Goal: Information Seeking & Learning: Learn about a topic

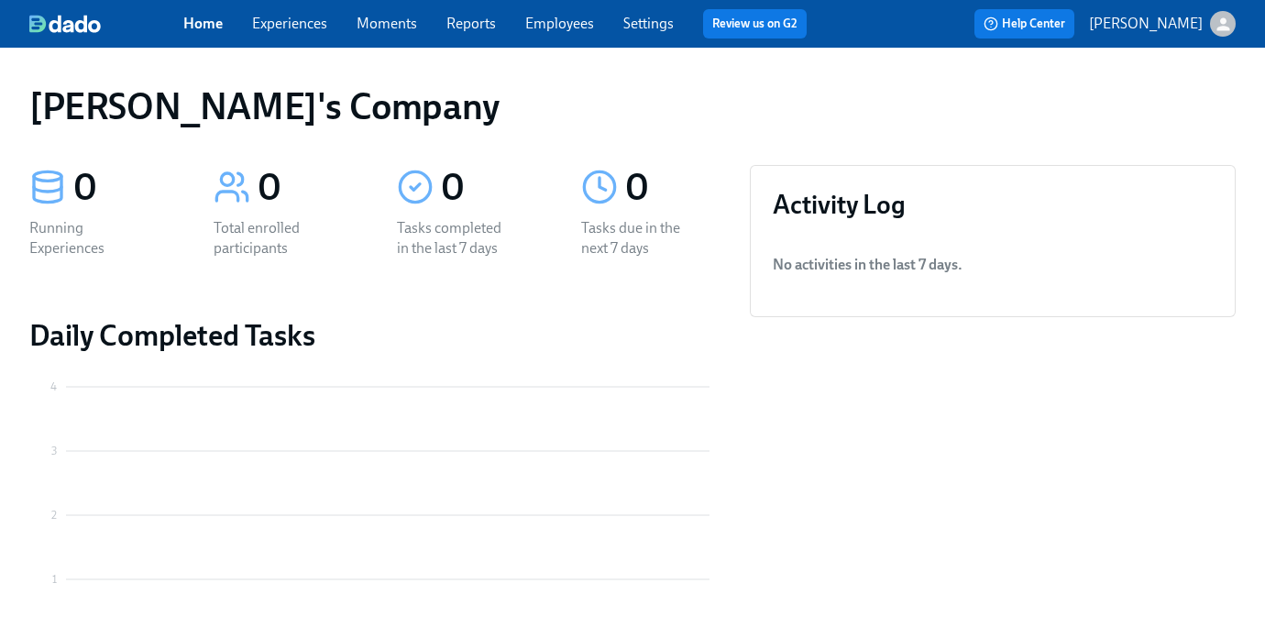
click at [1178, 20] on p "[PERSON_NAME]" at bounding box center [1146, 24] width 114 height 20
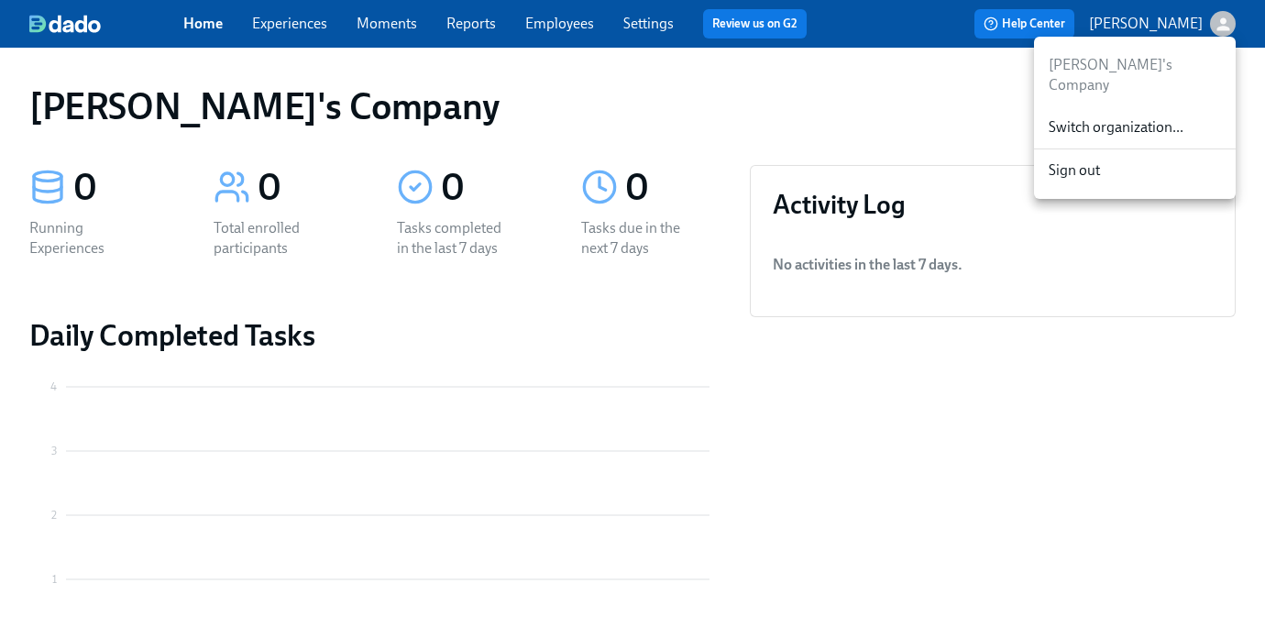
click at [1101, 117] on span "Switch organization..." at bounding box center [1134, 127] width 172 height 20
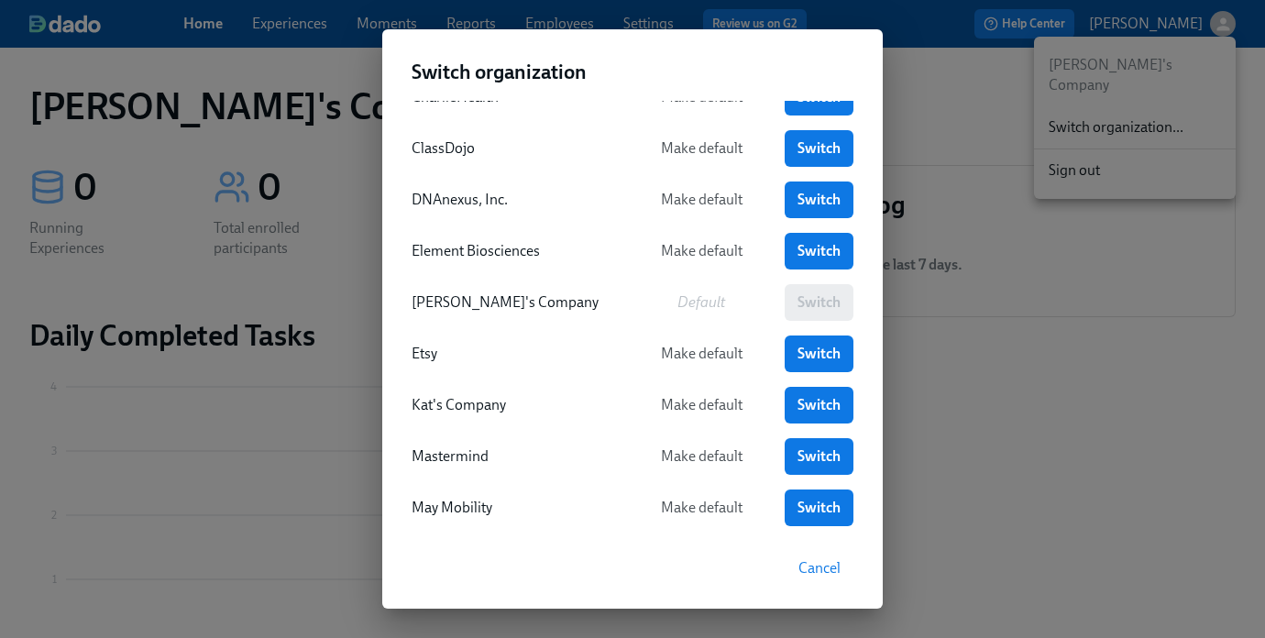
scroll to position [94, 0]
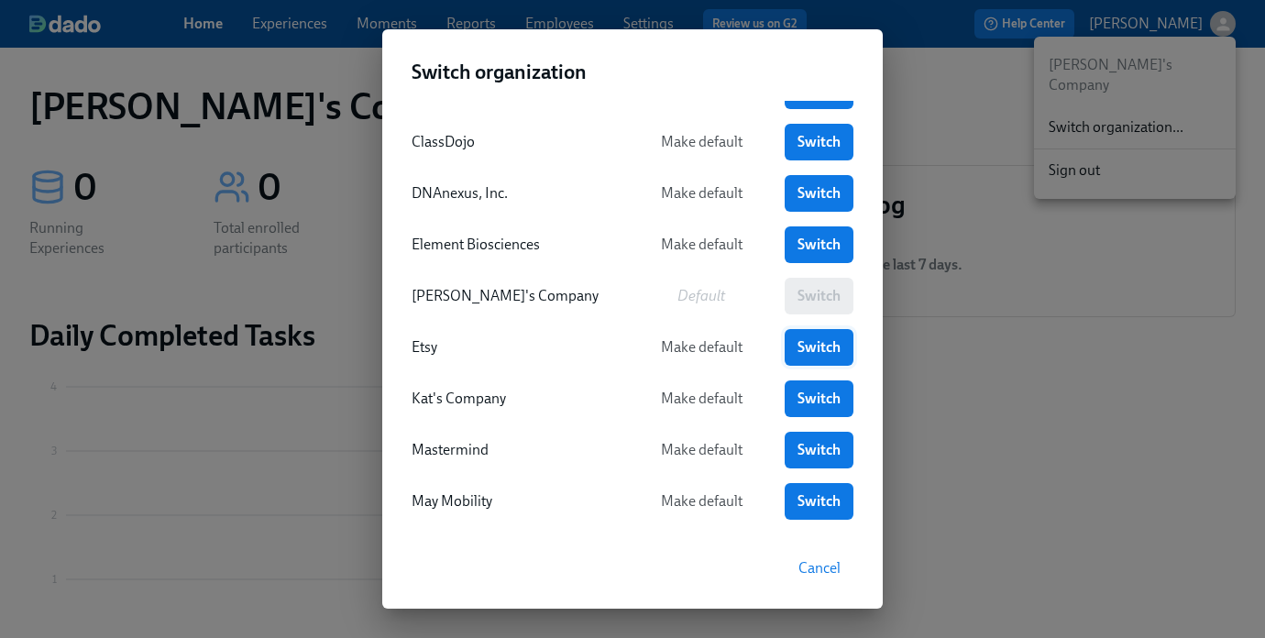
click at [821, 346] on span "Switch" at bounding box center [818, 347] width 43 height 18
click at [825, 347] on span "Switch" at bounding box center [818, 347] width 43 height 18
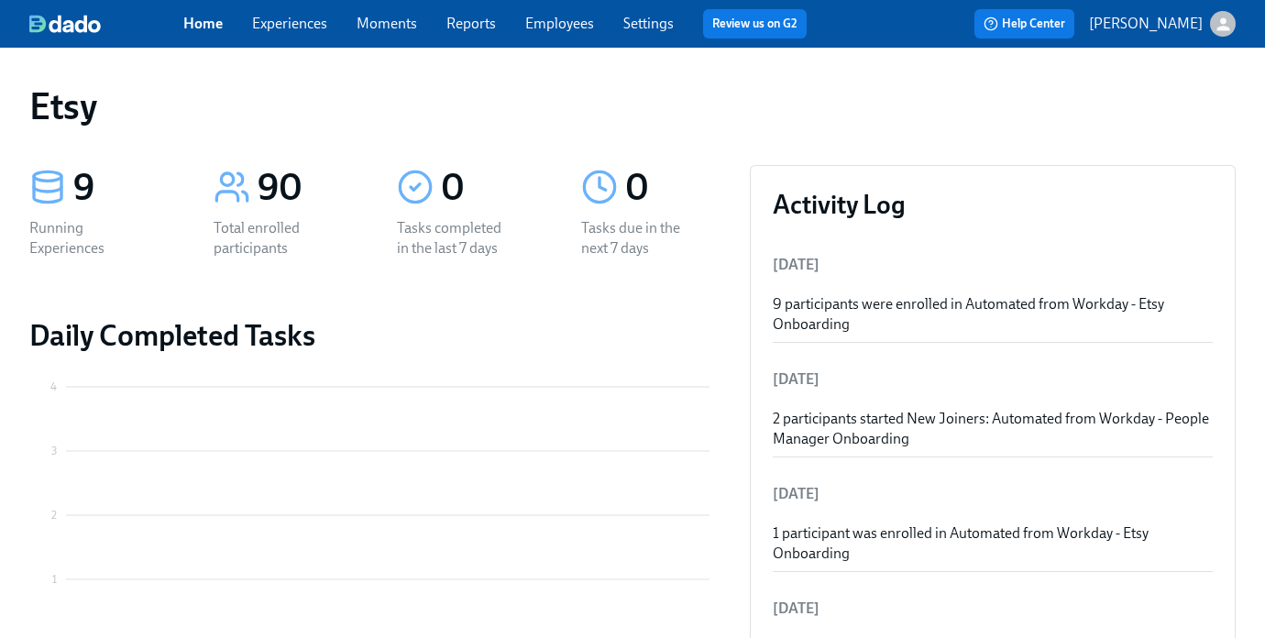
click at [562, 32] on span "Employees" at bounding box center [559, 24] width 69 height 20
click at [562, 25] on link "Employees" at bounding box center [559, 23] width 69 height 17
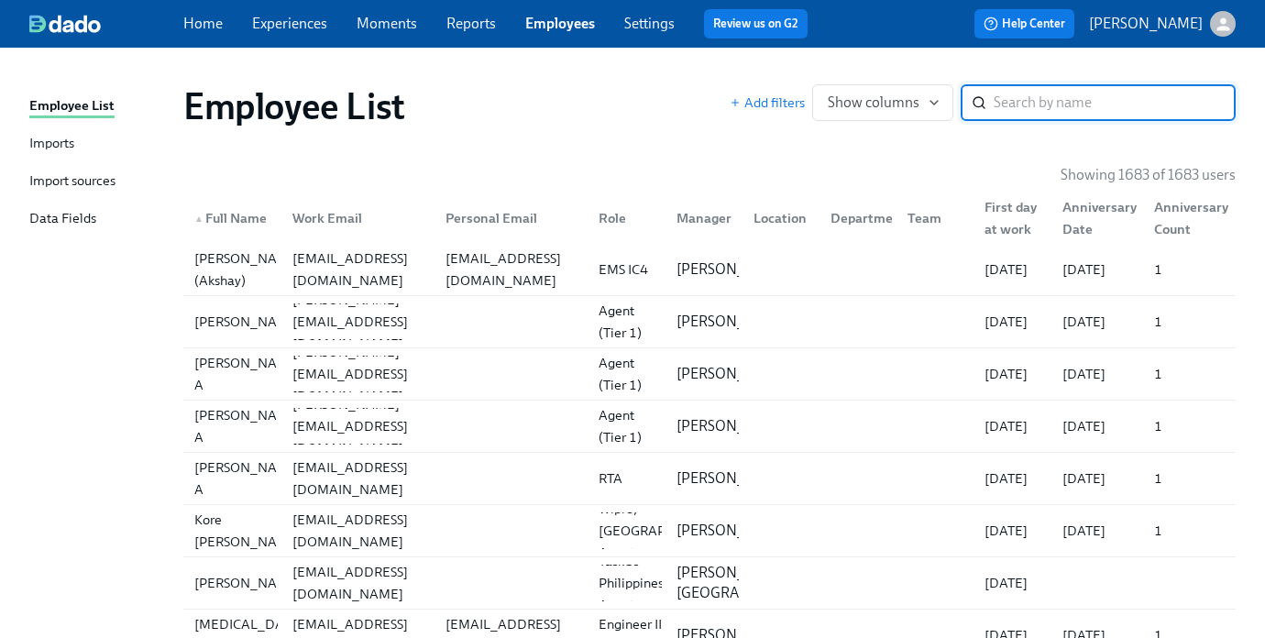
paste input "Emma Nathan"
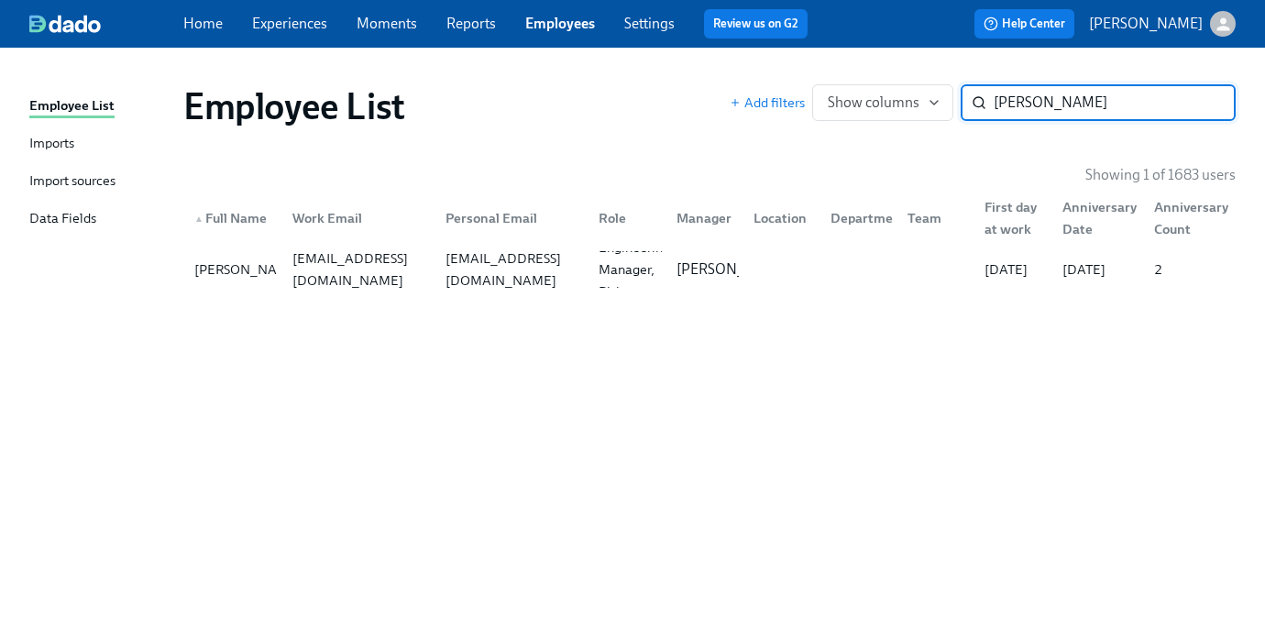
type input "Emma Nathan"
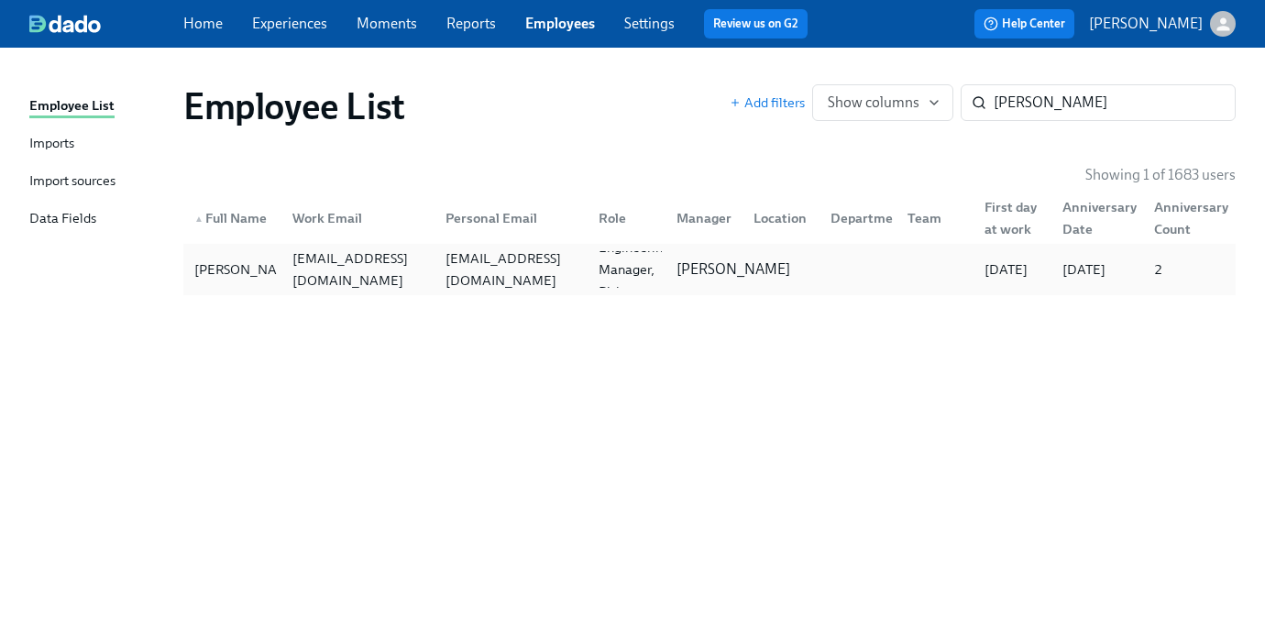
click at [702, 269] on p "Bill Chang" at bounding box center [733, 269] width 114 height 20
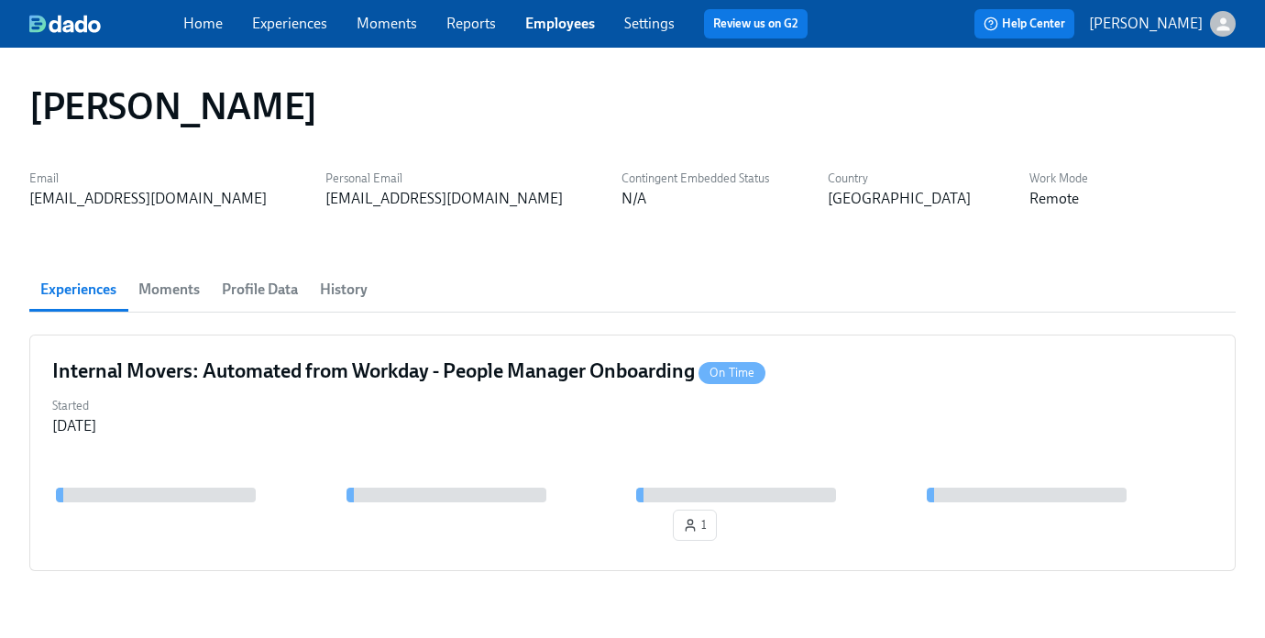
scroll to position [58, 0]
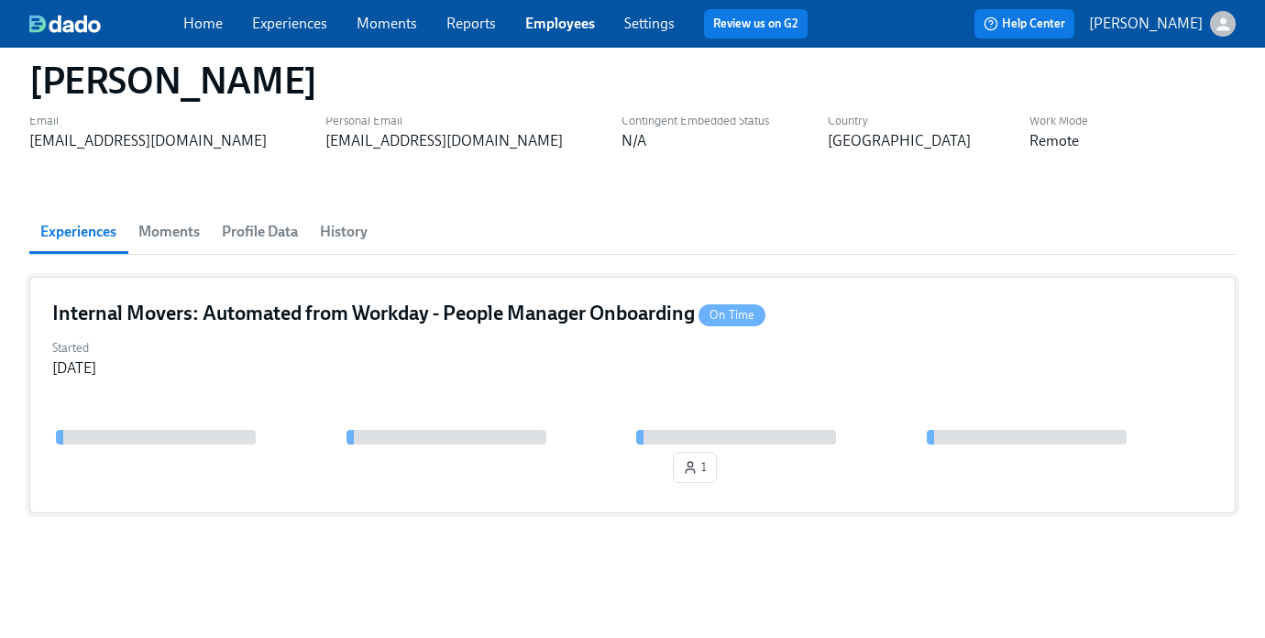
click at [580, 358] on div "Started Aug 08, 2025" at bounding box center [632, 356] width 1160 height 44
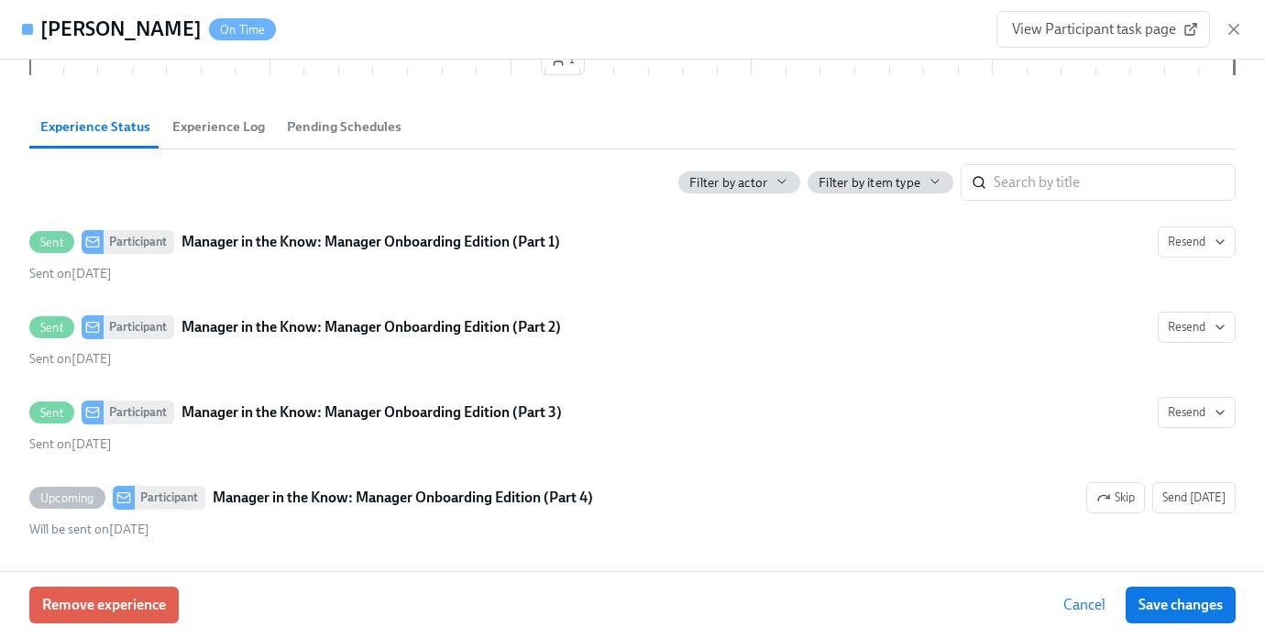
scroll to position [0, 0]
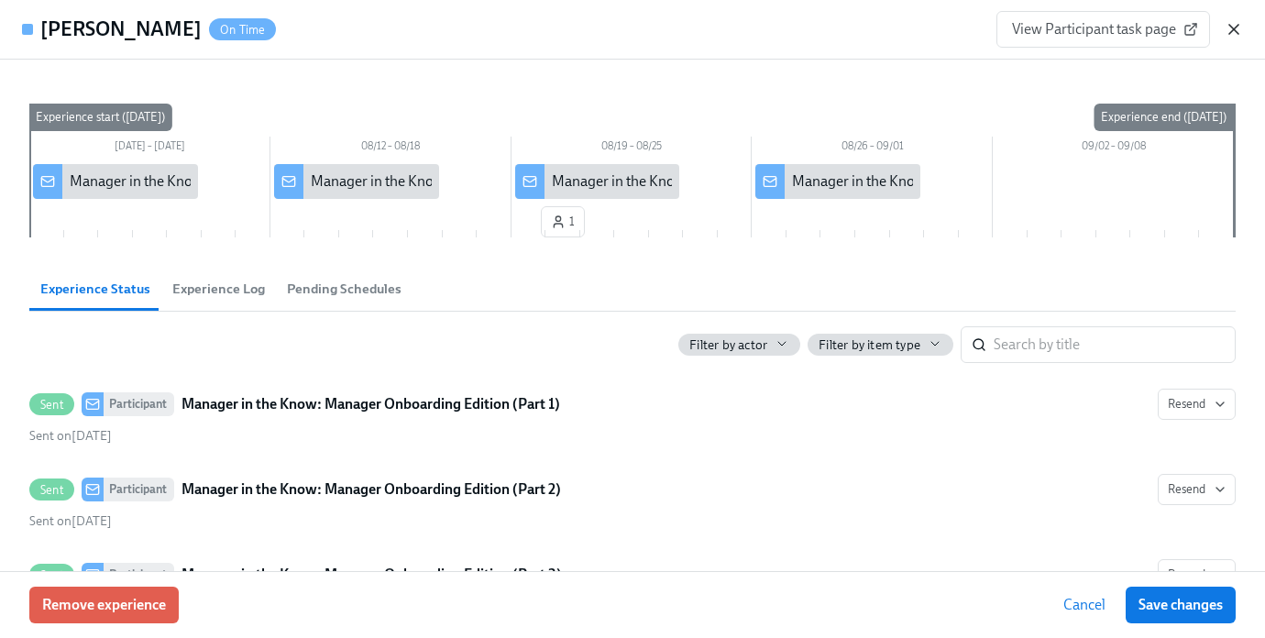
click at [1235, 24] on icon "button" at bounding box center [1233, 29] width 18 height 18
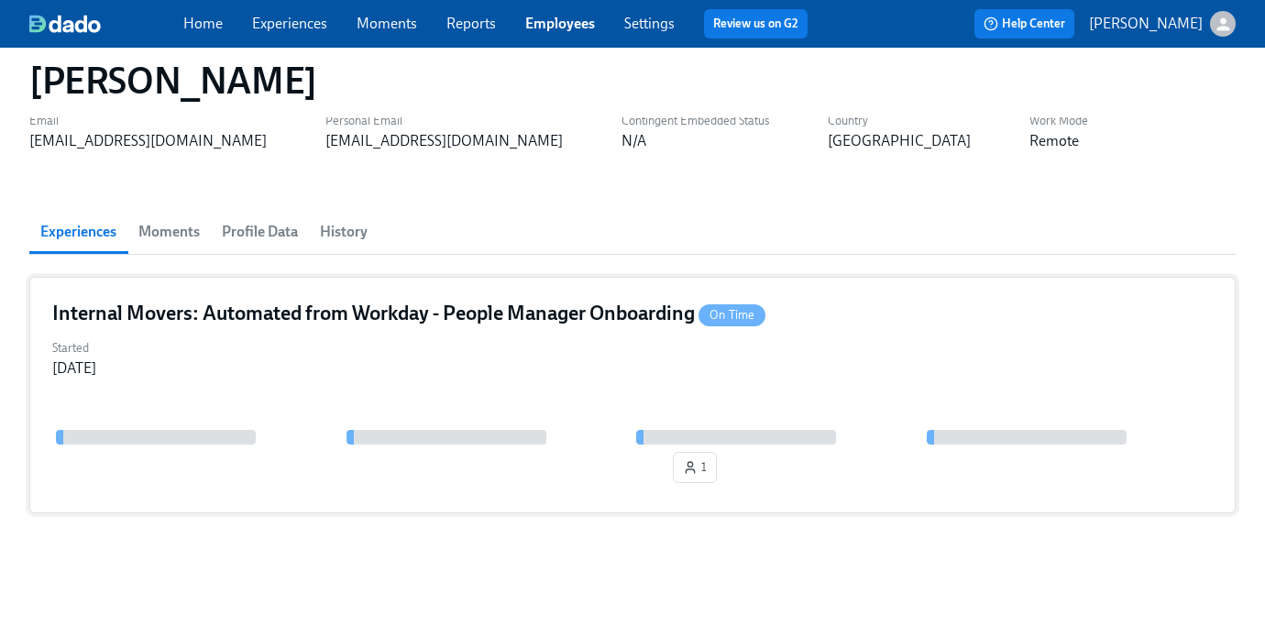
click at [195, 311] on h4 "Internal Movers: Automated from Workday - People Manager Onboarding On Time" at bounding box center [408, 313] width 713 height 27
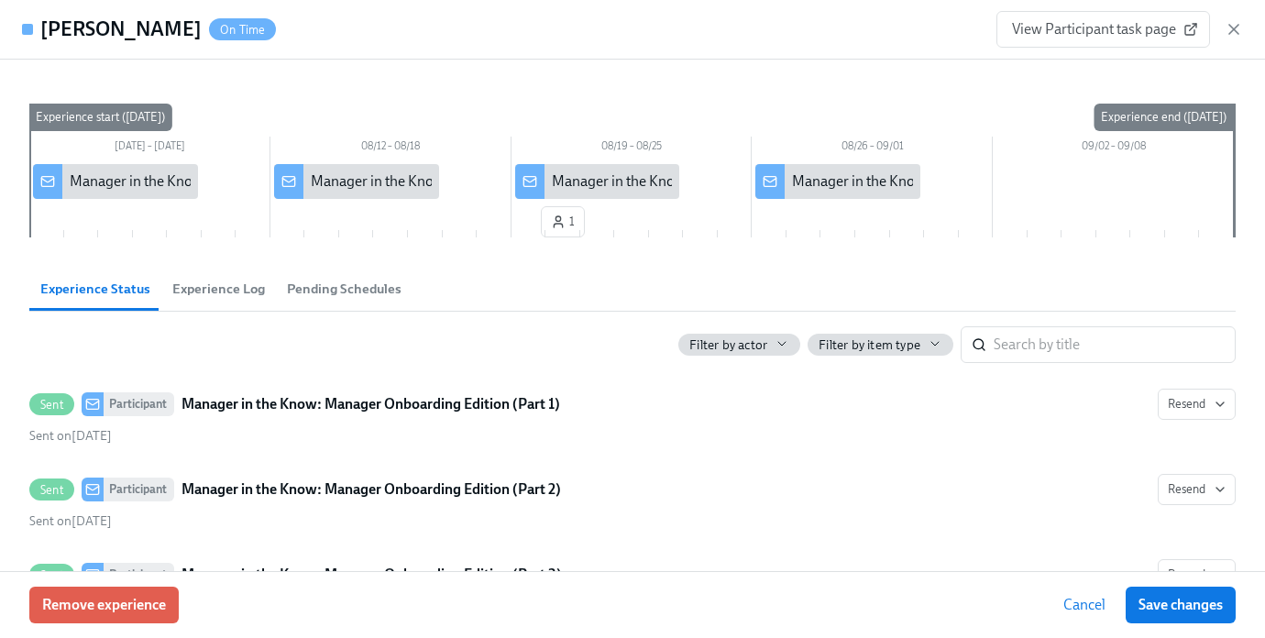
click at [195, 311] on div "Experience Status Experience Log Pending Schedules" at bounding box center [632, 289] width 1206 height 45
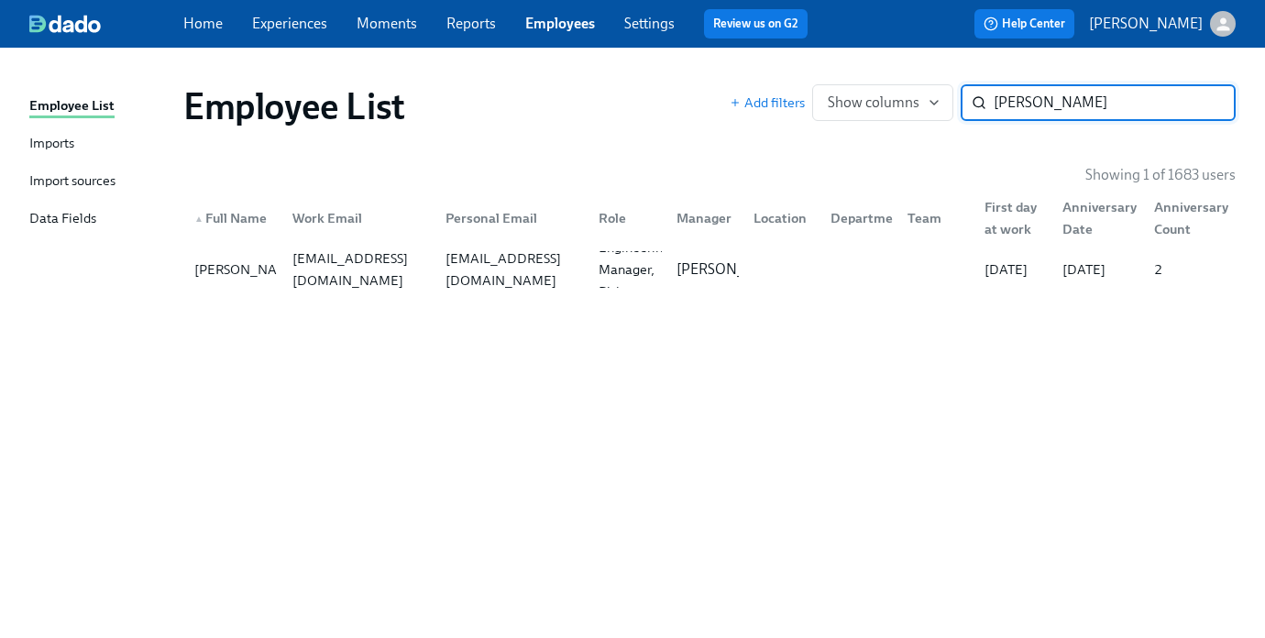
click at [180, 261] on div "Employee List Add filters Show columns Emma Nathan ​ Showing 1 of 1683 users ▲ …" at bounding box center [632, 332] width 1206 height 524
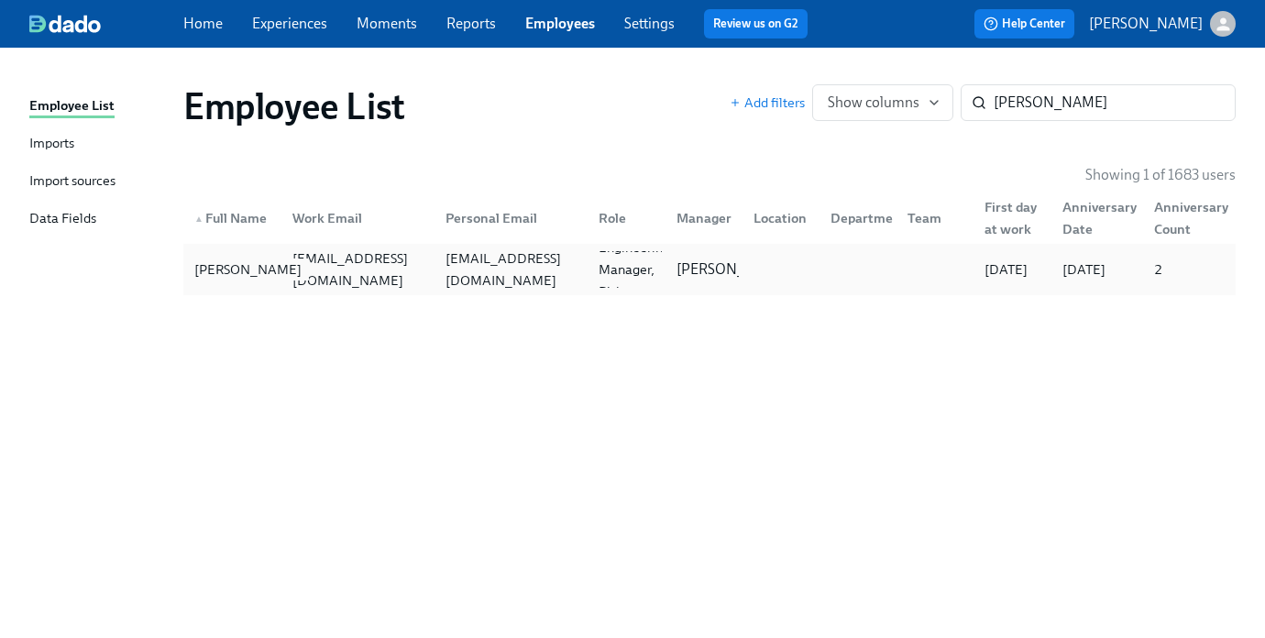
click at [247, 267] on div "Emma Nathan" at bounding box center [248, 269] width 122 height 22
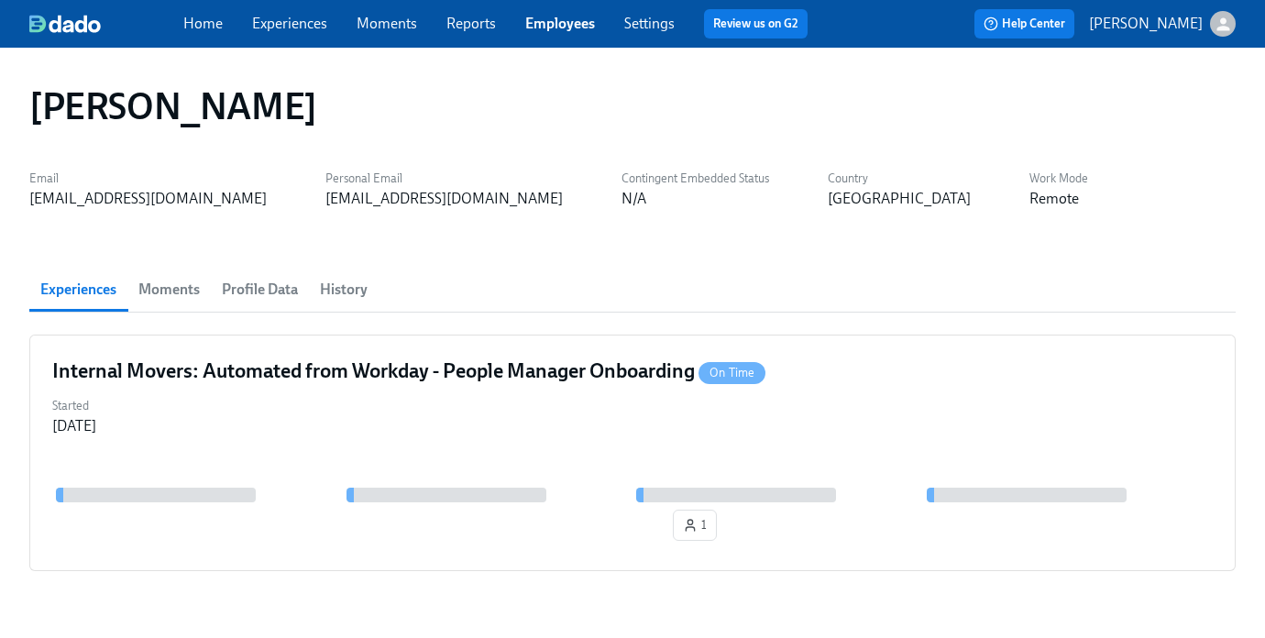
click at [253, 290] on span "Profile Data" at bounding box center [260, 290] width 76 height 26
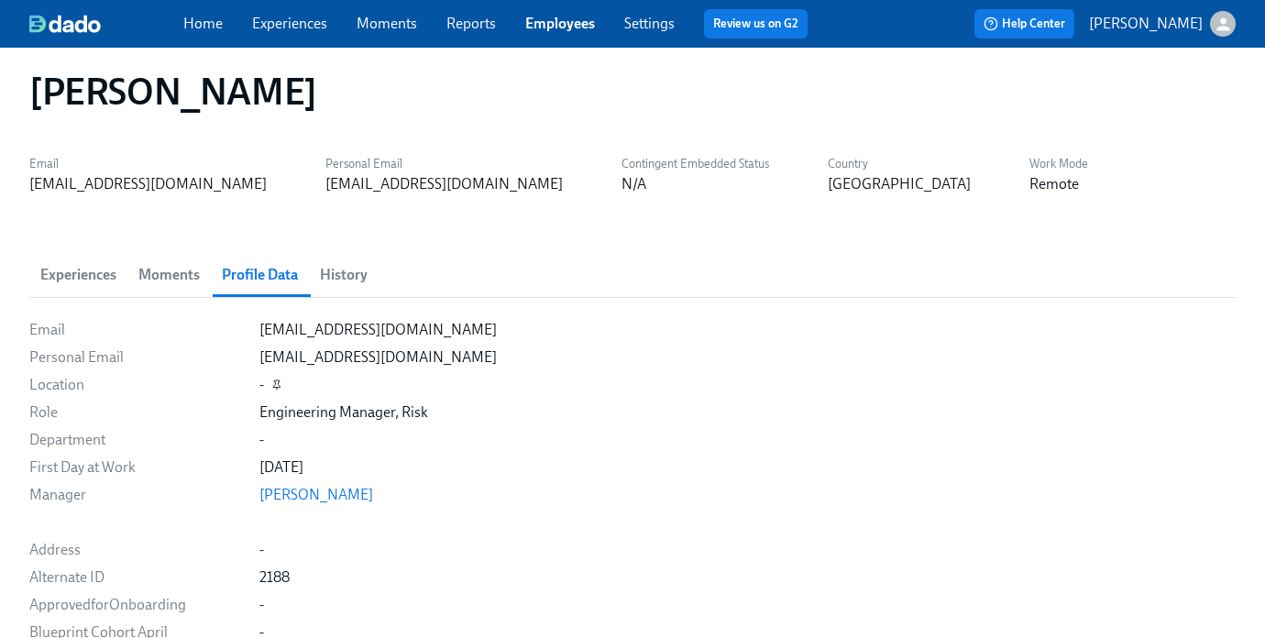
scroll to position [16, 0]
click at [83, 266] on span "Experiences" at bounding box center [78, 273] width 76 height 26
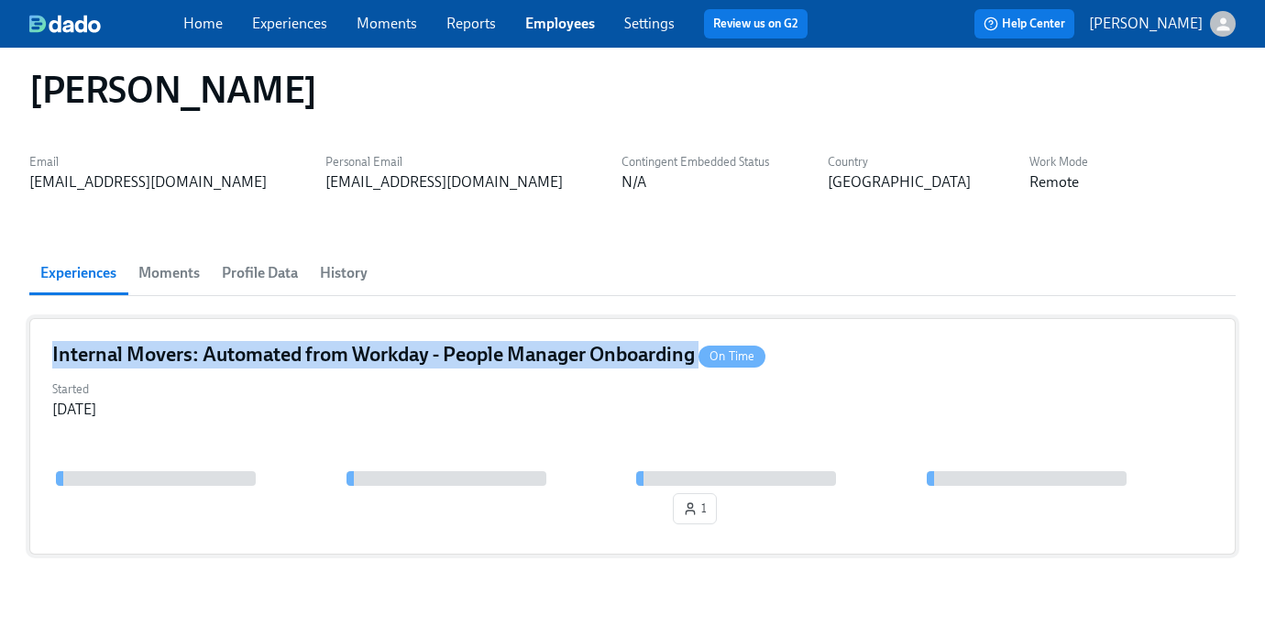
drag, startPoint x: 30, startPoint y: 341, endPoint x: 703, endPoint y: 351, distance: 672.7
click at [703, 351] on div "Internal Movers: Automated from Workday - People Manager Onboarding On Time Sta…" at bounding box center [632, 436] width 1206 height 236
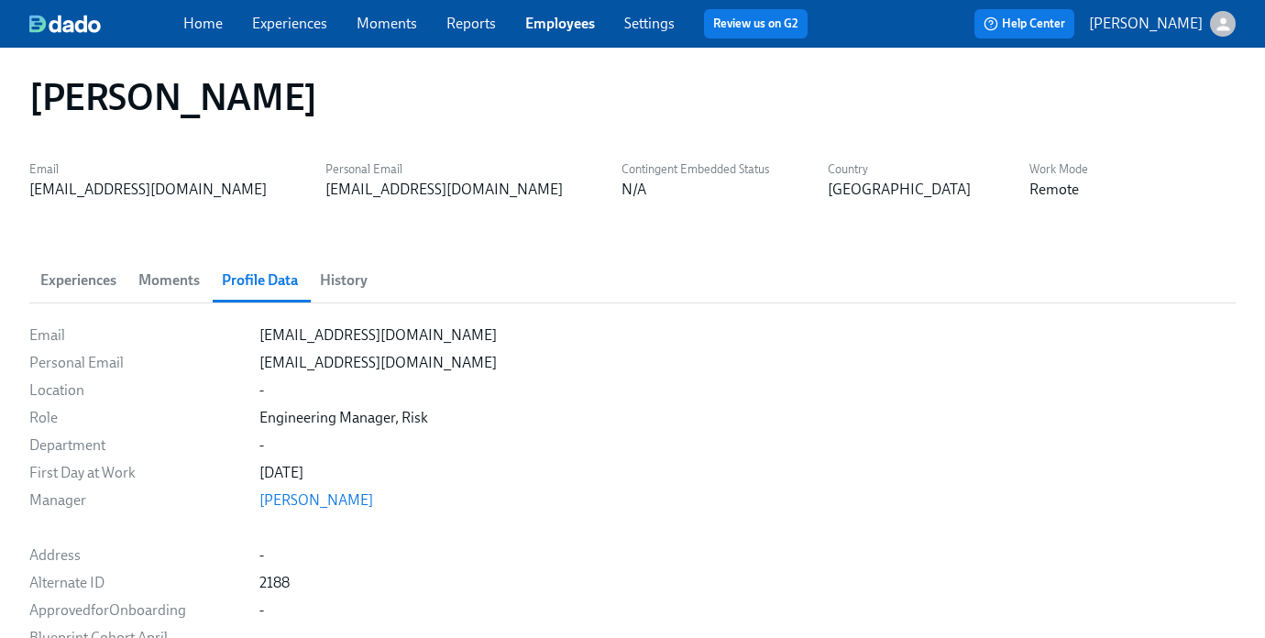
scroll to position [11, 0]
click at [89, 280] on span "Experiences" at bounding box center [78, 279] width 76 height 26
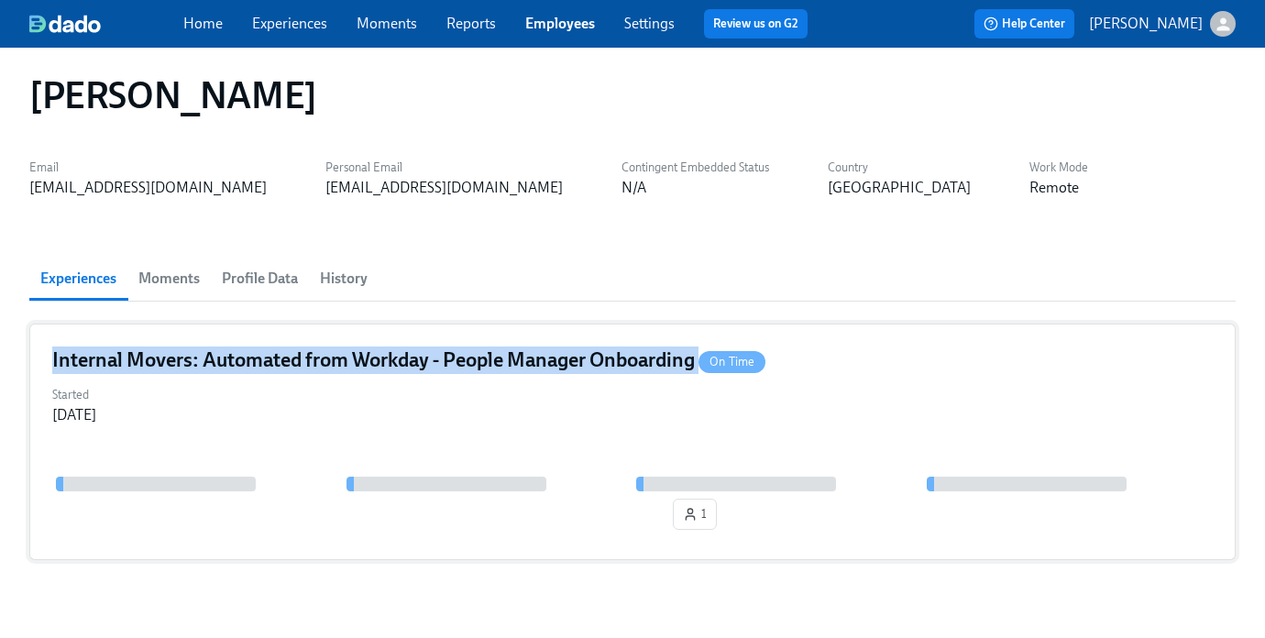
drag, startPoint x: 33, startPoint y: 357, endPoint x: 702, endPoint y: 360, distance: 669.0
click at [702, 360] on div "Internal Movers: Automated from Workday - People Manager Onboarding On Time Sta…" at bounding box center [632, 441] width 1206 height 236
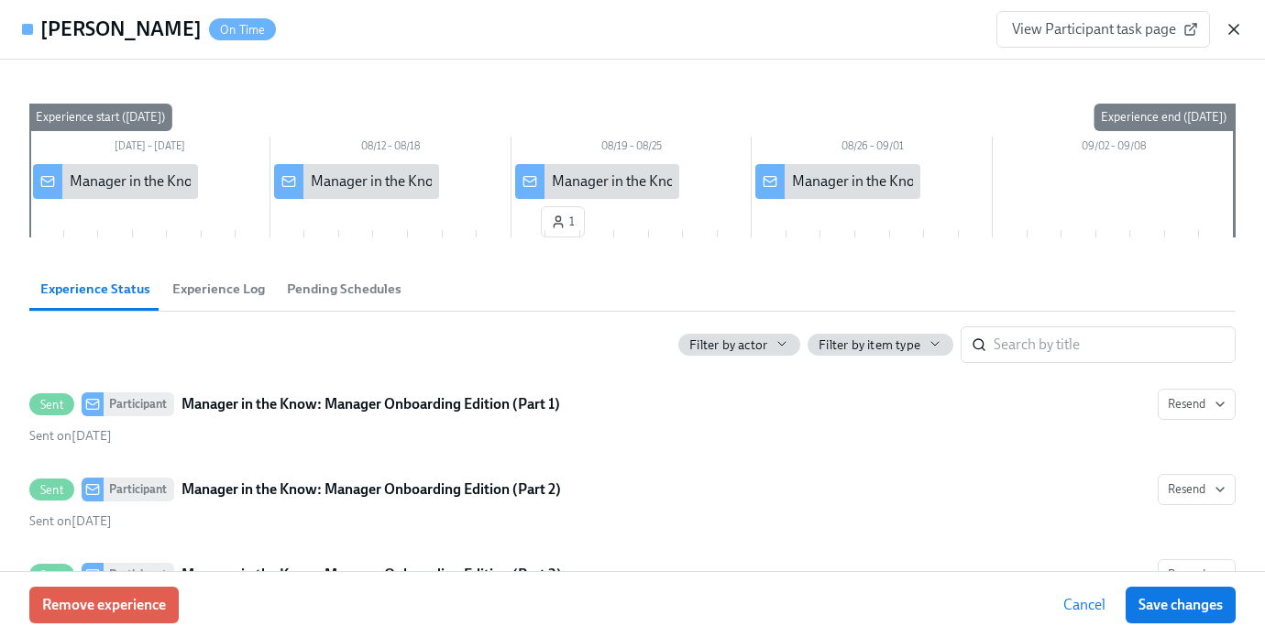
click at [1236, 28] on icon "button" at bounding box center [1233, 29] width 18 height 18
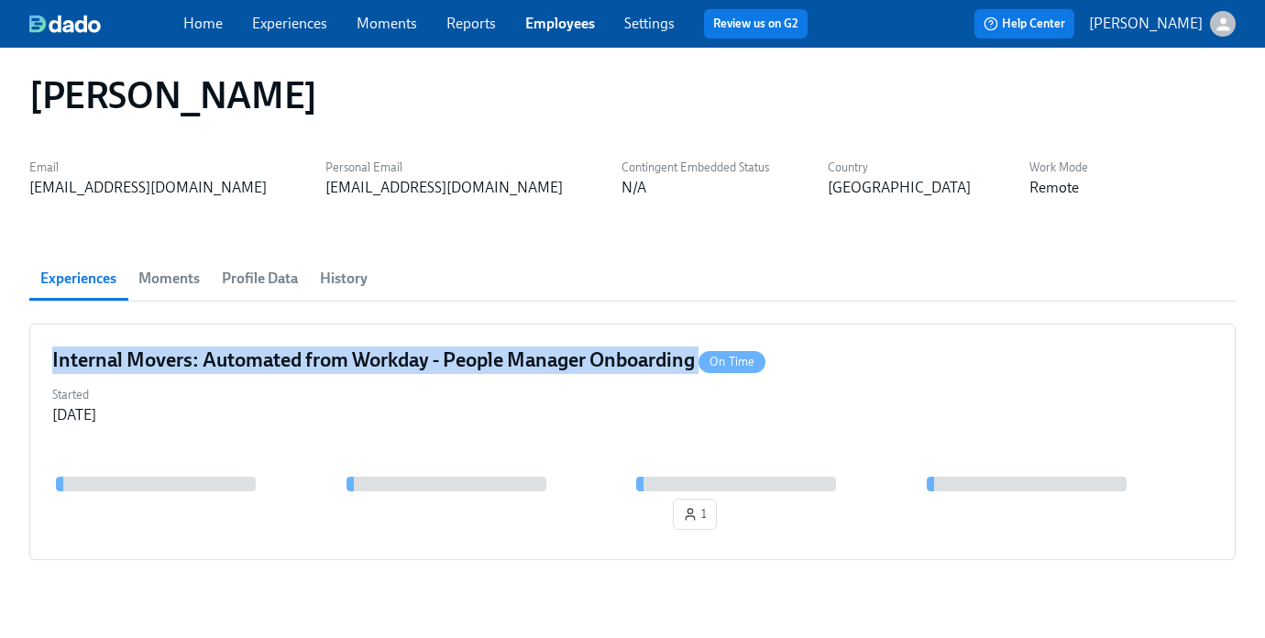
copy h4 "Internal Movers: Automated from Workday - People Manager Onboarding"
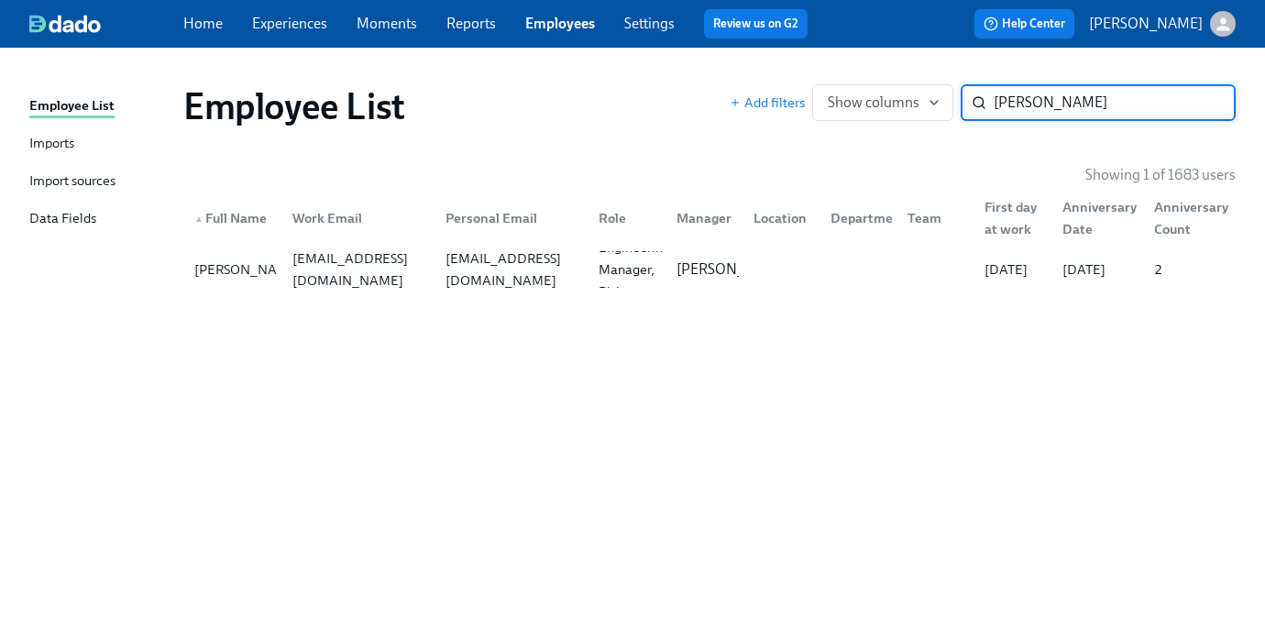
click at [1003, 107] on input "[PERSON_NAME]" at bounding box center [1114, 102] width 242 height 37
type input "[PERSON_NAME]"
click at [820, 280] on div at bounding box center [854, 269] width 77 height 37
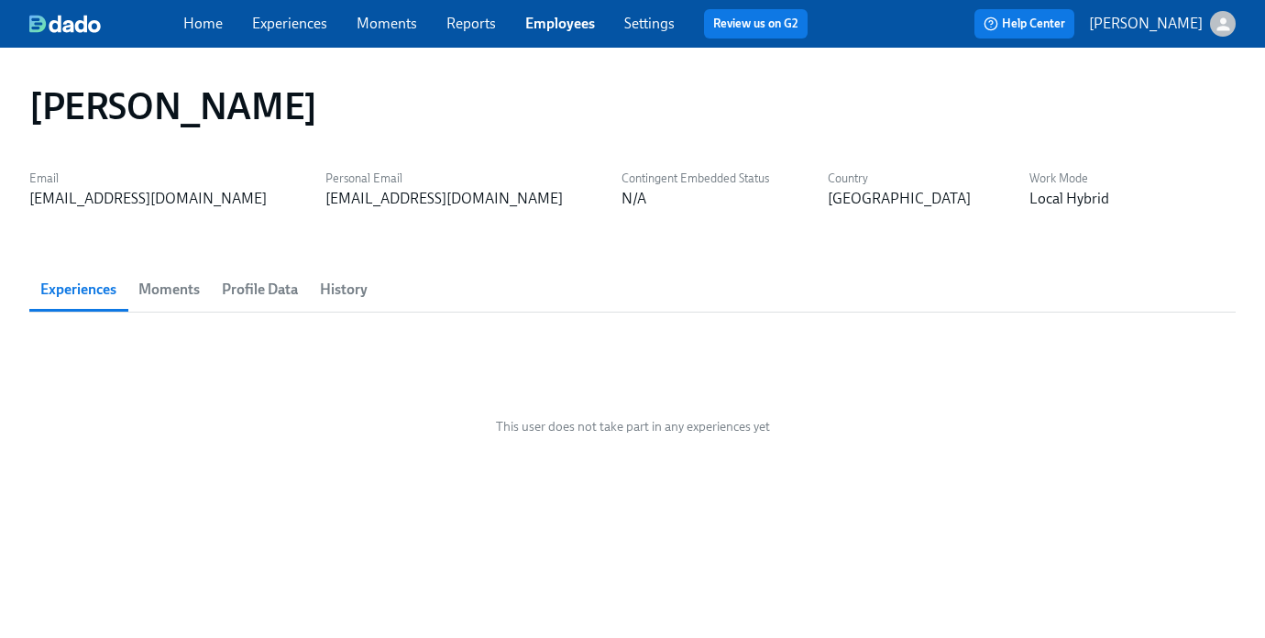
click at [276, 290] on span "Profile Data" at bounding box center [260, 290] width 76 height 26
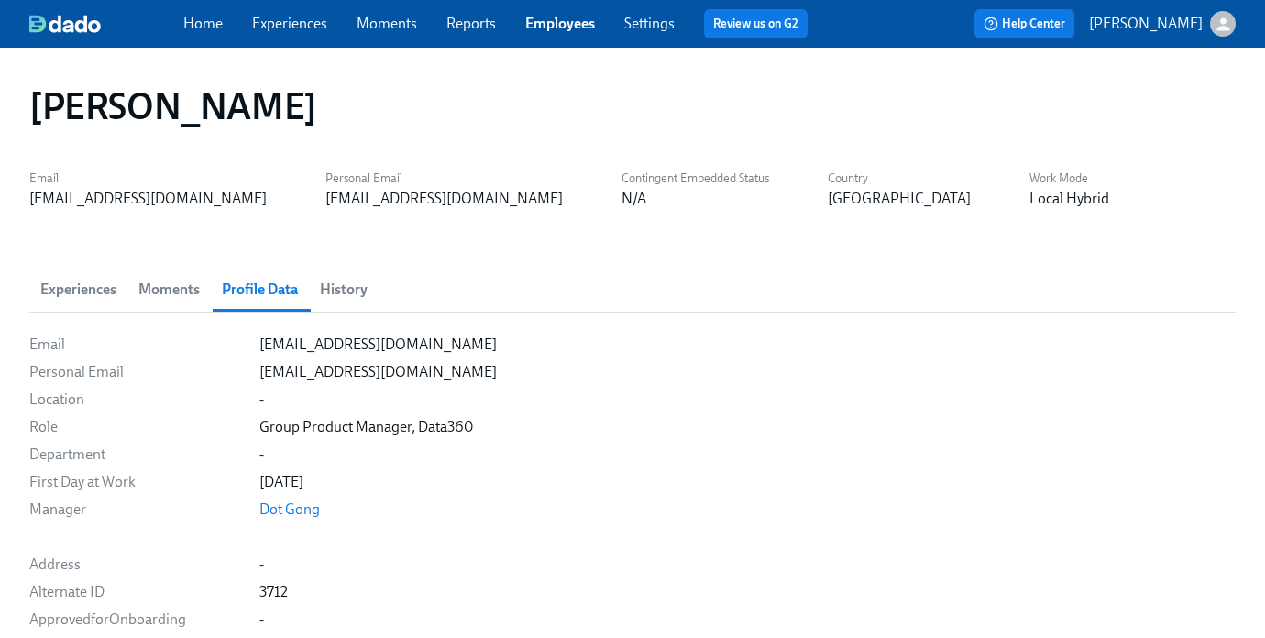
click at [82, 303] on button "Experiences" at bounding box center [78, 290] width 98 height 44
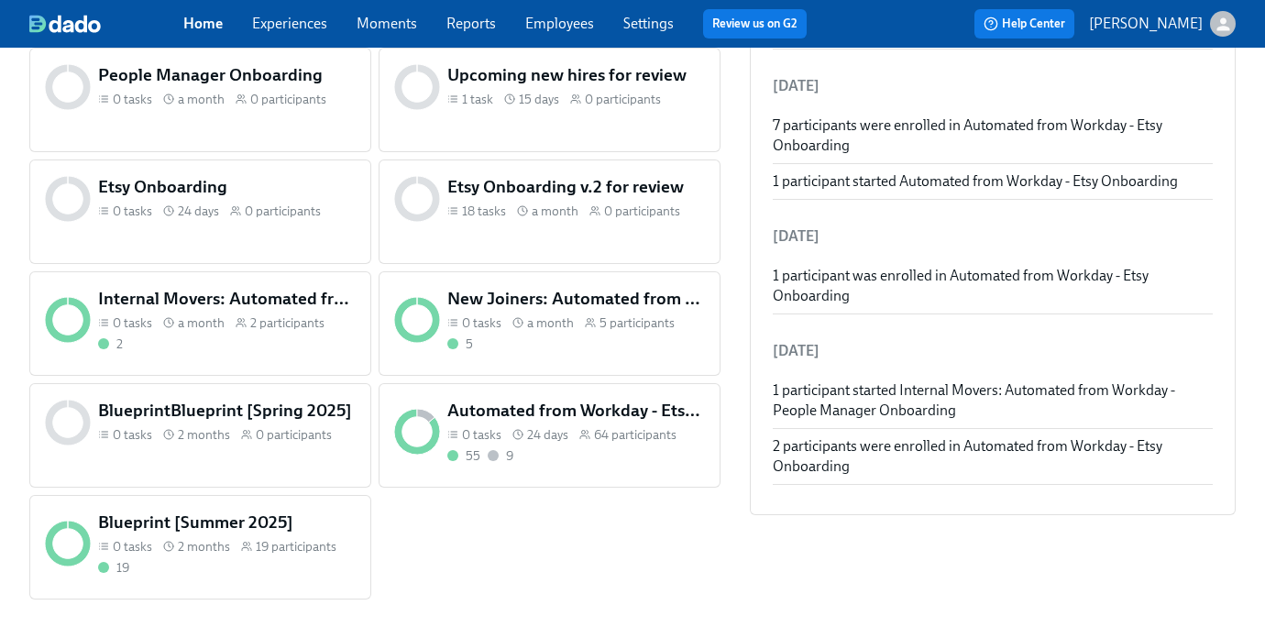
scroll to position [733, 0]
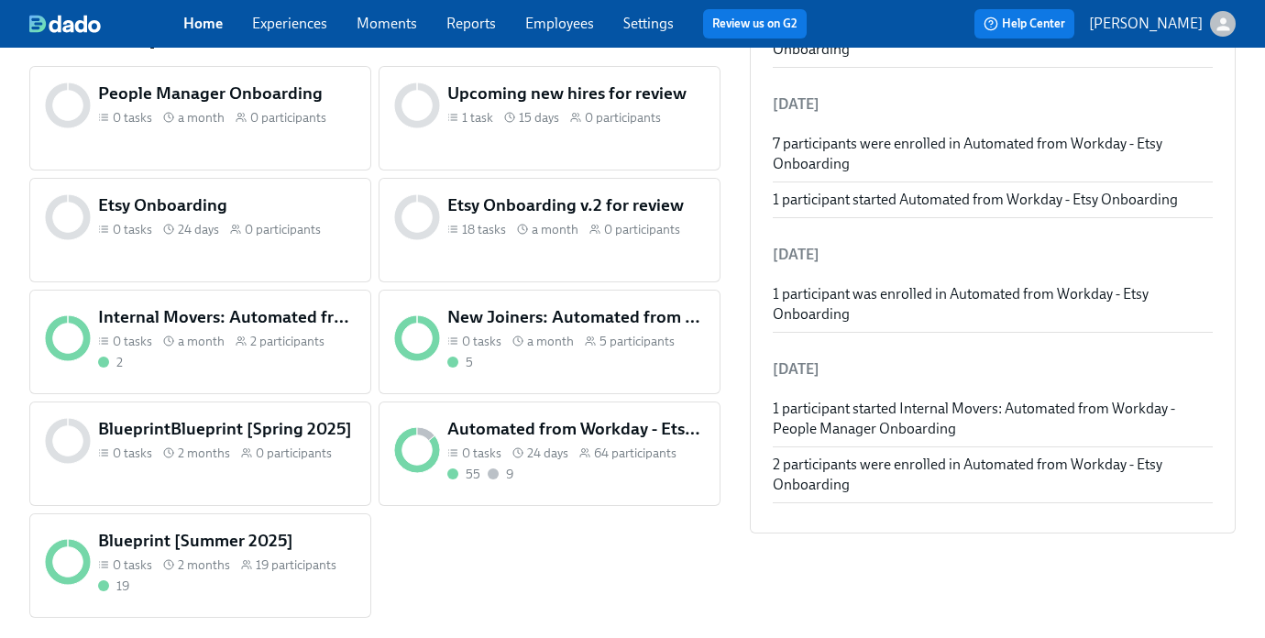
click at [239, 351] on div "Internal Movers: Automated from Workday - People Manager Onboarding 0 tasks a m…" at bounding box center [226, 338] width 265 height 73
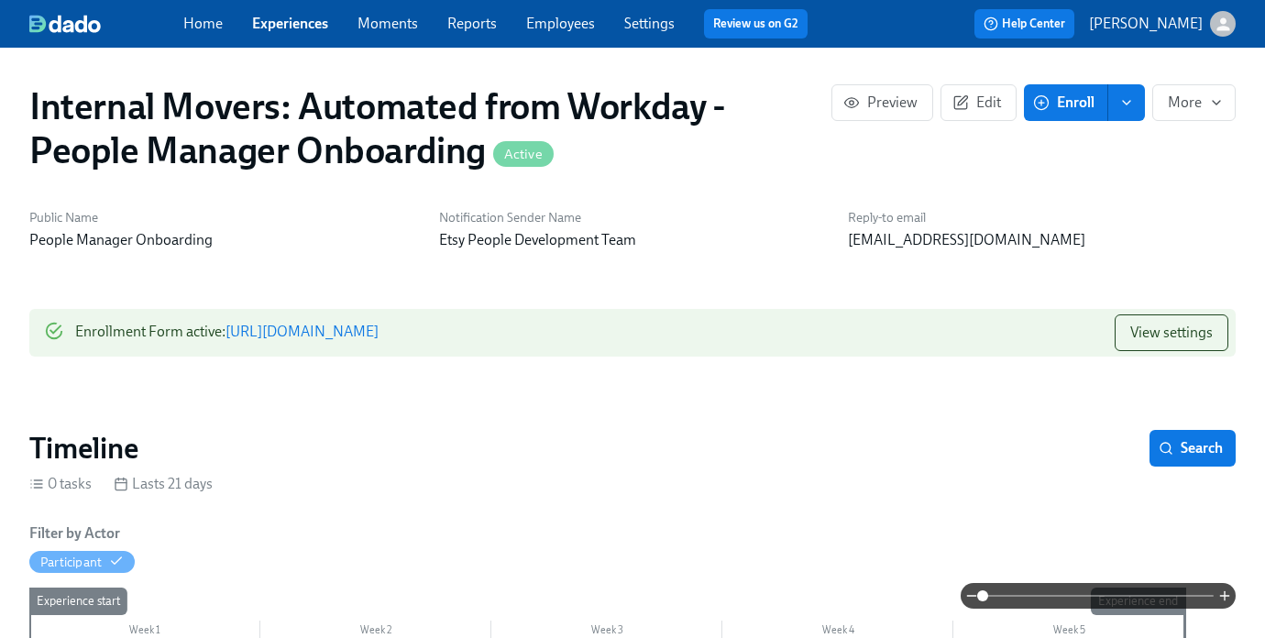
scroll to position [0, 1096]
click at [959, 104] on icon "button" at bounding box center [960, 102] width 16 height 16
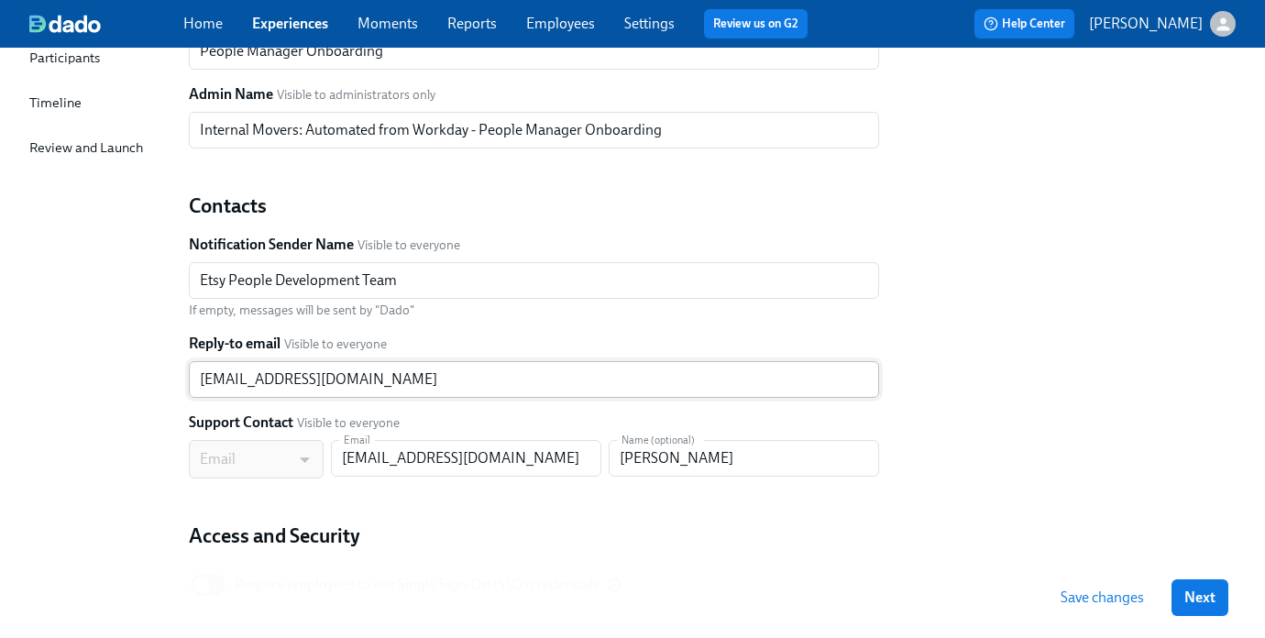
scroll to position [137, 0]
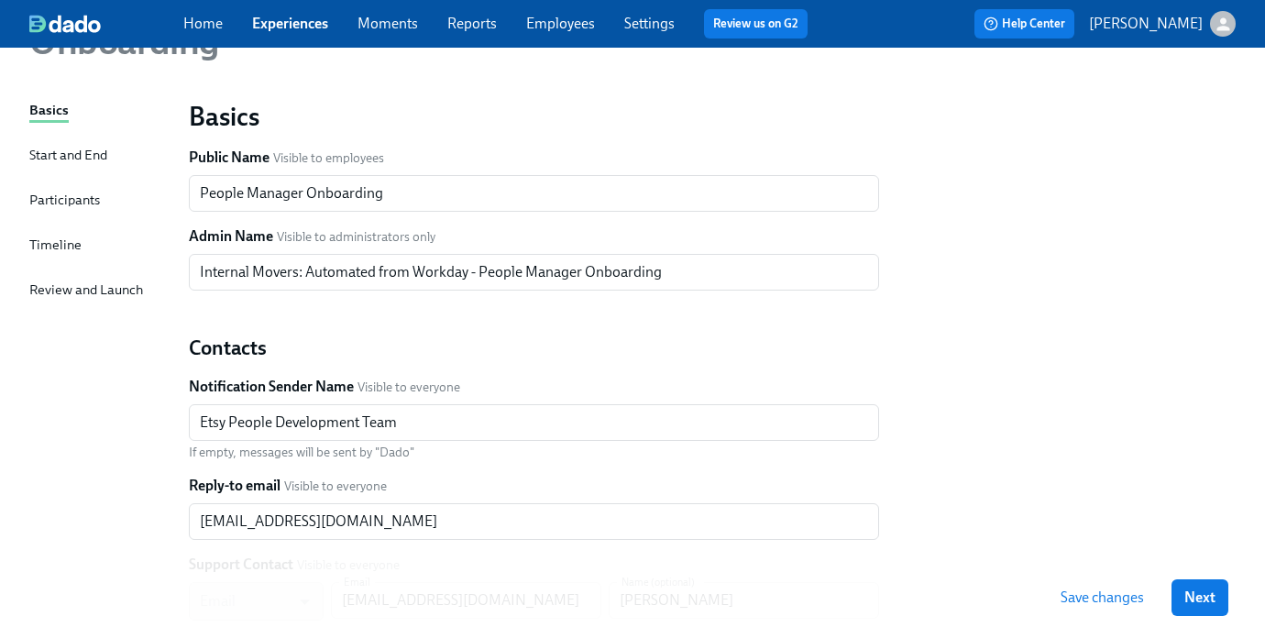
click at [58, 201] on div "Participants" at bounding box center [64, 200] width 71 height 20
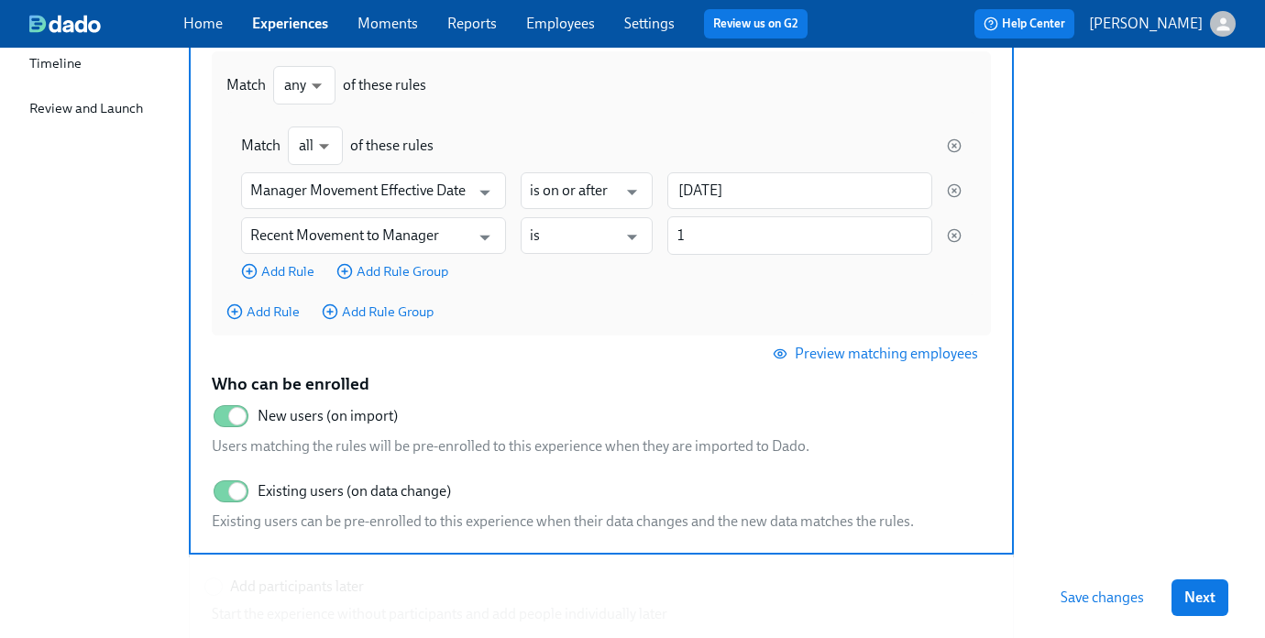
scroll to position [321, 0]
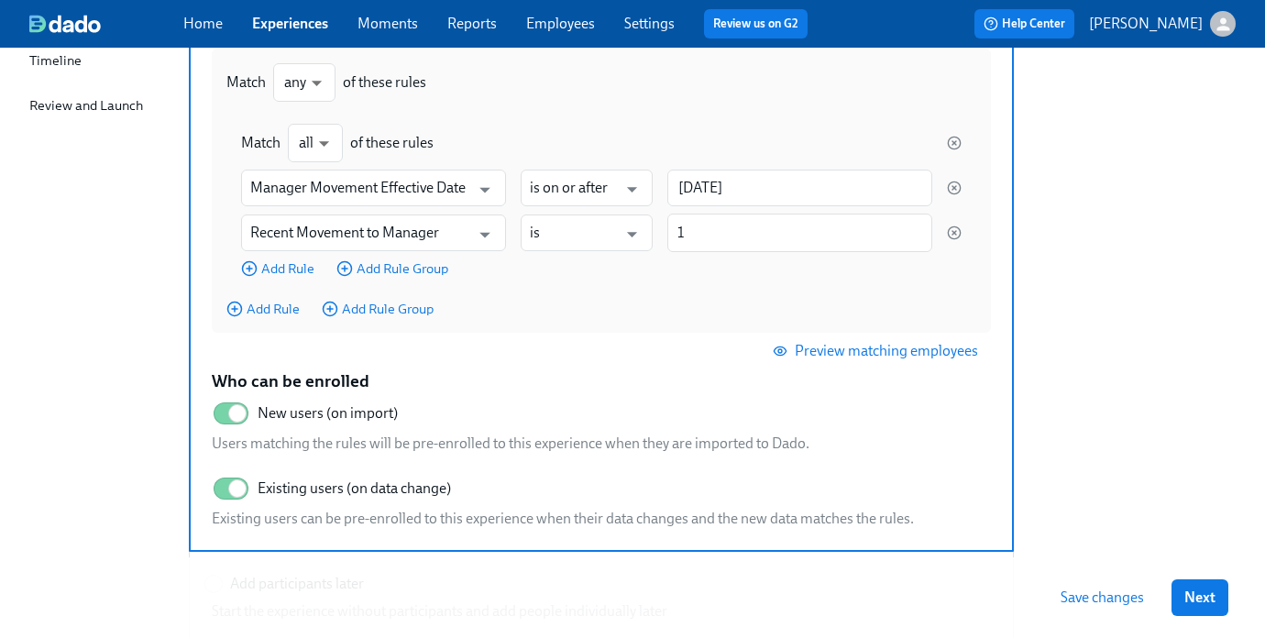
click at [865, 354] on span "Preview matching employees" at bounding box center [877, 351] width 202 height 18
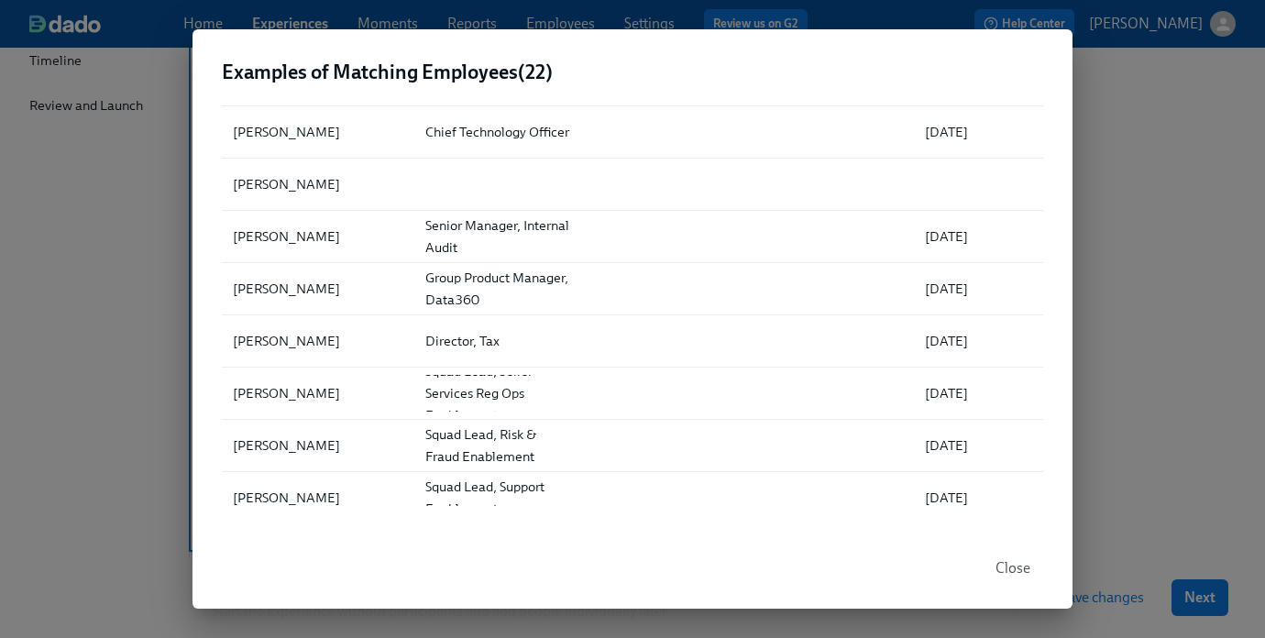
scroll to position [205, 0]
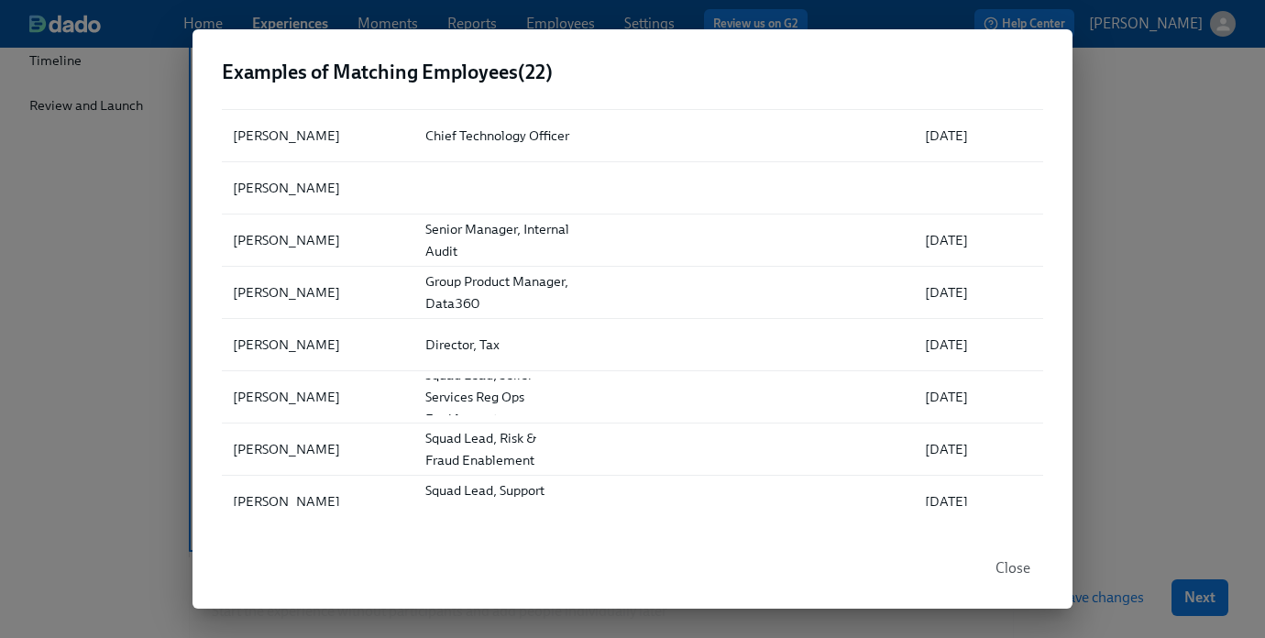
click at [1100, 301] on div "Examples of Matching Employees ( 22 ) ▲ Full Name Role Location Department Firs…" at bounding box center [632, 319] width 1265 height 638
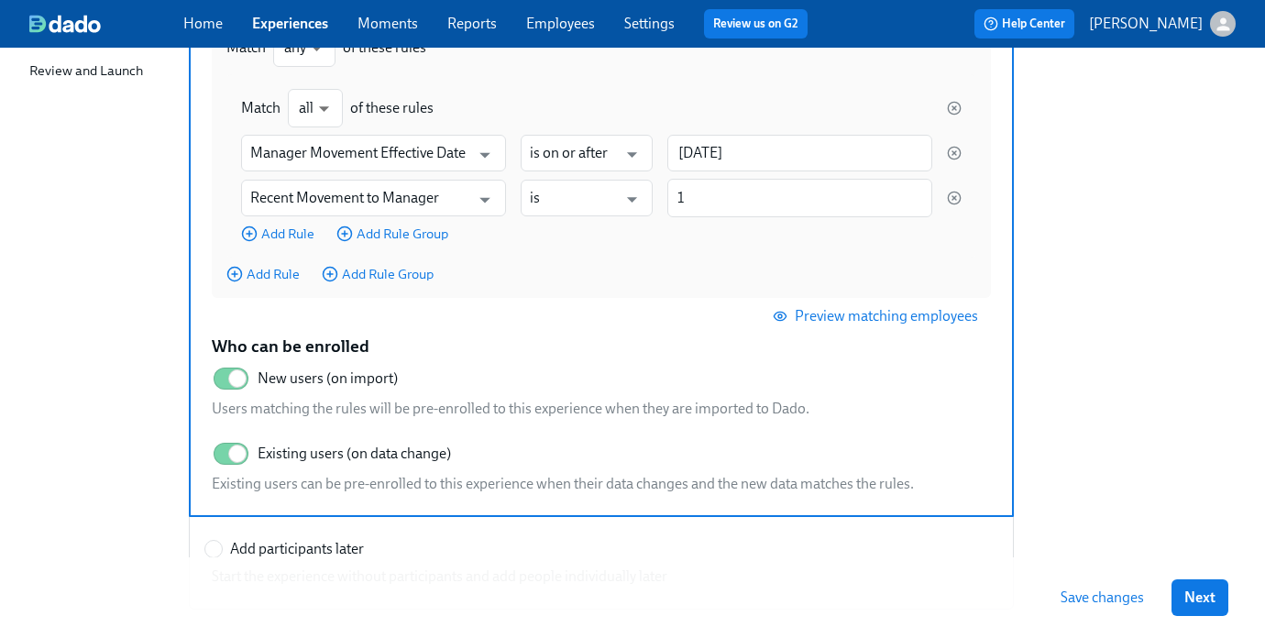
scroll to position [358, 0]
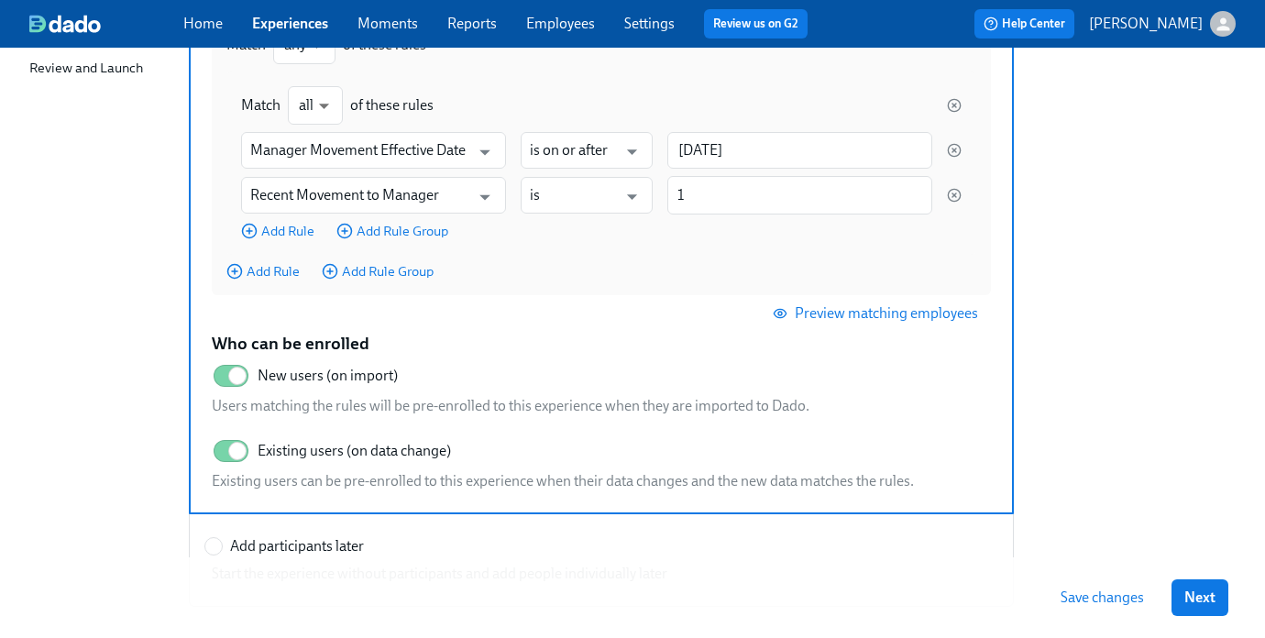
click at [883, 322] on span "Preview matching employees" at bounding box center [877, 313] width 202 height 18
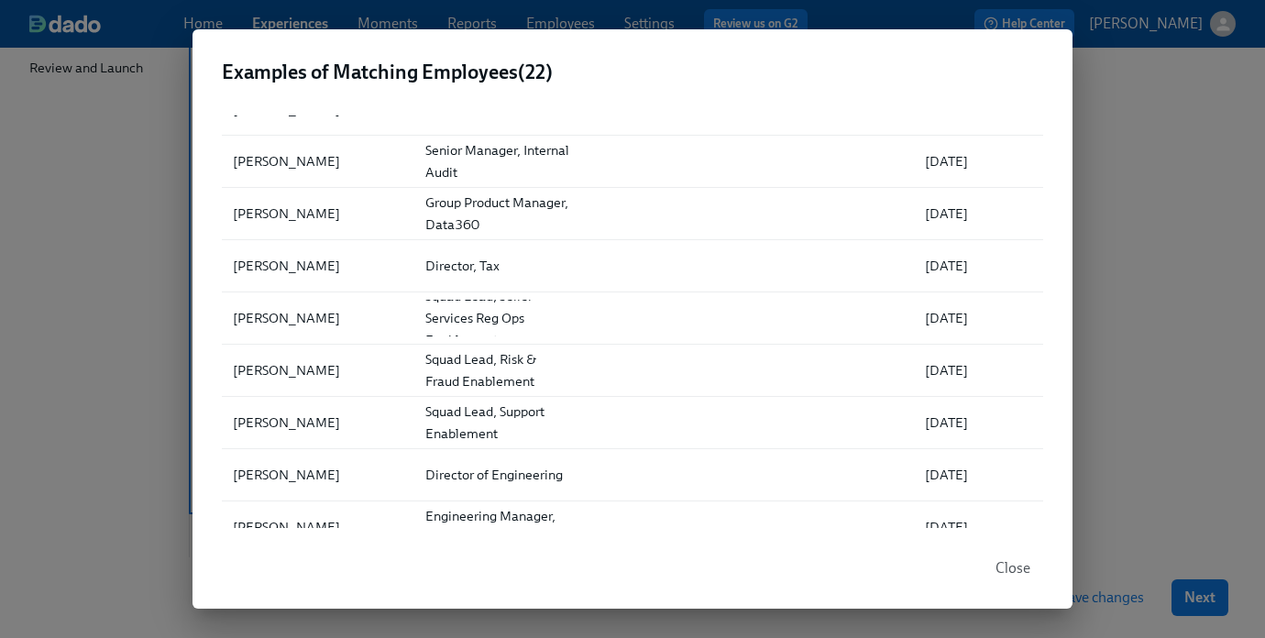
scroll to position [372, 0]
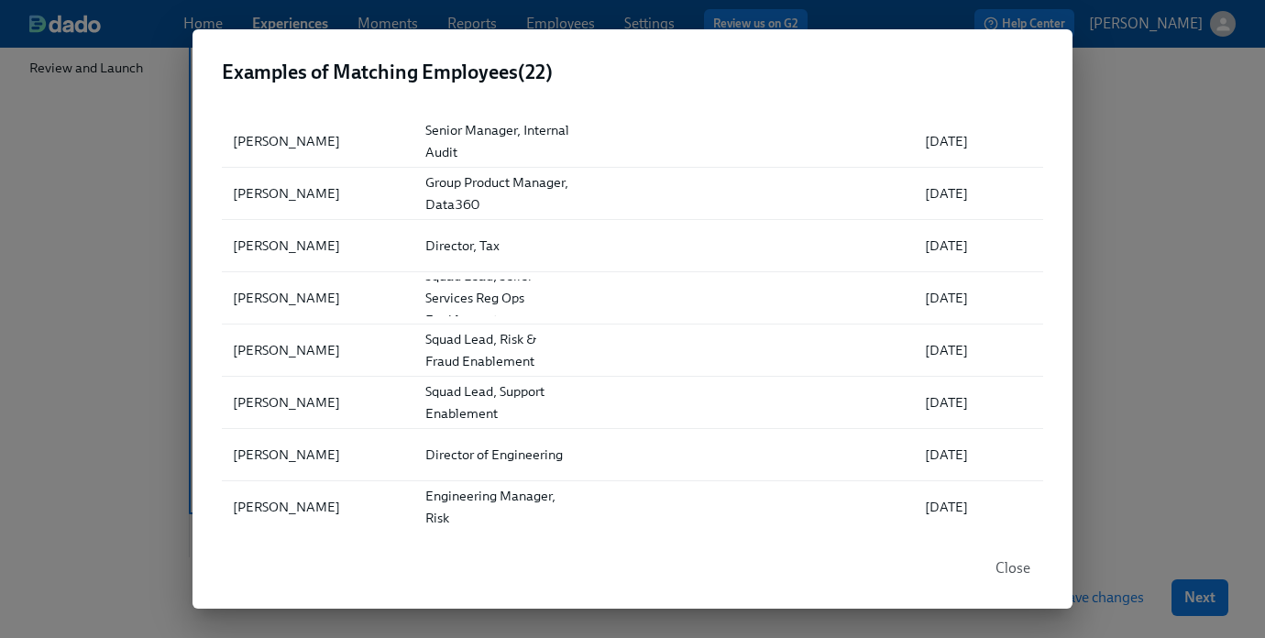
click at [1131, 251] on div "Examples of Matching Employees ( 22 ) ▲ Full Name Role Location Department Firs…" at bounding box center [632, 319] width 1265 height 638
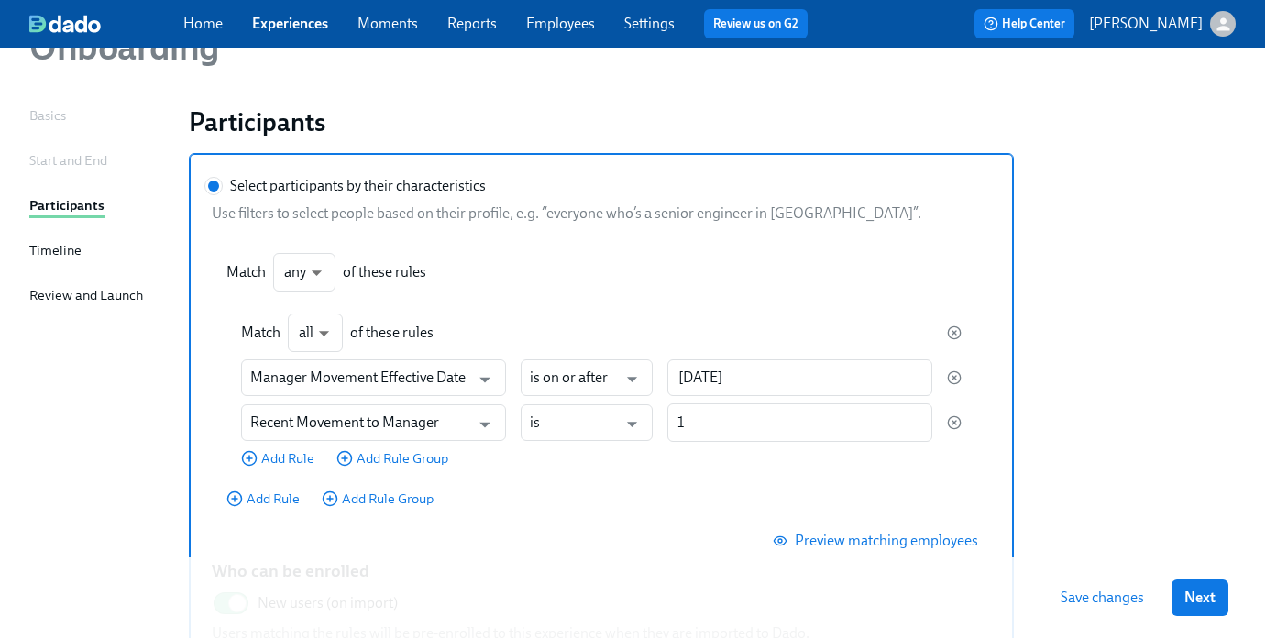
scroll to position [0, 0]
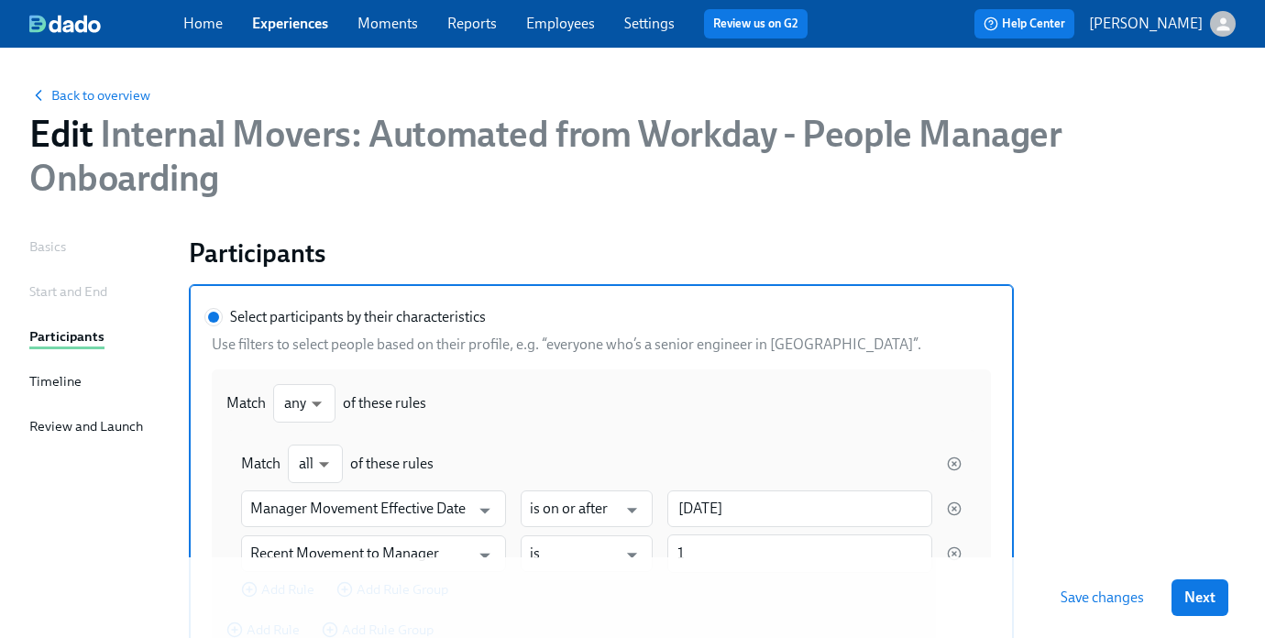
click at [71, 294] on div "Start and End" at bounding box center [68, 291] width 78 height 20
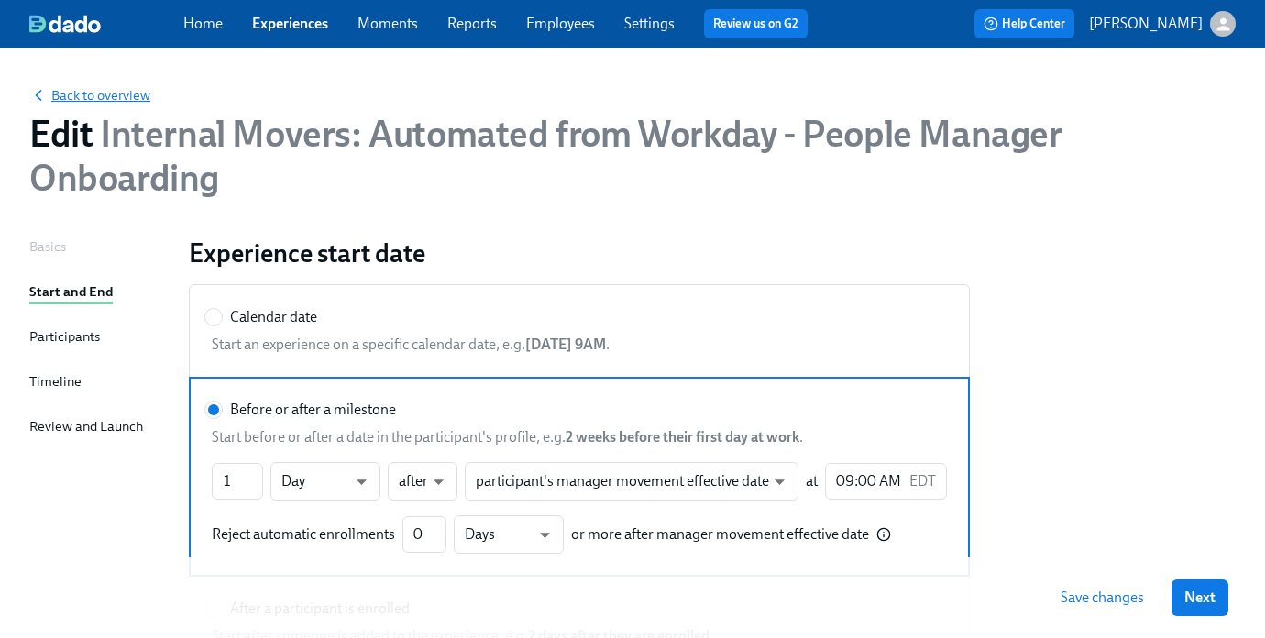
click at [85, 89] on span "Back to overview" at bounding box center [89, 95] width 121 height 18
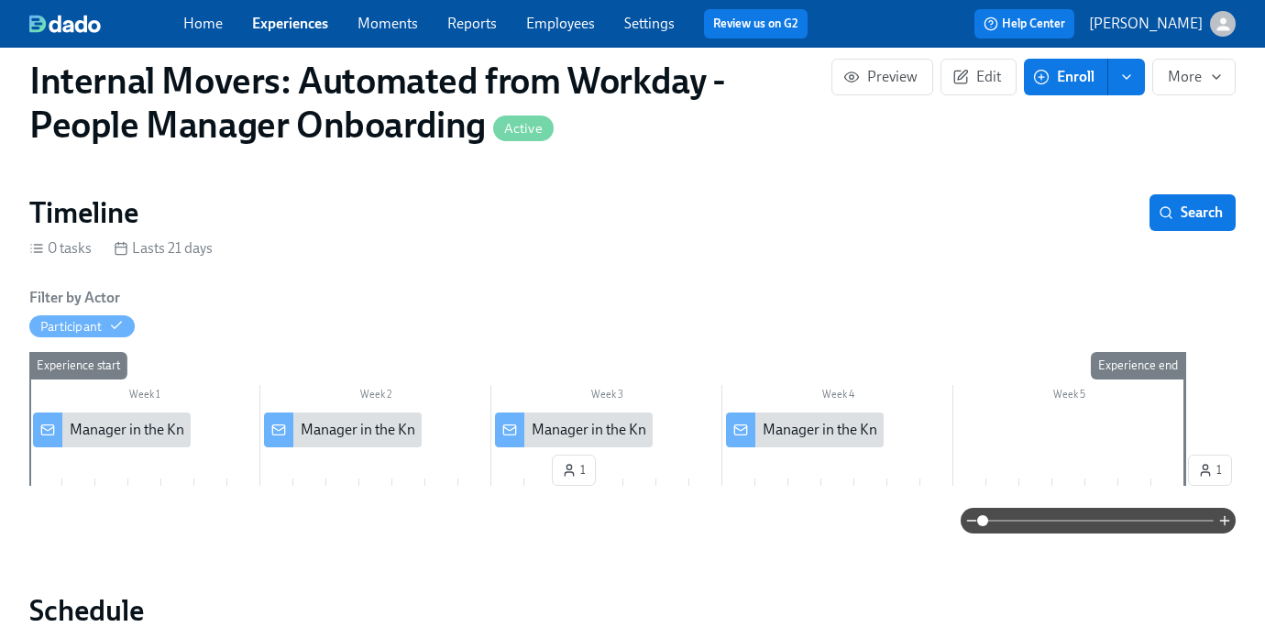
scroll to position [219, 0]
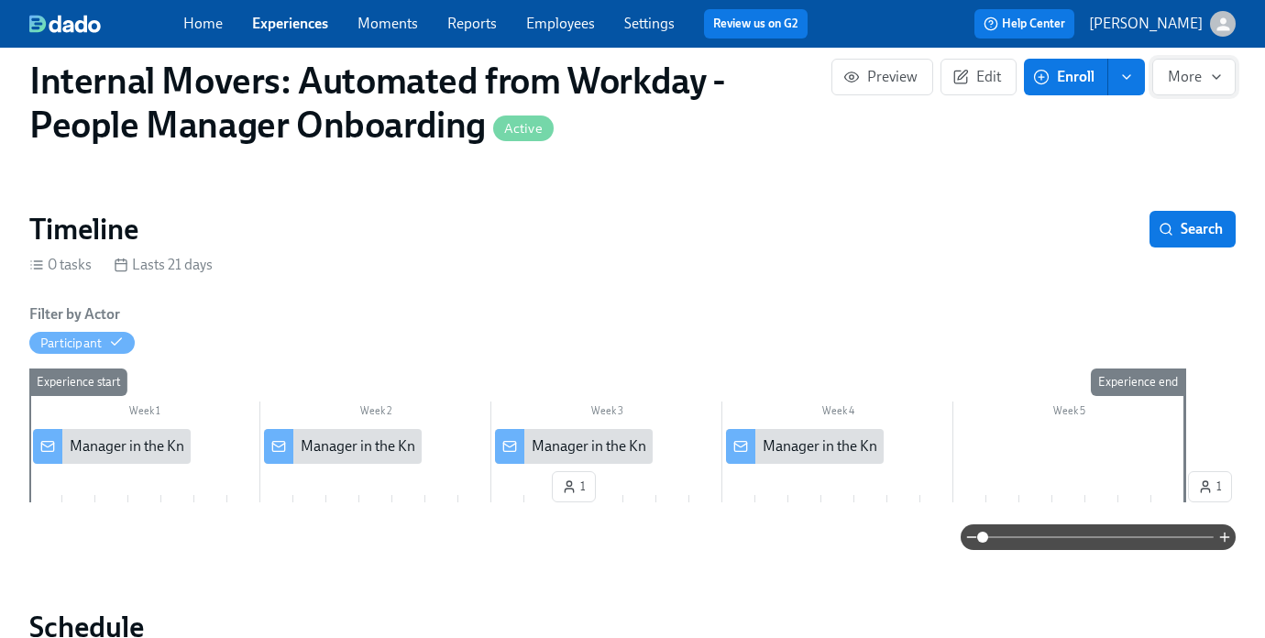
click at [1204, 75] on span "More" at bounding box center [1194, 77] width 52 height 18
click at [1204, 75] on div at bounding box center [632, 319] width 1265 height 638
click at [879, 77] on span "Preview" at bounding box center [882, 77] width 71 height 18
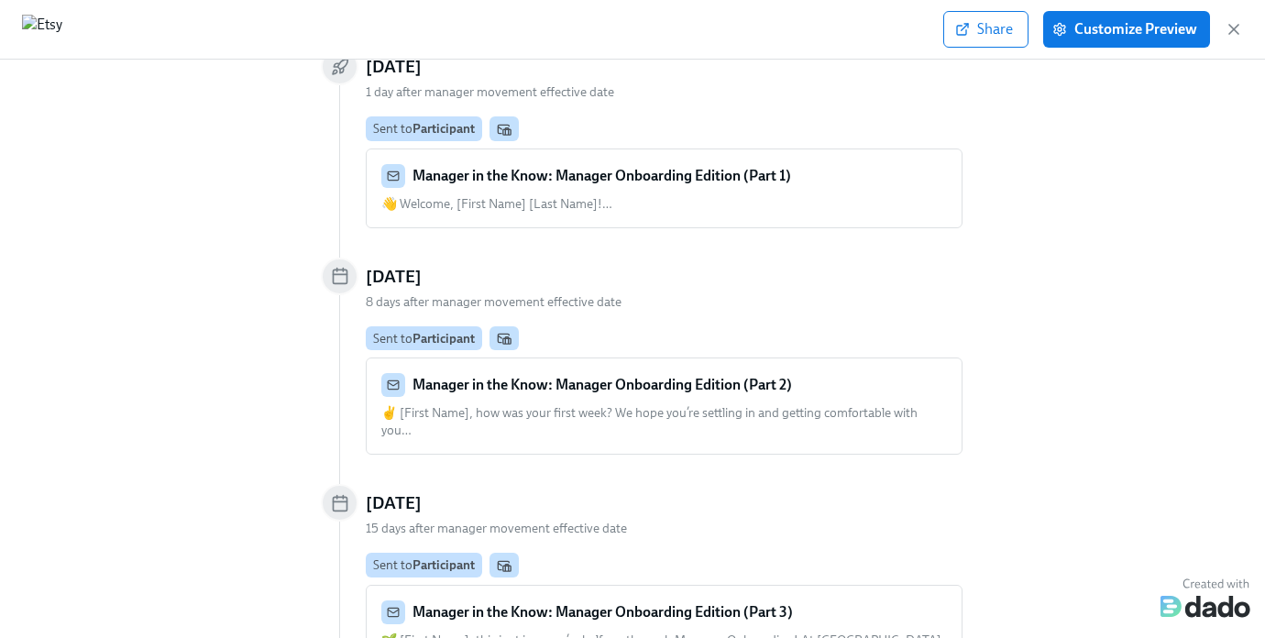
scroll to position [261, 0]
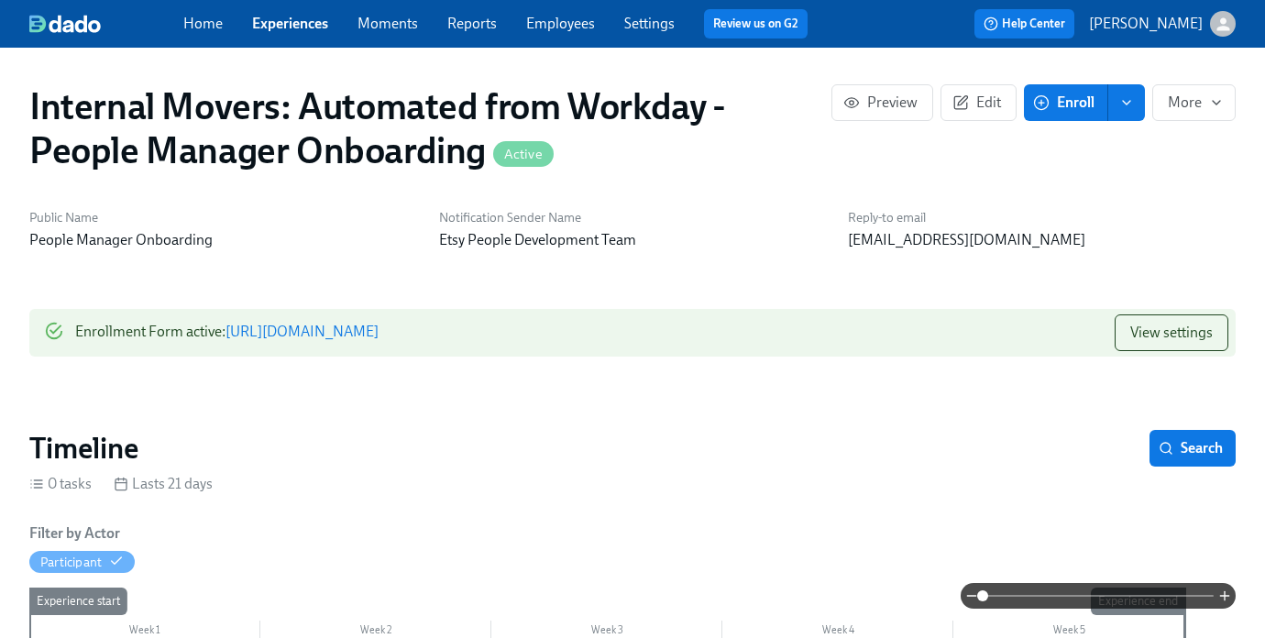
click at [582, 28] on link "Employees" at bounding box center [560, 23] width 69 height 17
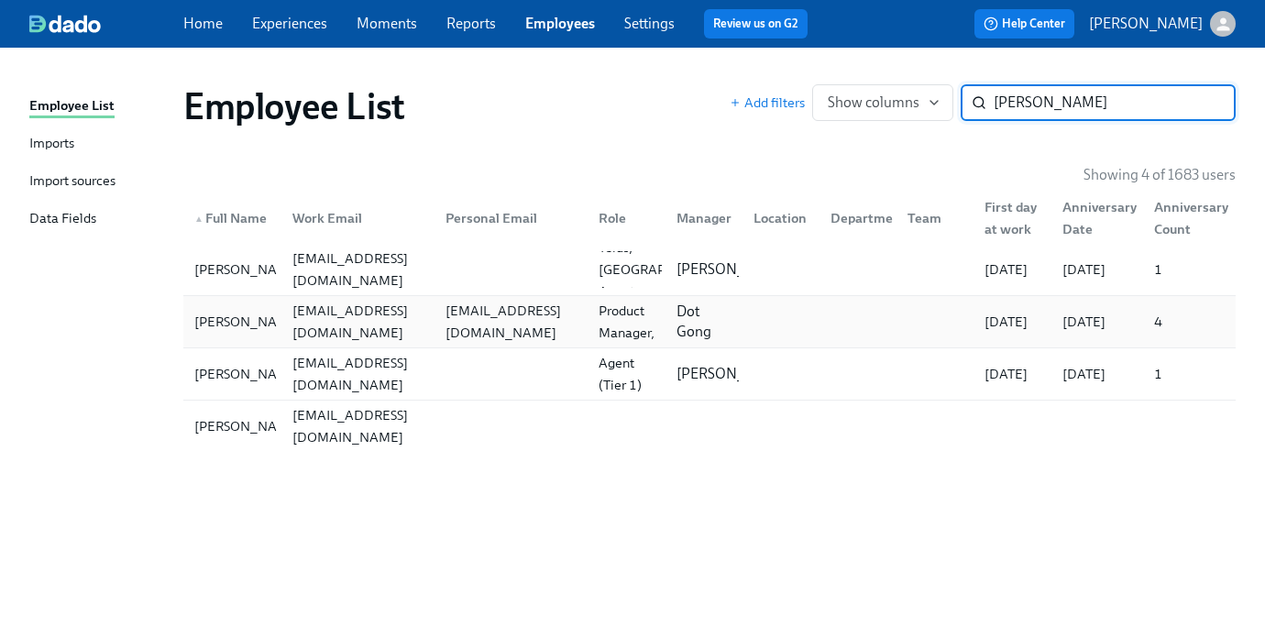
type input "juan"
click at [432, 333] on div "[EMAIL_ADDRESS][DOMAIN_NAME]" at bounding box center [507, 321] width 153 height 37
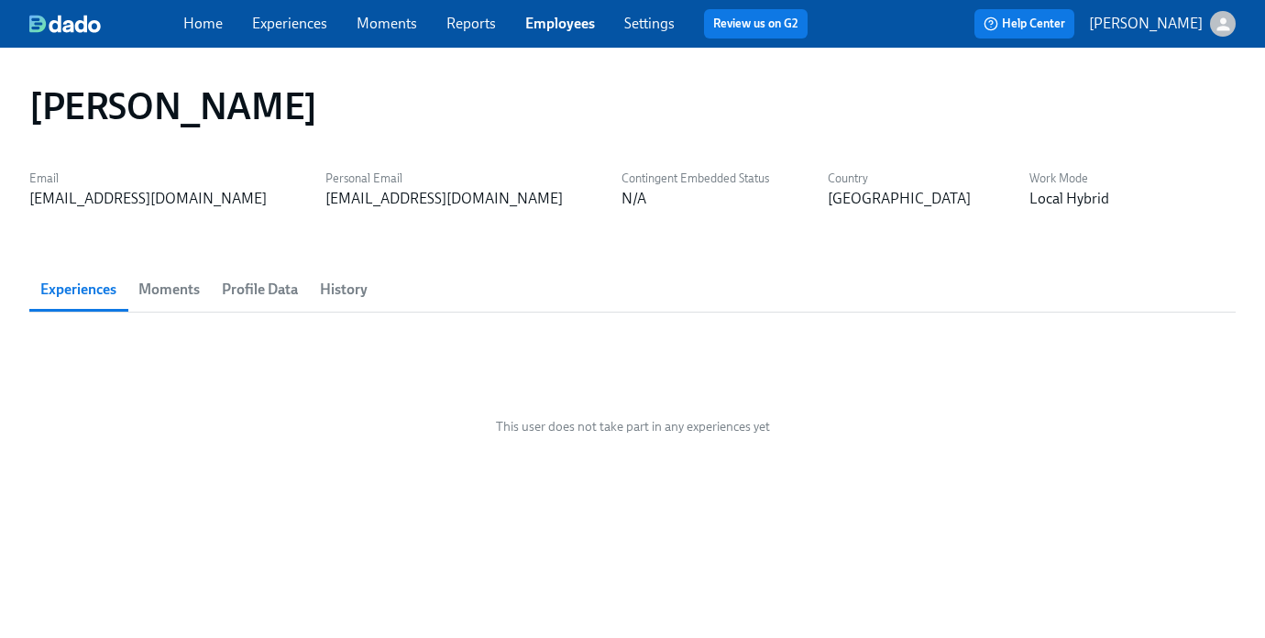
click at [247, 290] on span "Profile Data" at bounding box center [260, 290] width 76 height 26
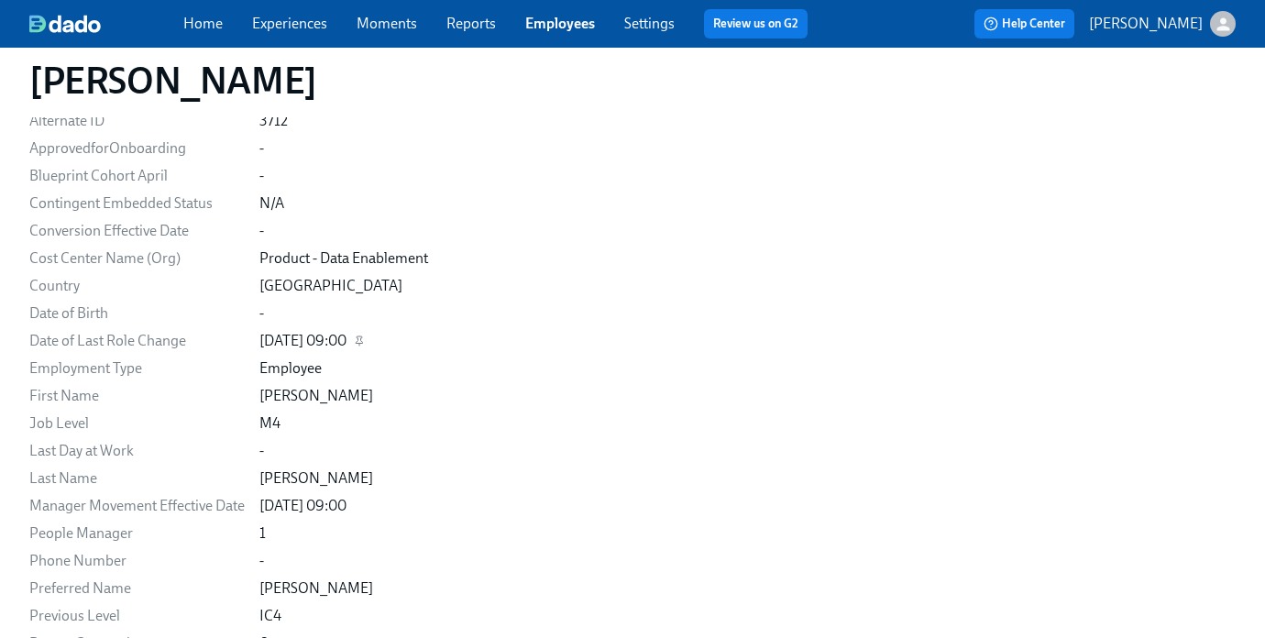
scroll to position [472, 0]
drag, startPoint x: 264, startPoint y: 503, endPoint x: 362, endPoint y: 503, distance: 98.1
click at [346, 503] on div "[DATE] 09:00" at bounding box center [302, 505] width 87 height 20
click at [109, 506] on div "Manager Movement Effective Date" at bounding box center [136, 505] width 215 height 20
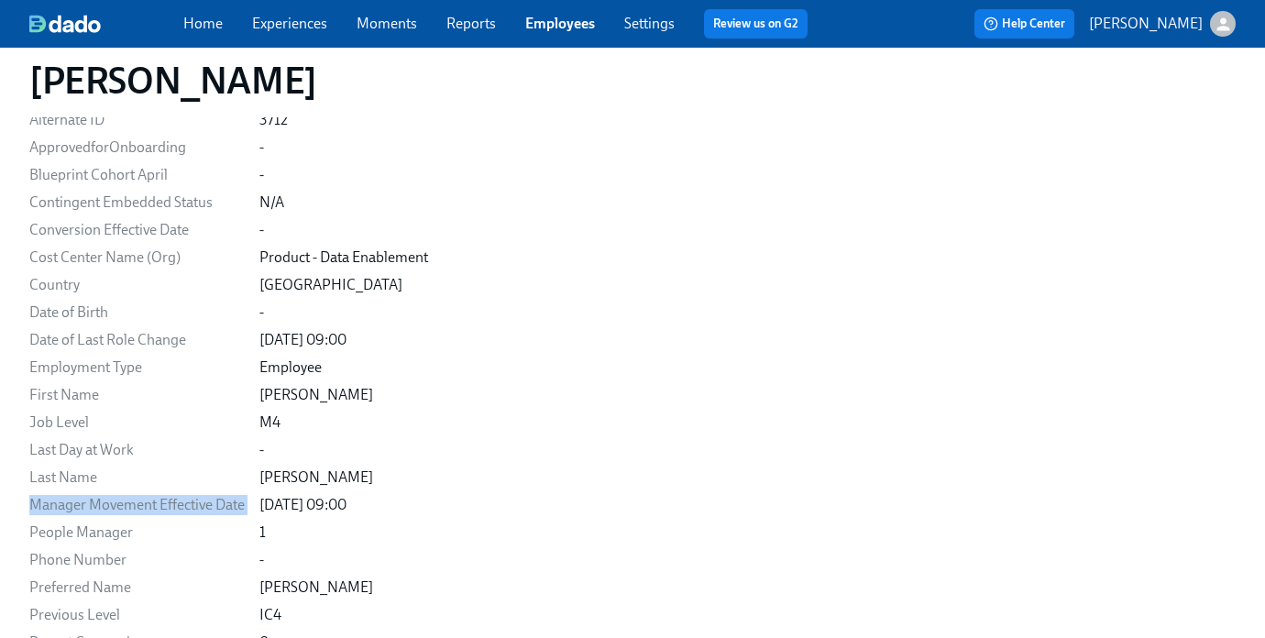
click at [109, 506] on div "Manager Movement Effective Date" at bounding box center [136, 505] width 215 height 20
drag, startPoint x: 404, startPoint y: 502, endPoint x: 25, endPoint y: 500, distance: 379.4
click at [25, 501] on div "Juan Garcia Bazan Email jbazan@etsy.com Personal Email garciabazan@gmail.com Co…" at bounding box center [632, 220] width 1265 height 1289
copy div "Manager Movement Effective Date [DATE] 09:00"
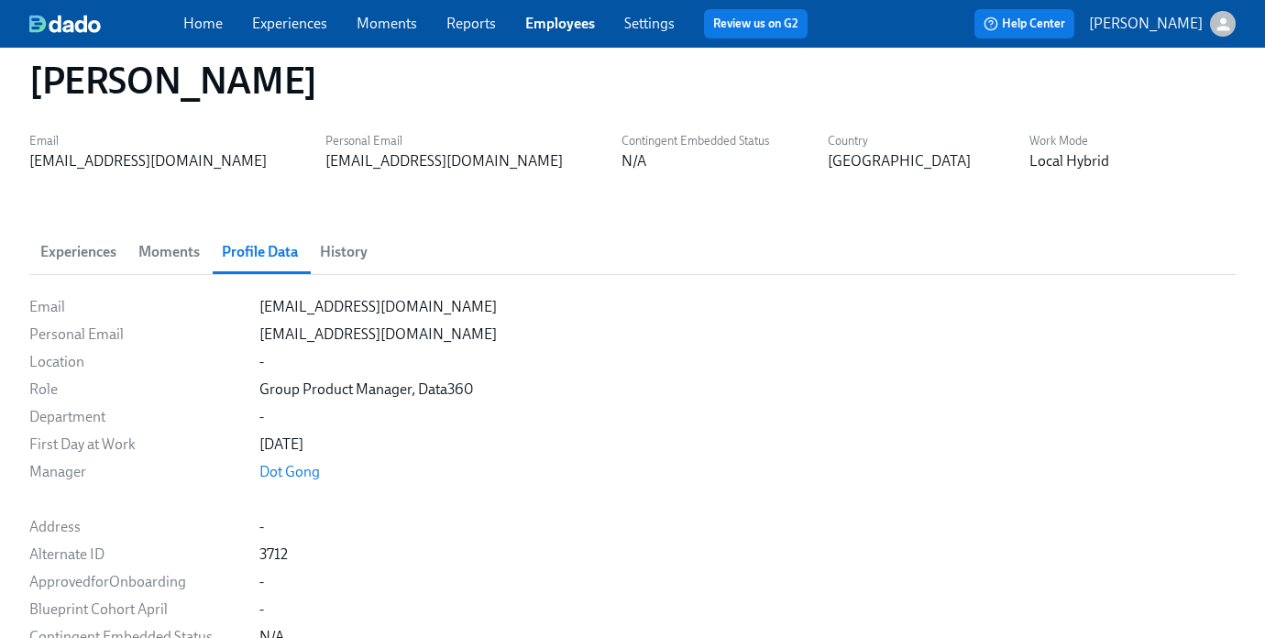
scroll to position [0, 0]
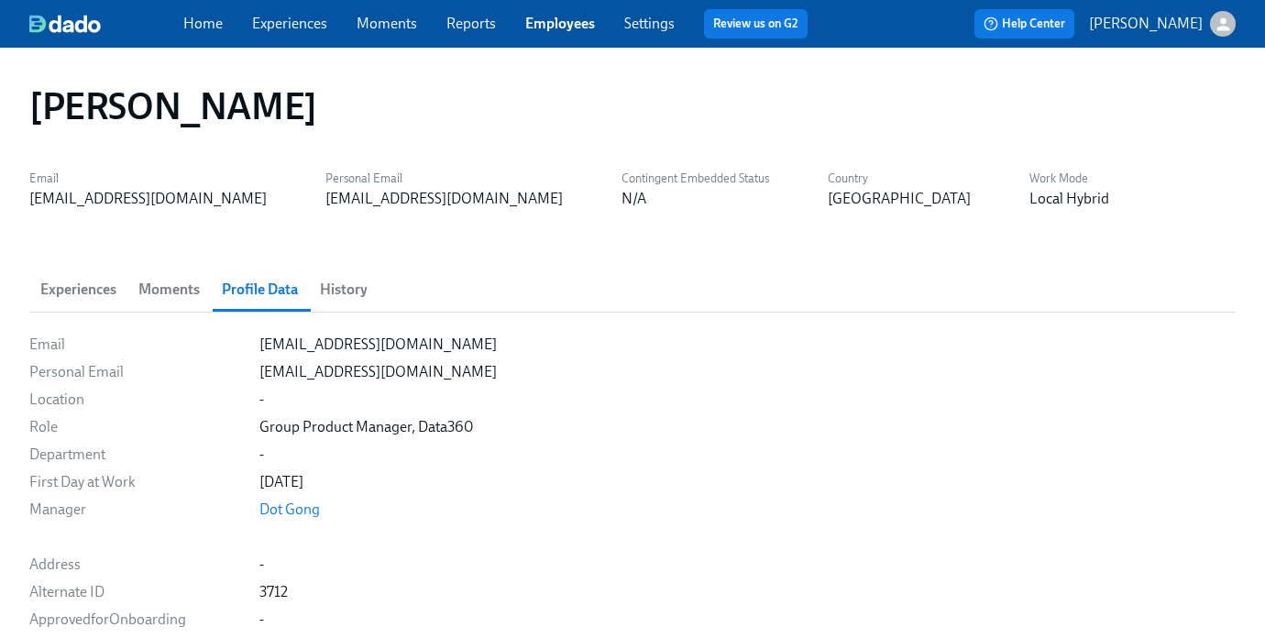
click at [79, 288] on span "Experiences" at bounding box center [78, 290] width 76 height 26
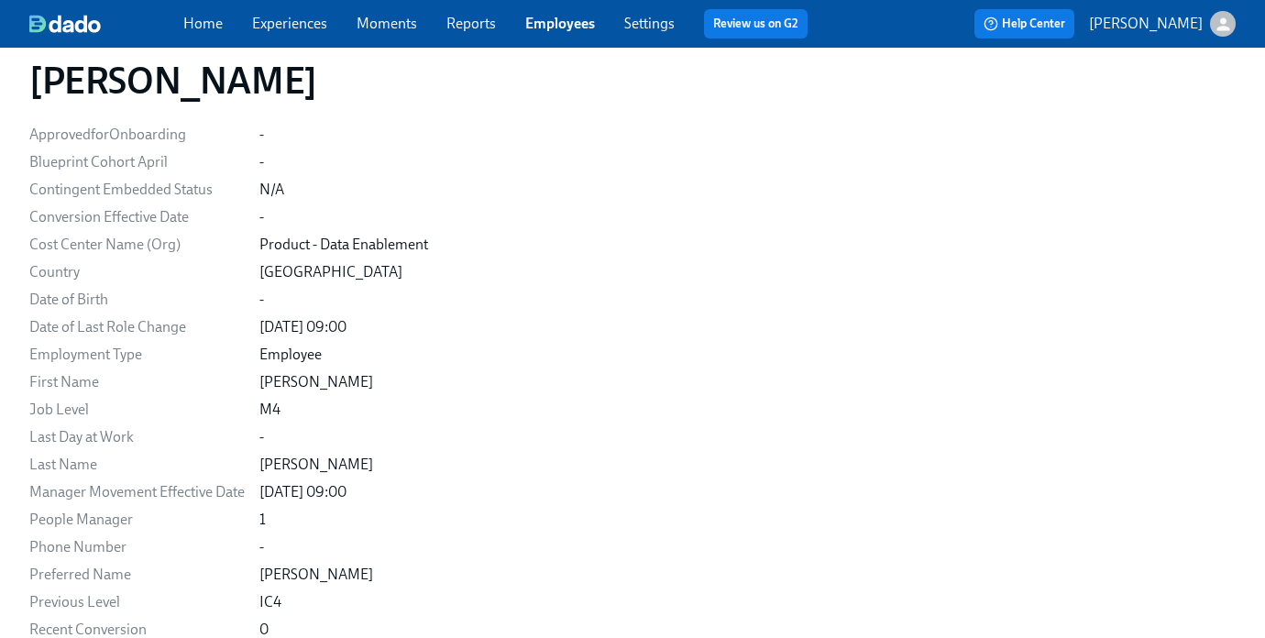
scroll to position [699, 0]
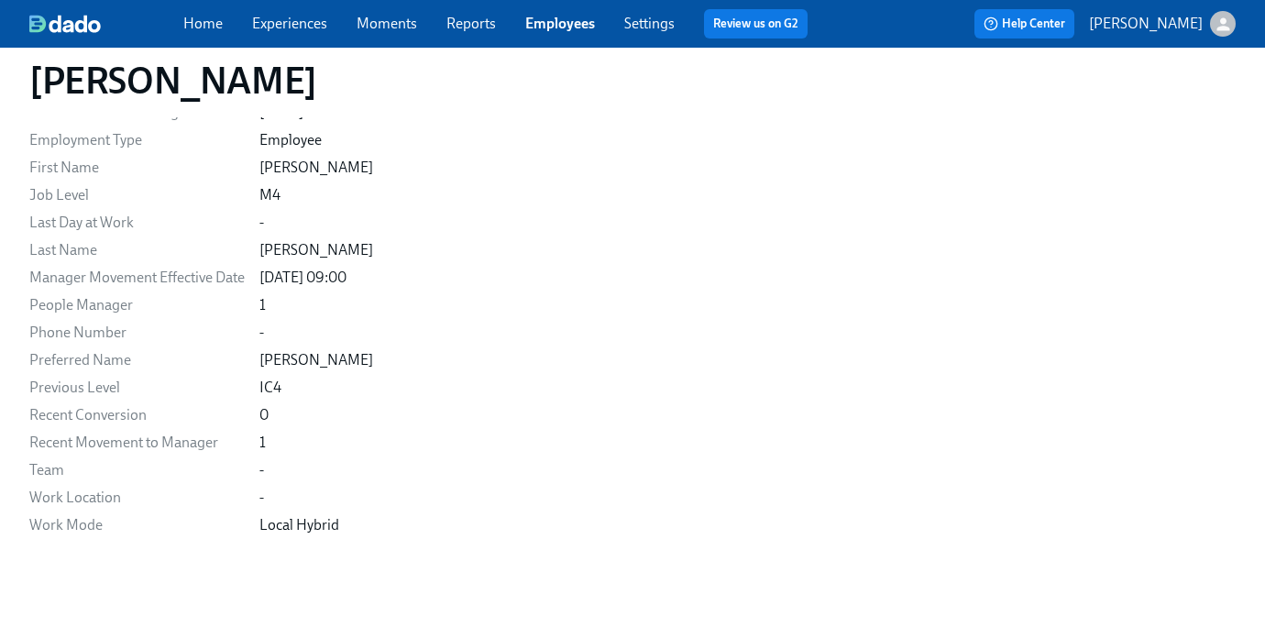
click at [42, 458] on div "Email [EMAIL_ADDRESS][DOMAIN_NAME] Personal Email [EMAIL_ADDRESS][DOMAIN_NAME] …" at bounding box center [632, 85] width 1206 height 900
drag, startPoint x: 34, startPoint y: 445, endPoint x: 369, endPoint y: 450, distance: 335.4
click at [0, 0] on div "Recent Movement to Manager 1" at bounding box center [0, 0] width 0 height 0
copy div "ecent Movement to Manager 1"
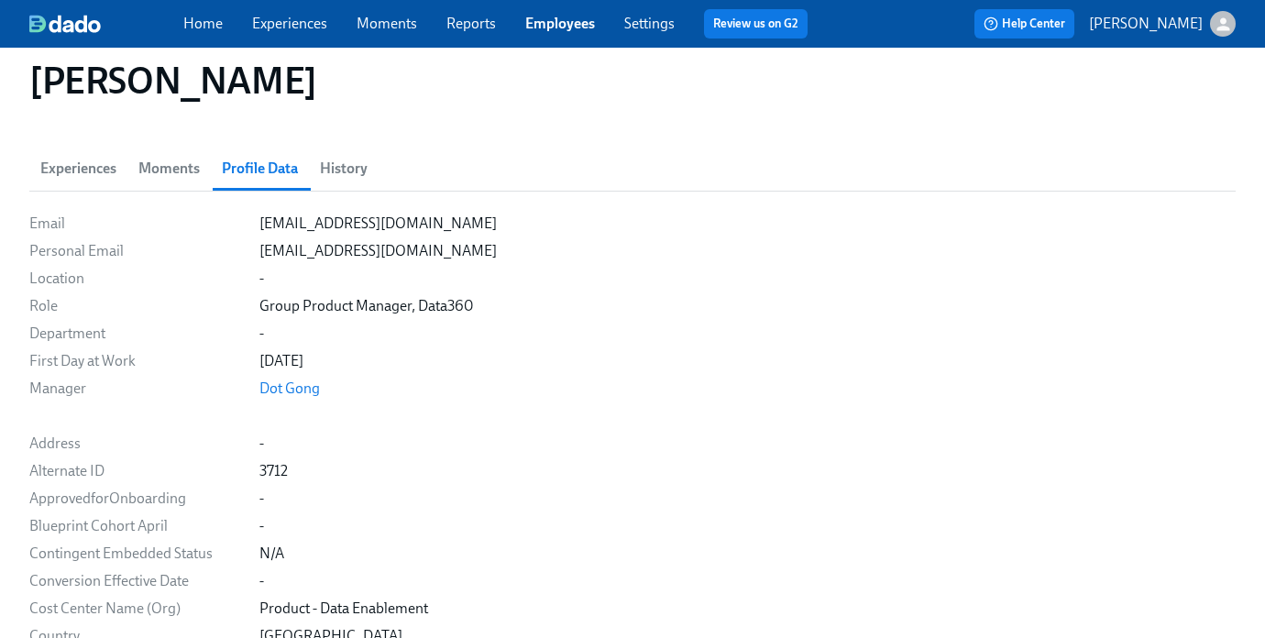
scroll to position [122, 0]
click at [334, 180] on span "History" at bounding box center [344, 168] width 48 height 26
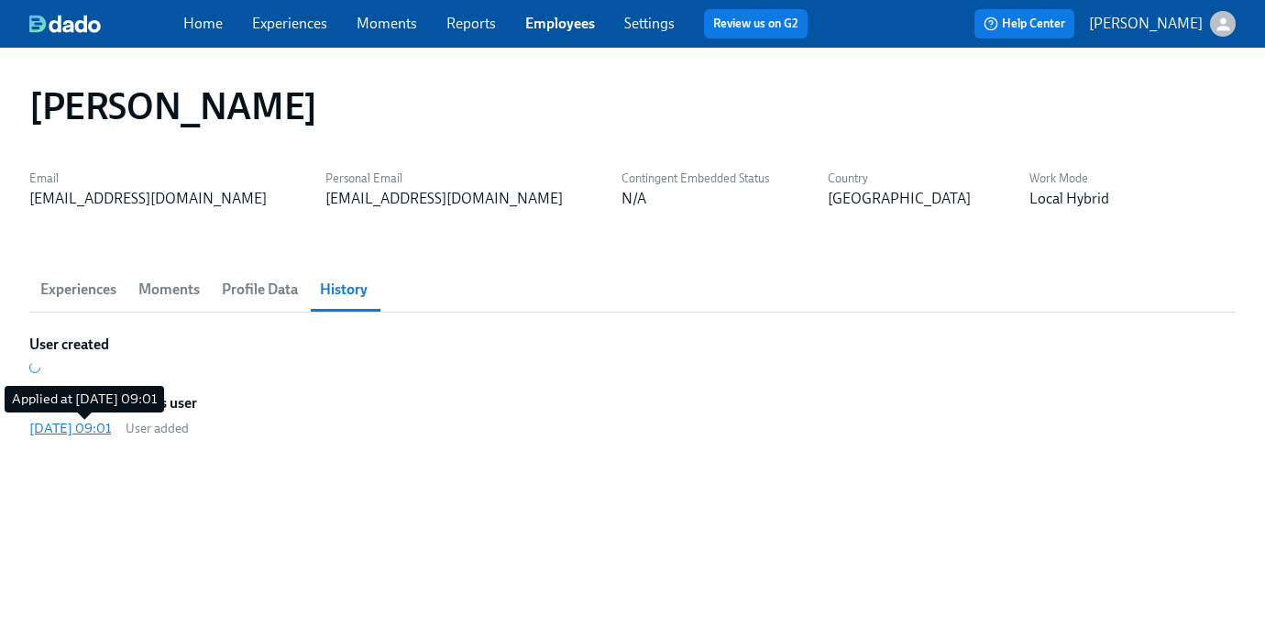
click at [93, 433] on div "2025/08/16 09:01" at bounding box center [70, 428] width 82 height 18
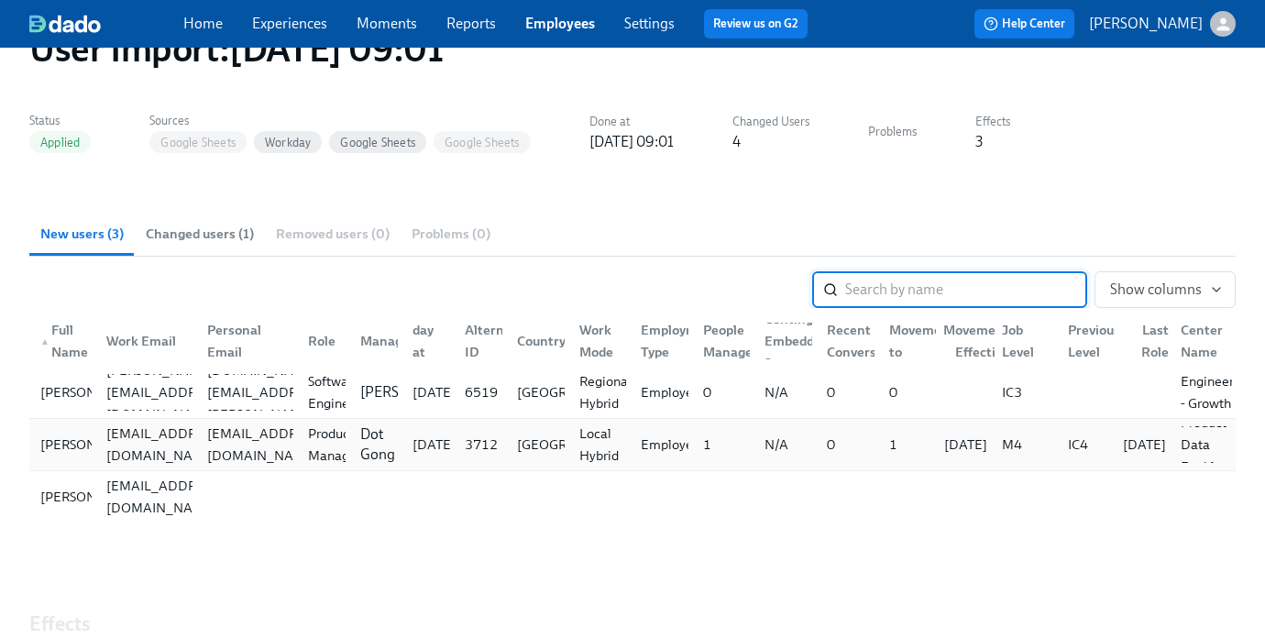
scroll to position [84, 0]
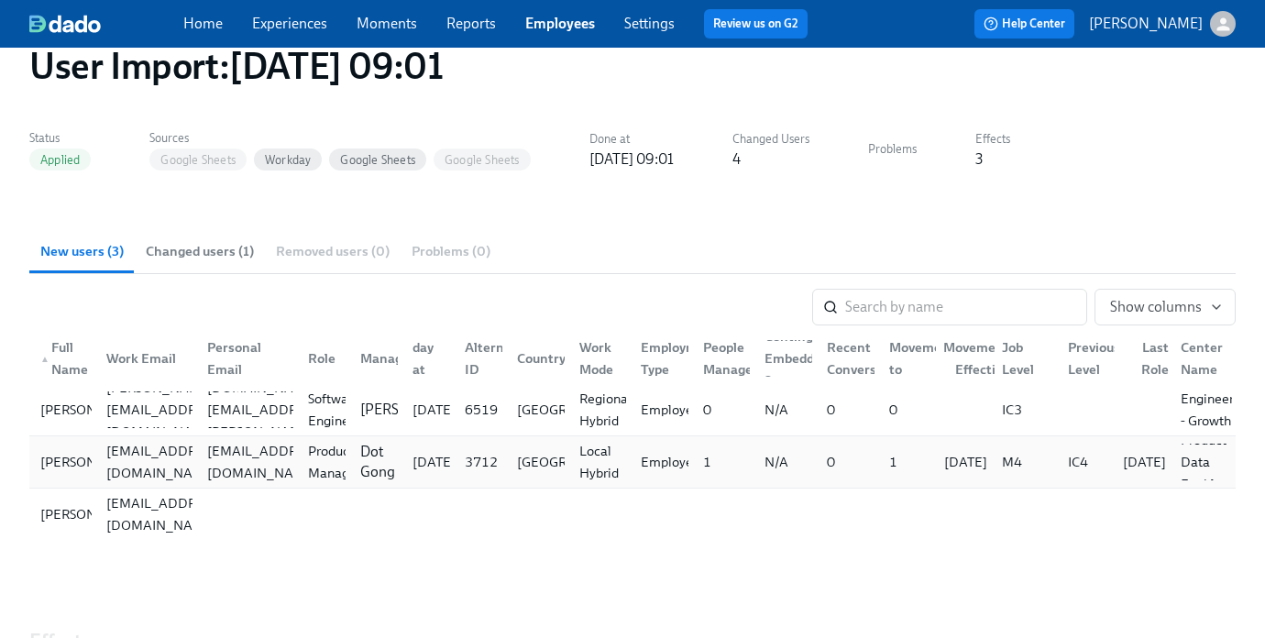
click at [727, 454] on div "1" at bounding box center [719, 462] width 62 height 37
click at [220, 256] on span "Changed users (1)" at bounding box center [200, 251] width 108 height 21
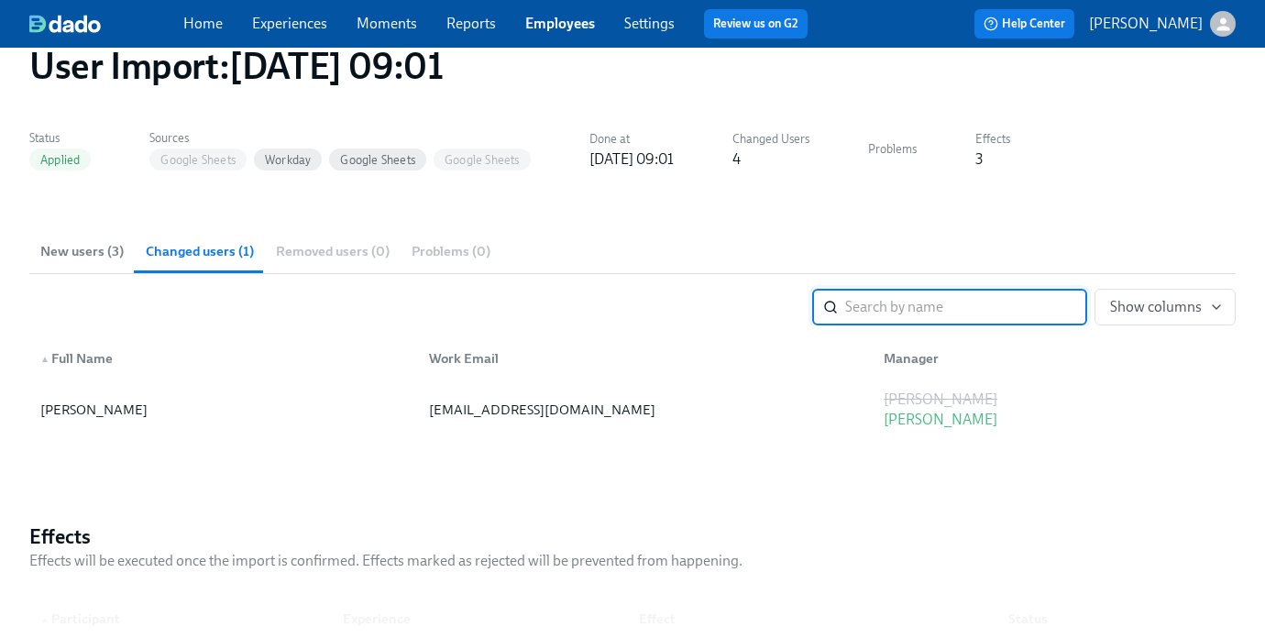
click at [82, 256] on span "New users (3)" at bounding box center [81, 251] width 83 height 21
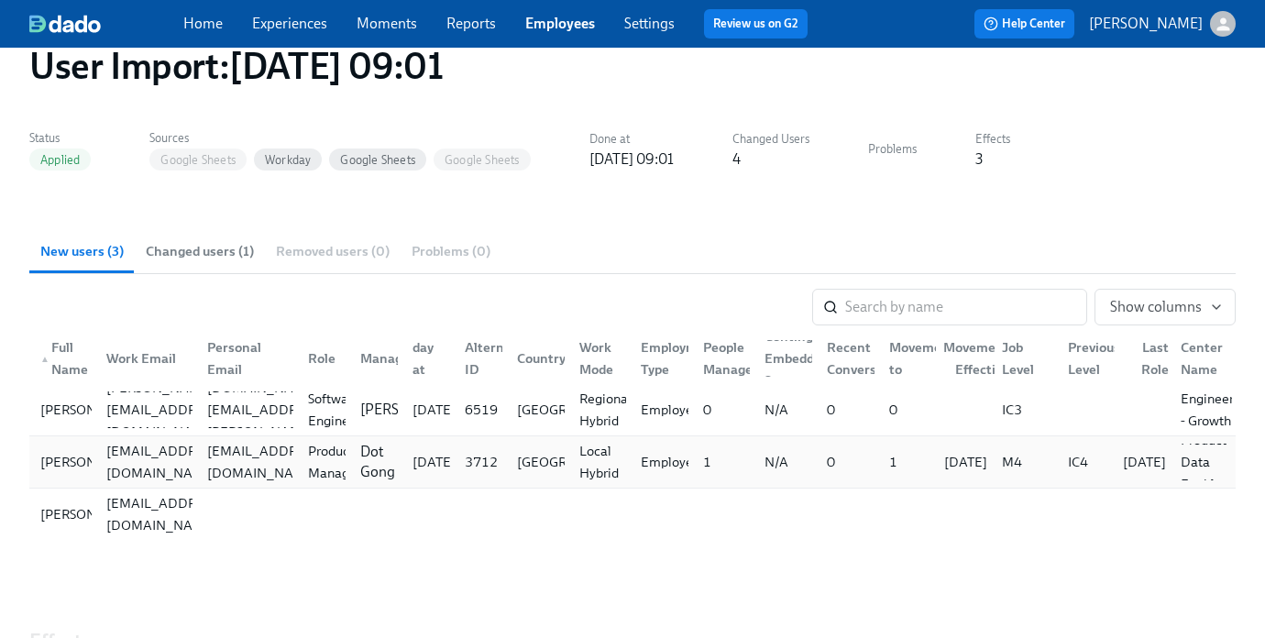
click at [1021, 477] on div "M4" at bounding box center [1023, 462] width 59 height 37
click at [982, 471] on div "08/16/2025" at bounding box center [966, 462] width 58 height 22
click at [937, 461] on div "08/16/2025" at bounding box center [966, 462] width 58 height 22
click at [46, 460] on div "[PERSON_NAME]" at bounding box center [94, 462] width 122 height 22
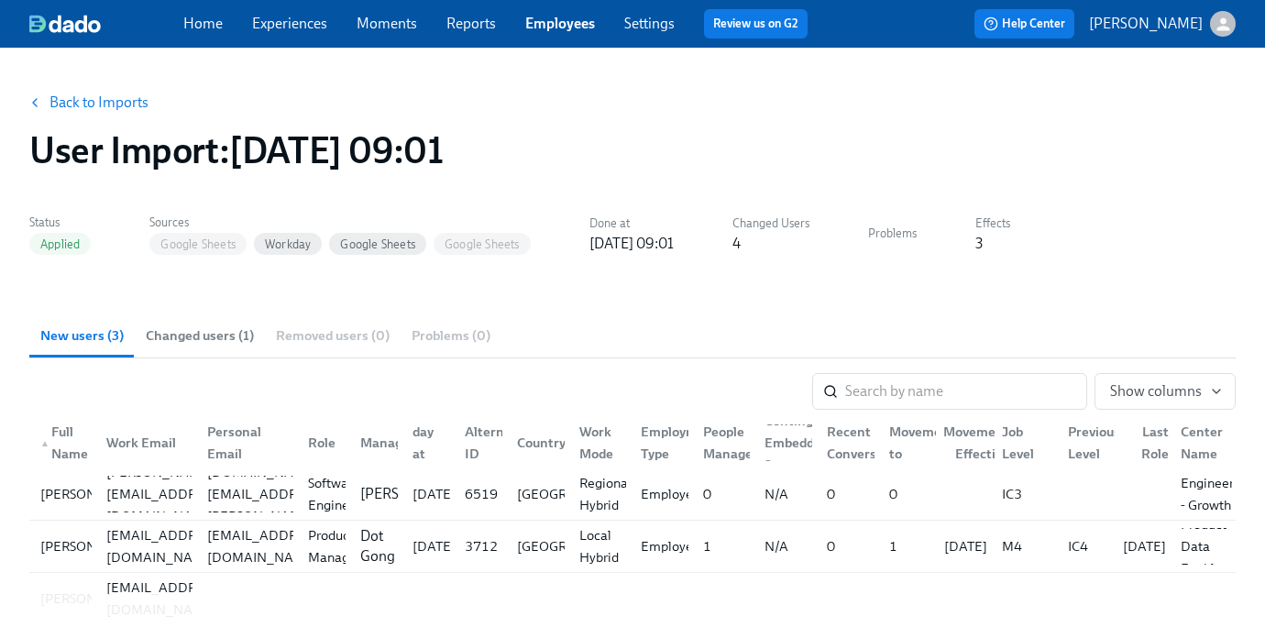
click at [123, 111] on link "Back to Imports" at bounding box center [98, 102] width 99 height 18
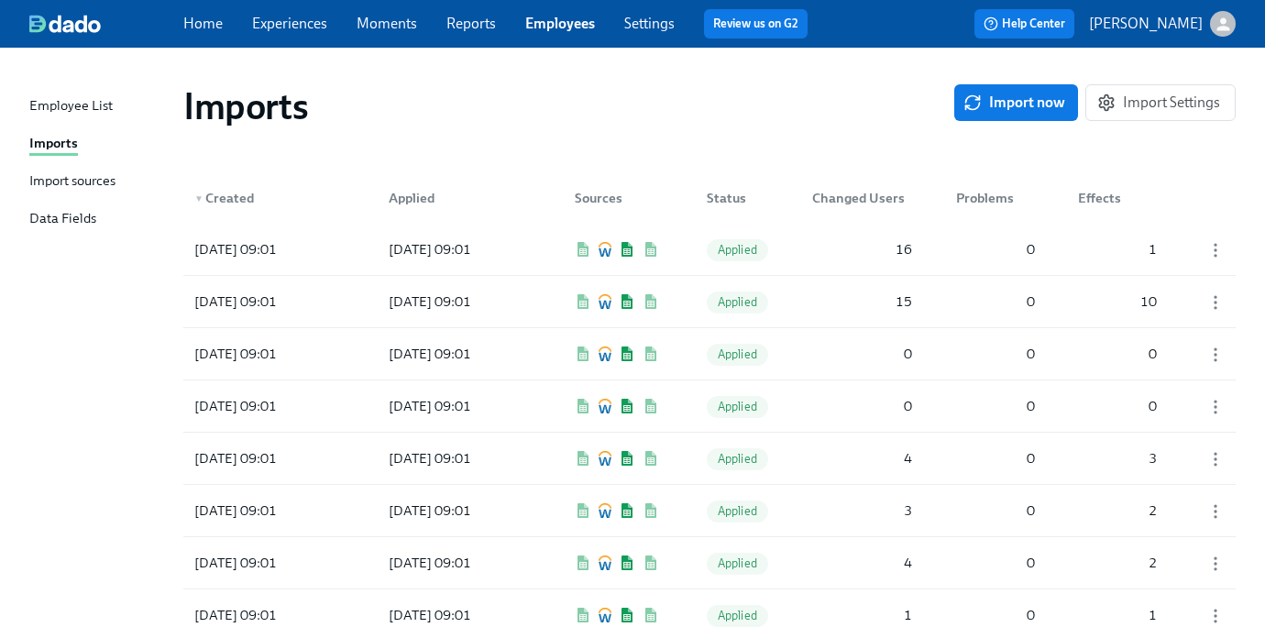
click at [113, 107] on link "Employee List" at bounding box center [98, 106] width 139 height 23
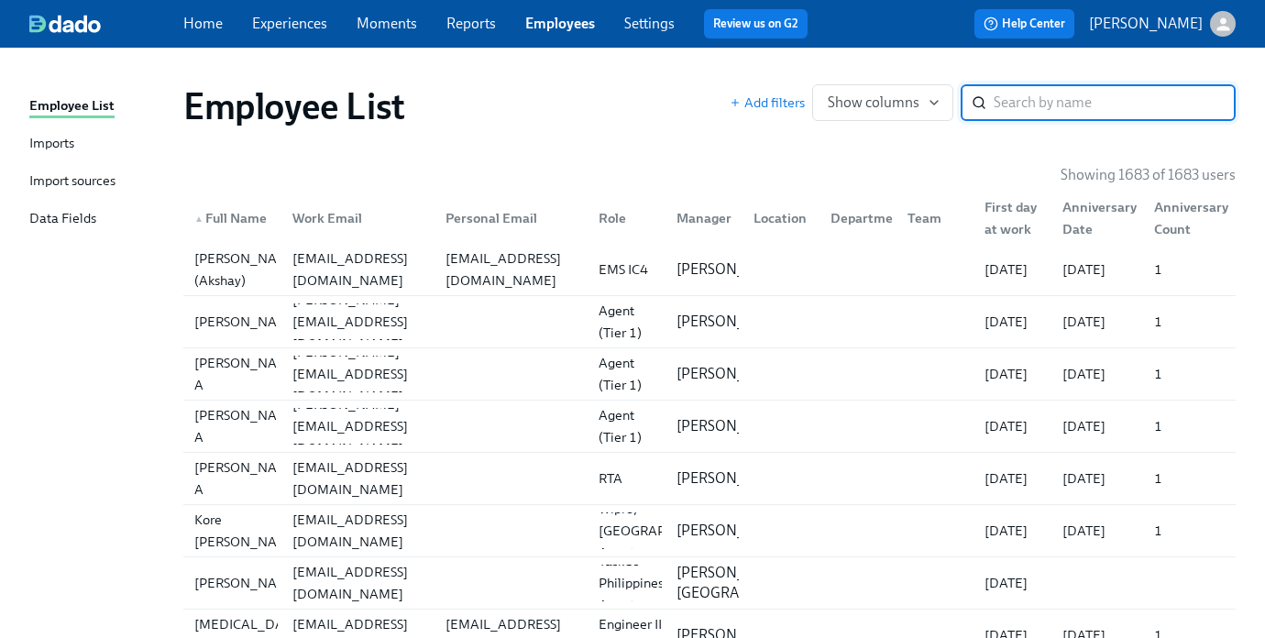
click at [1038, 100] on input "search" at bounding box center [1114, 102] width 242 height 37
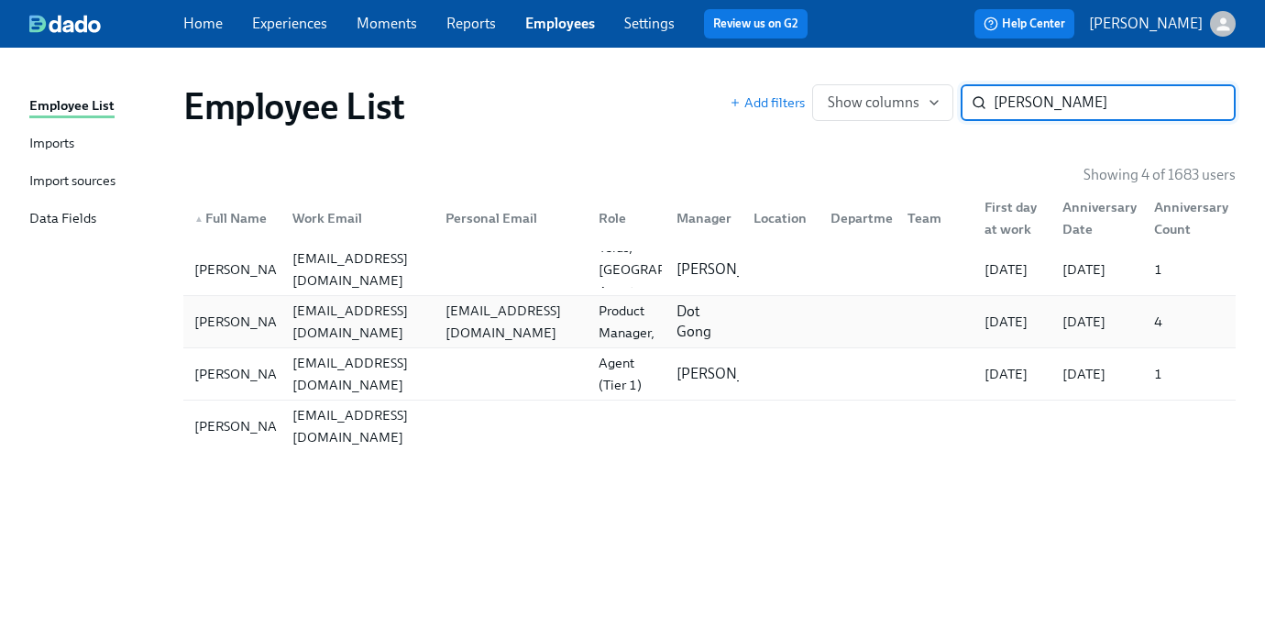
type input "juan"
click at [301, 325] on div "jbazan@etsy.com" at bounding box center [358, 322] width 146 height 44
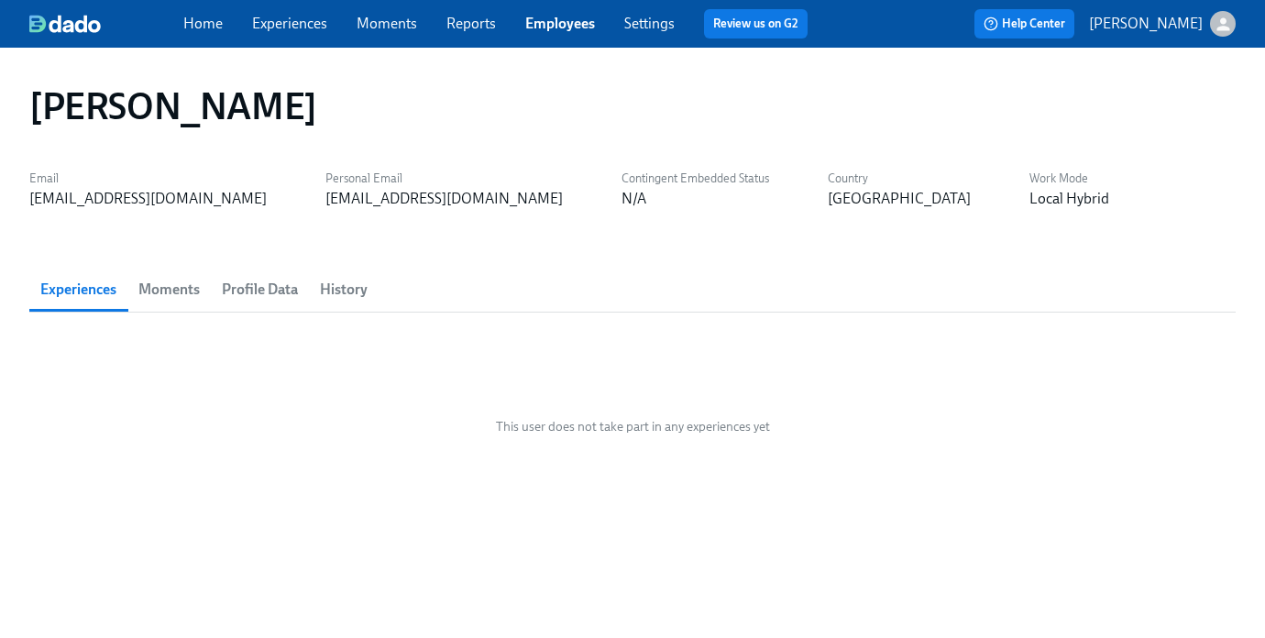
click at [334, 293] on span "History" at bounding box center [344, 290] width 48 height 26
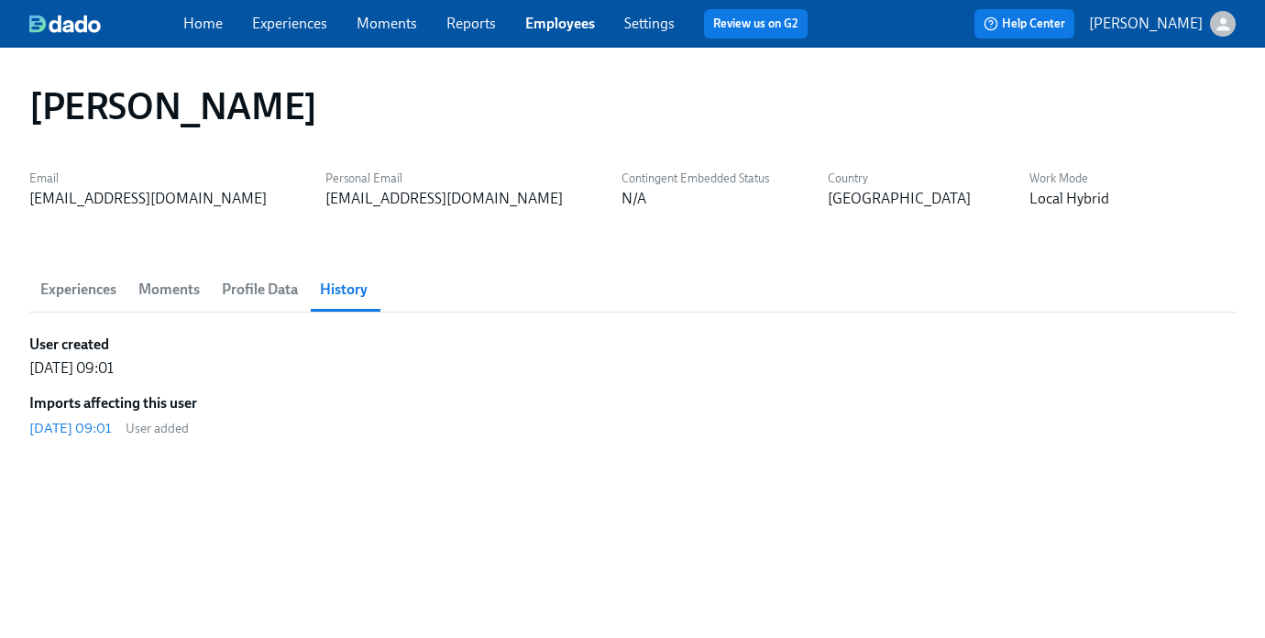
click at [175, 281] on span "Moments" at bounding box center [168, 290] width 61 height 26
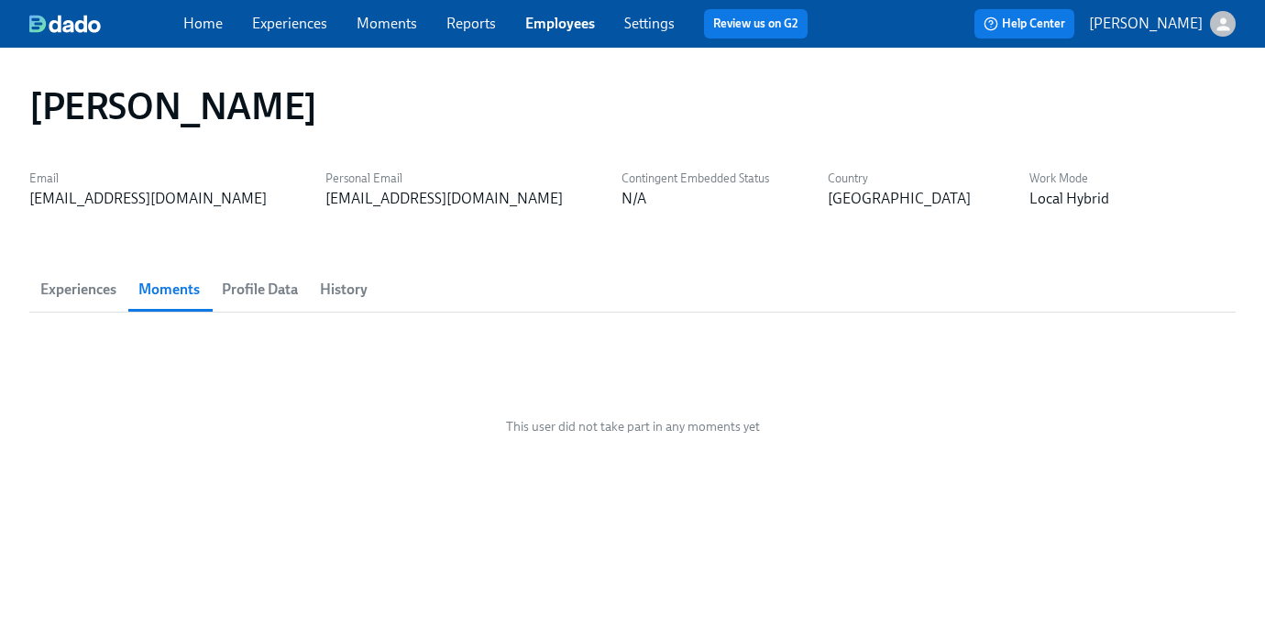
click at [75, 287] on span "Experiences" at bounding box center [78, 290] width 76 height 26
click at [341, 294] on span "History" at bounding box center [344, 290] width 48 height 26
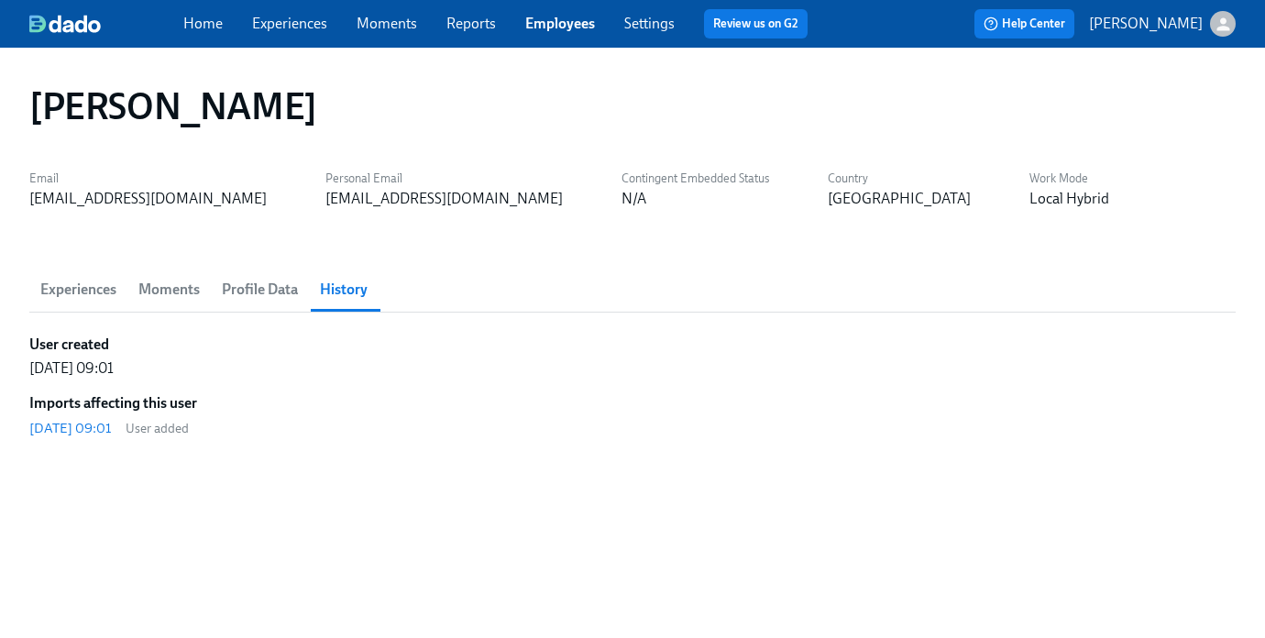
click at [66, 292] on span "Experiences" at bounding box center [78, 290] width 76 height 26
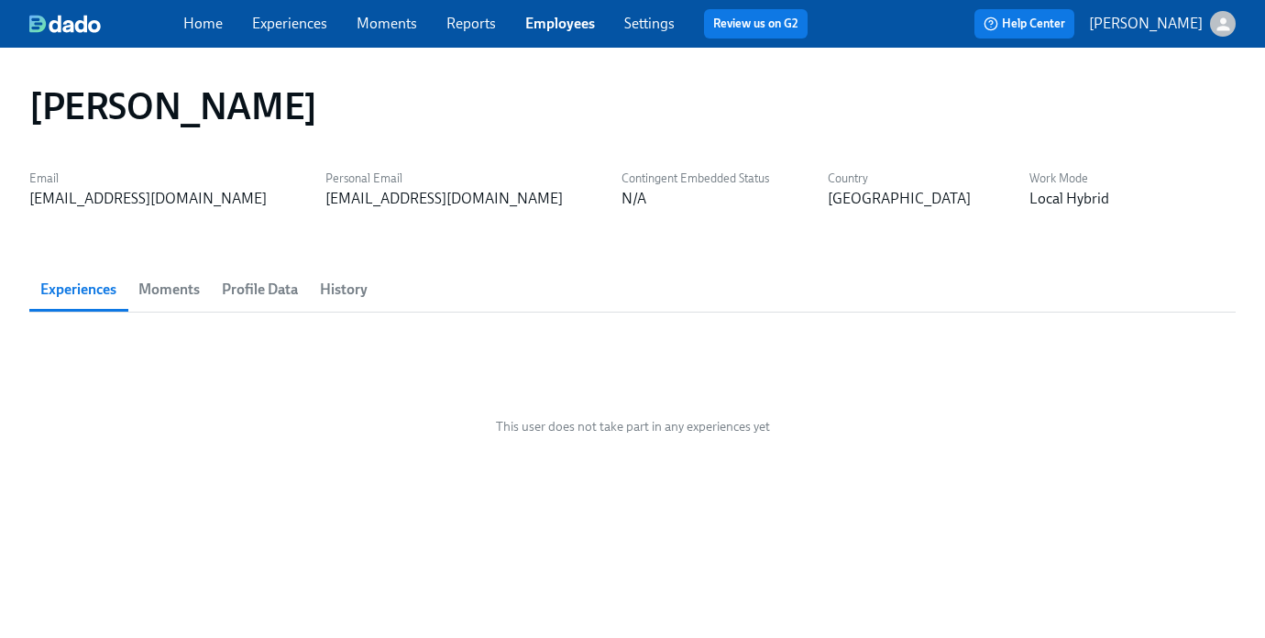
click at [255, 292] on span "Profile Data" at bounding box center [260, 290] width 76 height 26
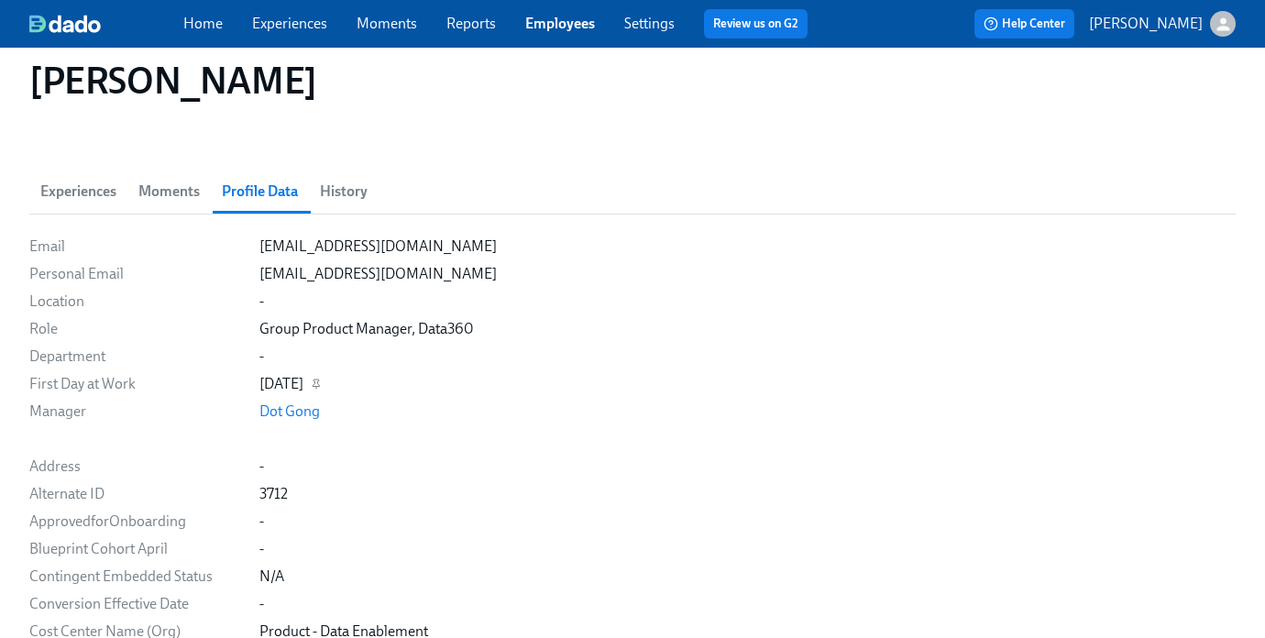
scroll to position [117, 0]
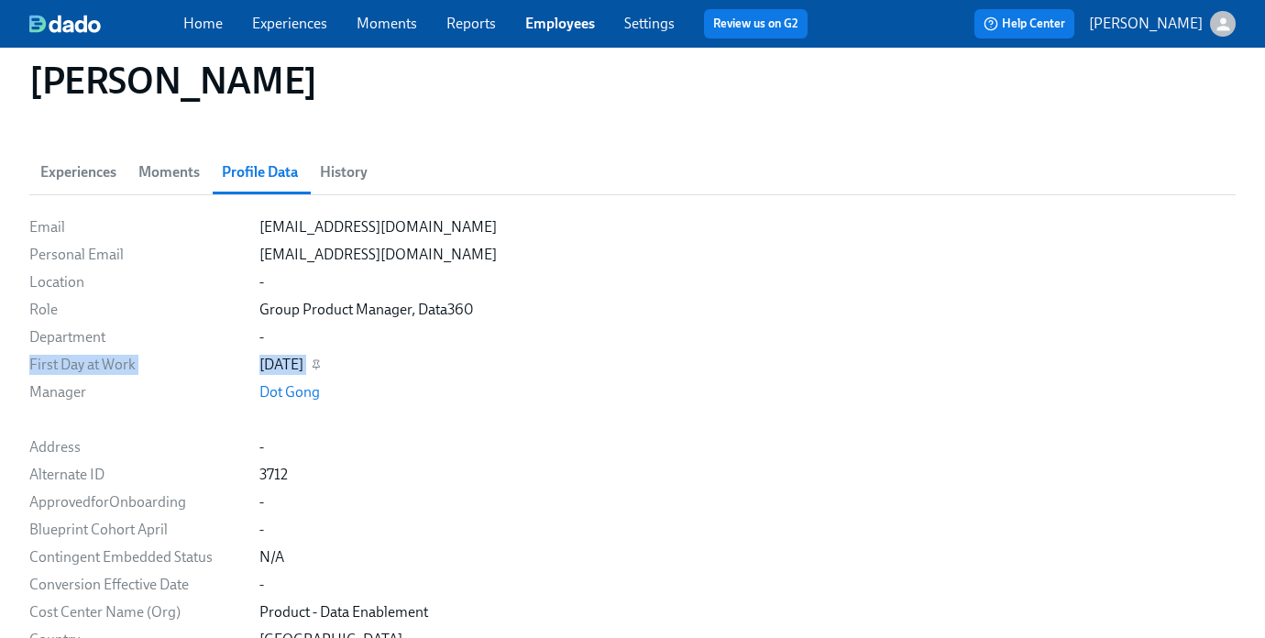
drag, startPoint x: 32, startPoint y: 364, endPoint x: 356, endPoint y: 364, distance: 324.4
click at [0, 0] on div "First Day at Work 09/28/2021" at bounding box center [0, 0] width 0 height 0
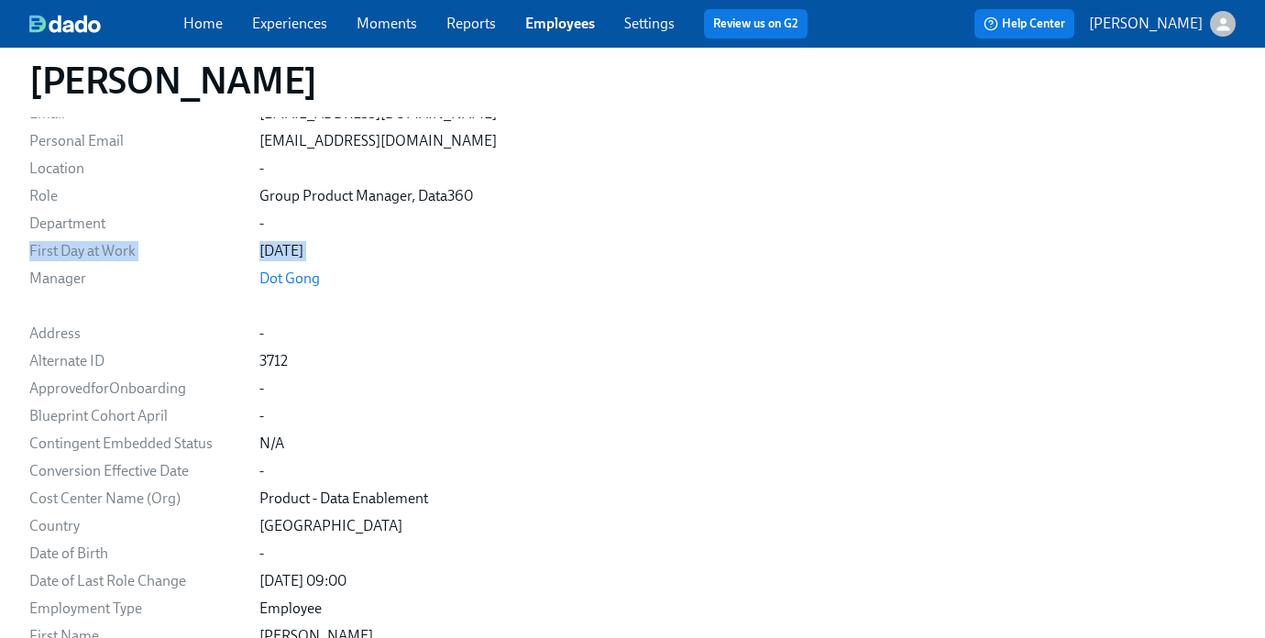
scroll to position [232, 0]
copy div "First Day at Work 09/28/2021"
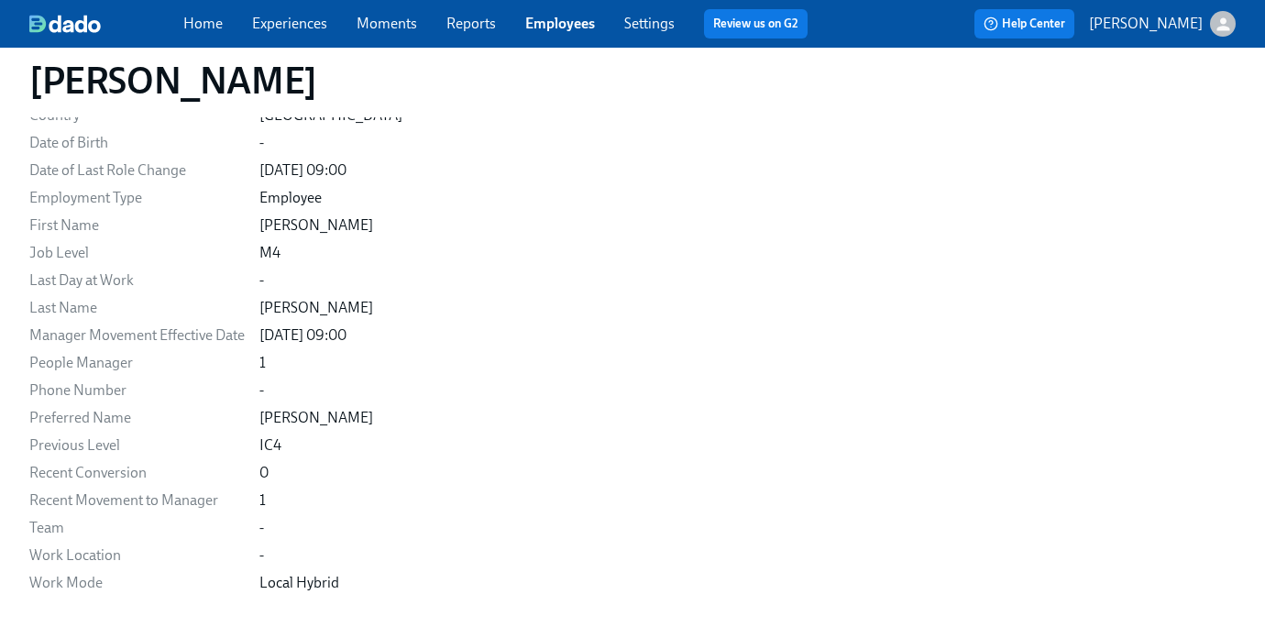
scroll to position [699, 0]
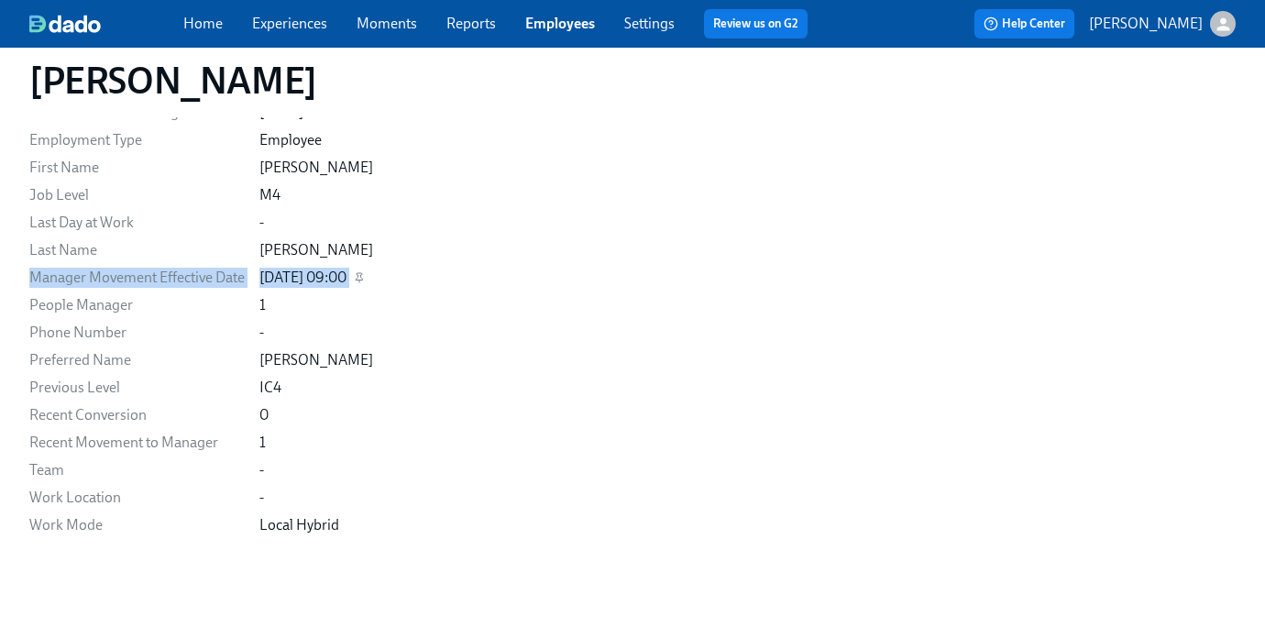
drag, startPoint x: 35, startPoint y: 270, endPoint x: 410, endPoint y: 270, distance: 374.8
click at [0, 0] on div "Manager Movement Effective Date 08/16/2025 09:00" at bounding box center [0, 0] width 0 height 0
copy div "Manager Movement Effective Date 08/16/2025 09:00"
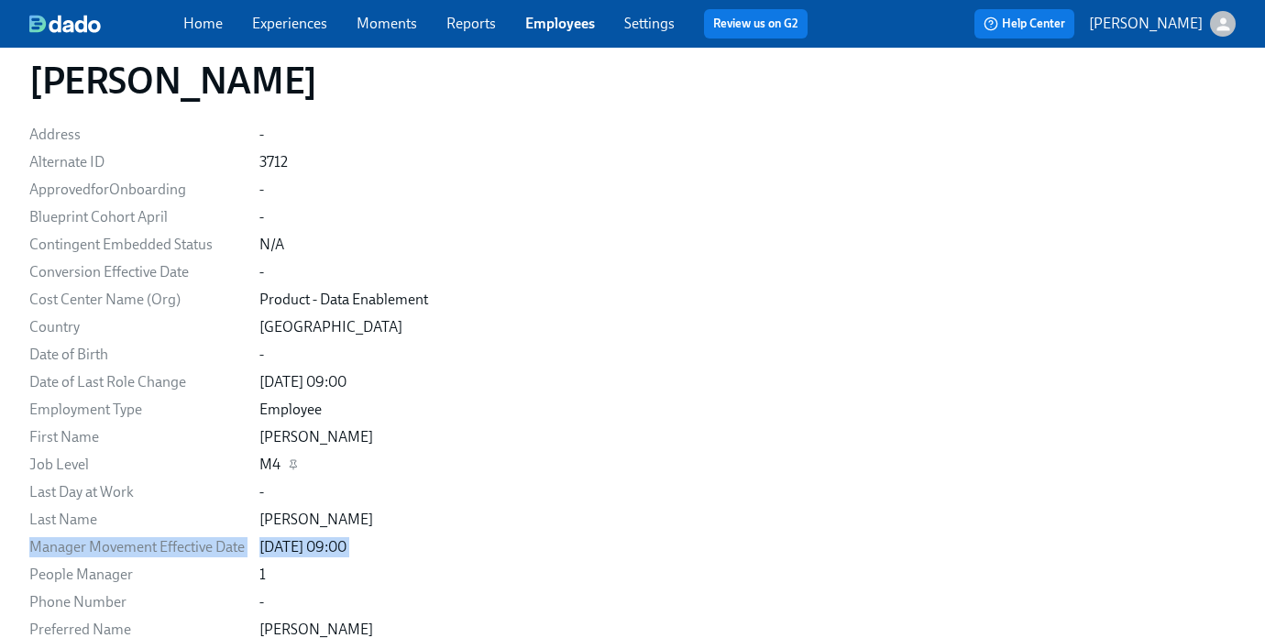
scroll to position [0, 0]
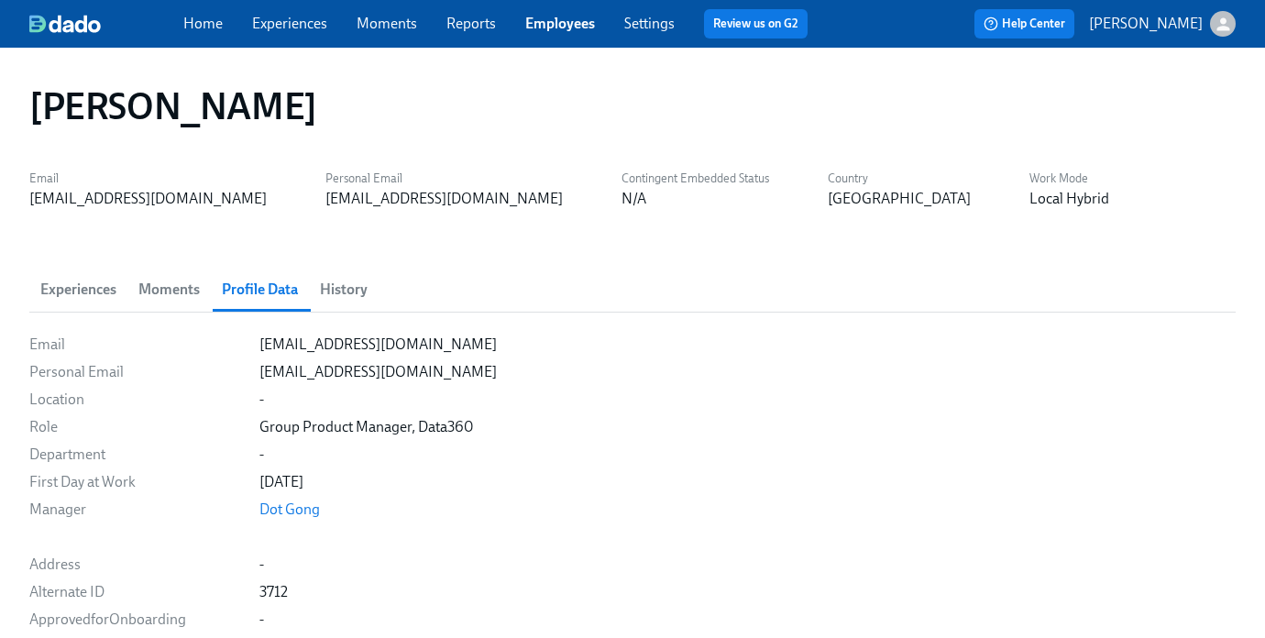
click at [555, 42] on div "Home Experiences Moments Reports Employees Settings Review us on G2 Help Center…" at bounding box center [632, 24] width 1265 height 48
drag, startPoint x: 555, startPoint y: 42, endPoint x: 555, endPoint y: -40, distance: 82.5
click at [537, 27] on link "Employees" at bounding box center [560, 23] width 70 height 17
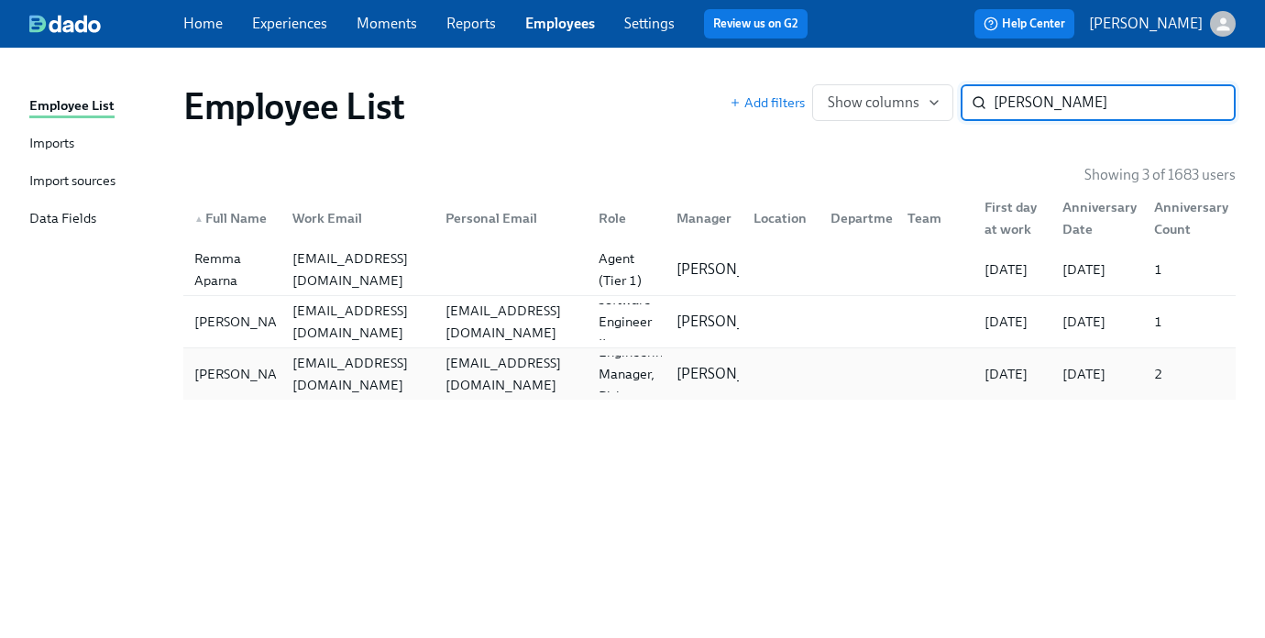
type input "emma"
click at [293, 370] on div "enathan@etsy.com" at bounding box center [358, 374] width 146 height 44
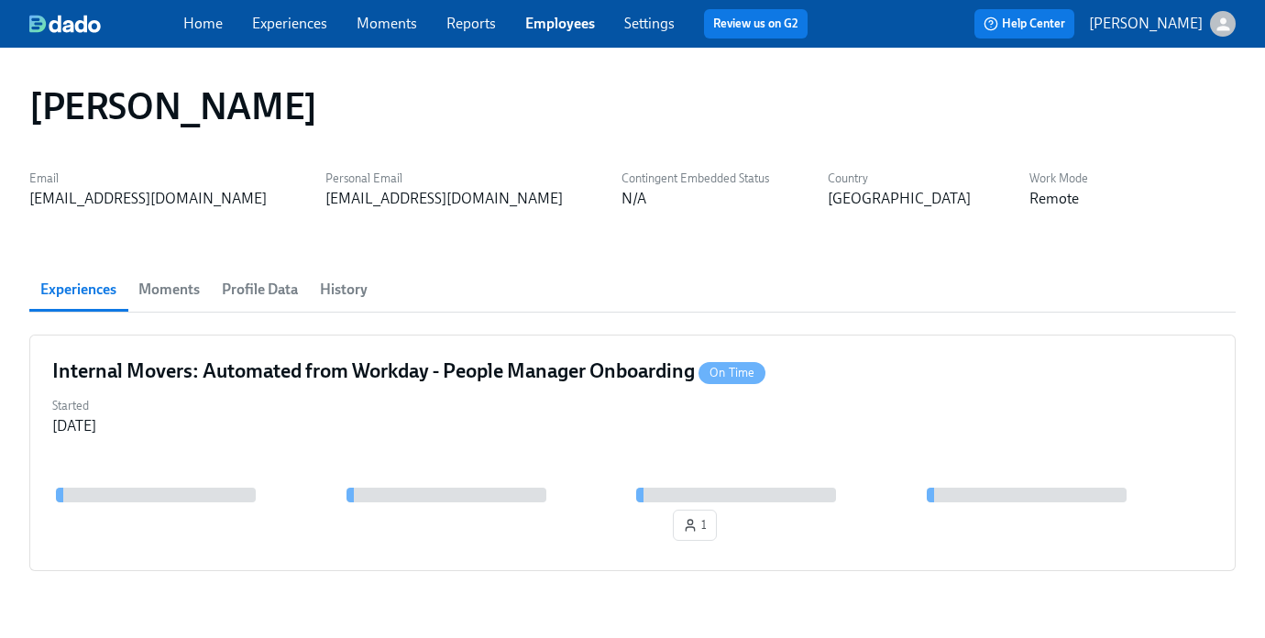
scroll to position [58, 0]
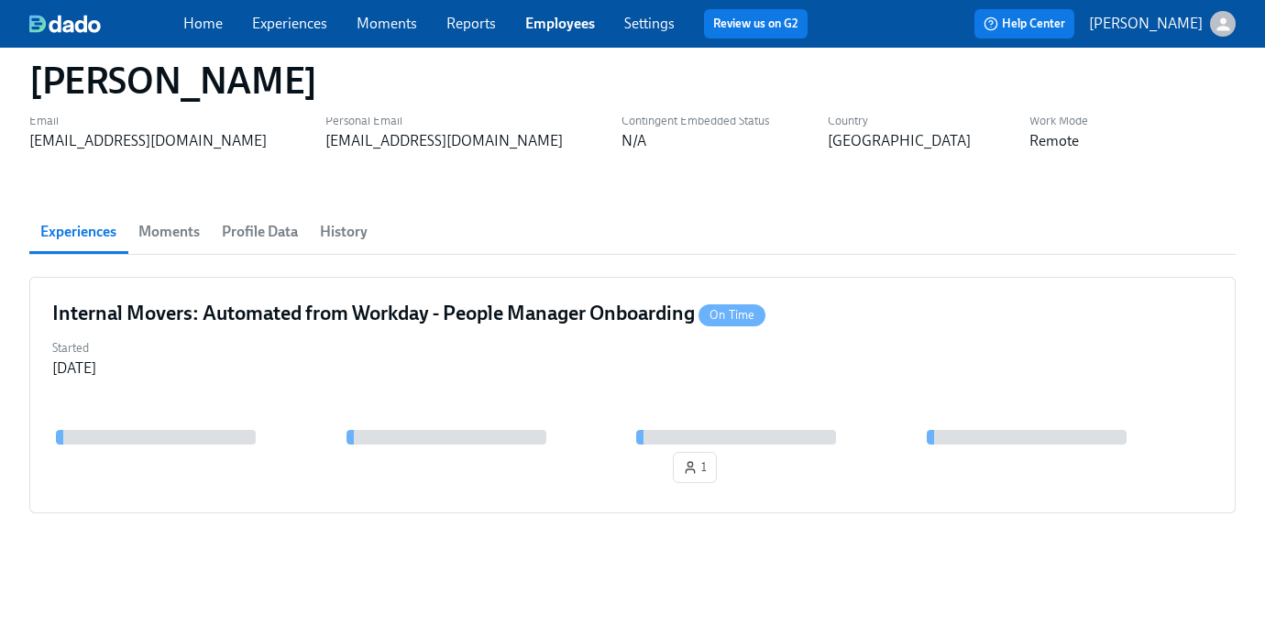
click at [269, 231] on span "Profile Data" at bounding box center [260, 232] width 76 height 26
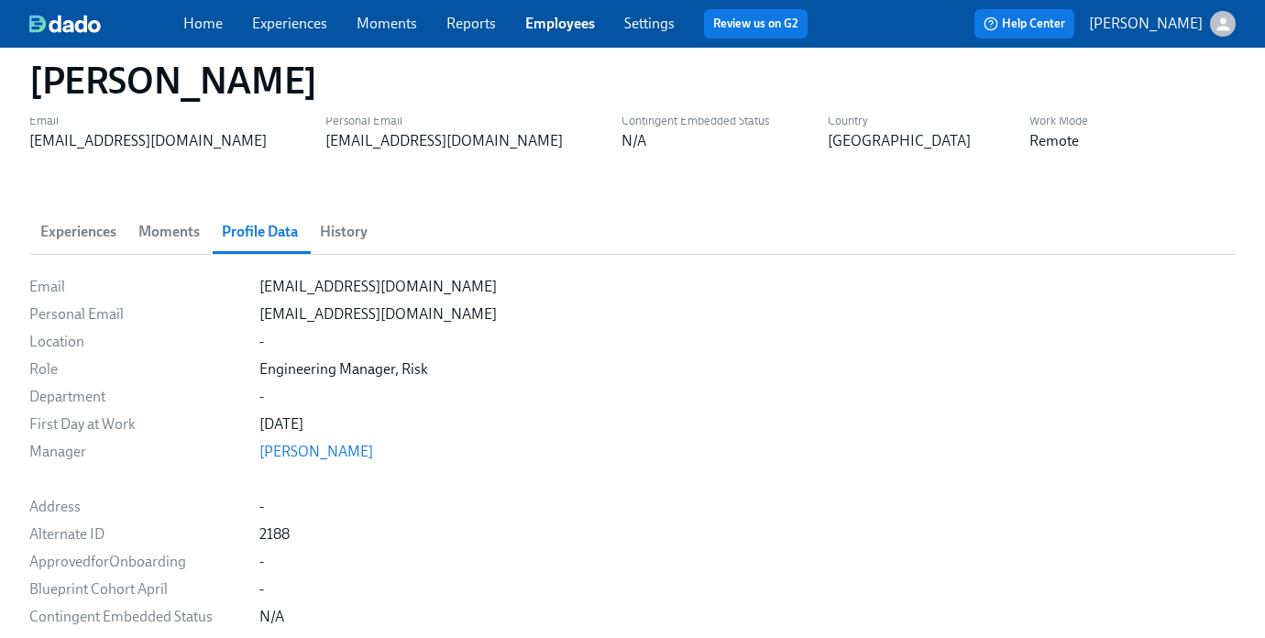
click at [360, 233] on span "History" at bounding box center [344, 232] width 48 height 26
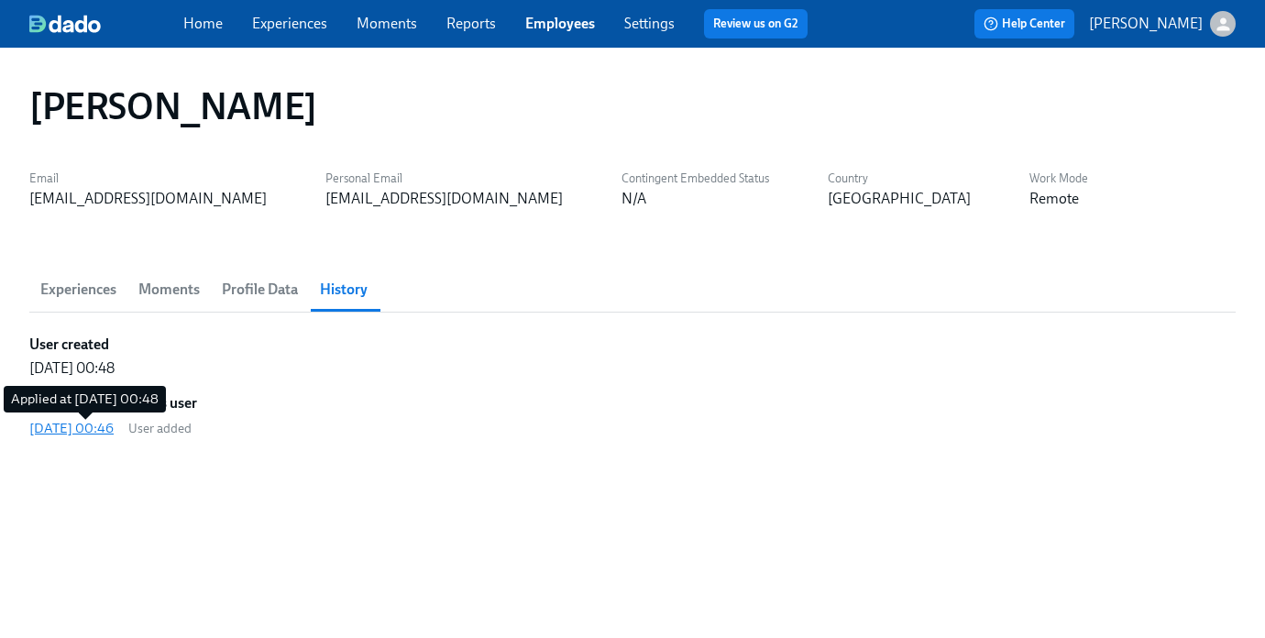
click at [99, 429] on div "2025/08/08 00:46" at bounding box center [71, 428] width 84 height 18
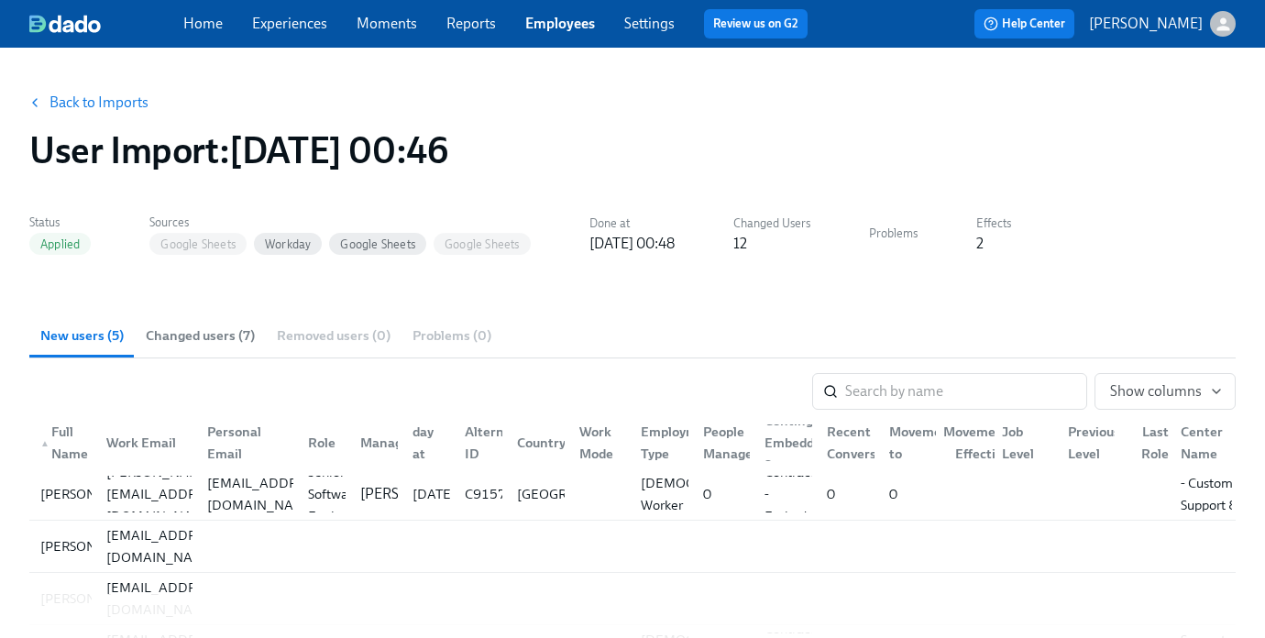
click at [132, 104] on link "Back to Imports" at bounding box center [98, 102] width 99 height 18
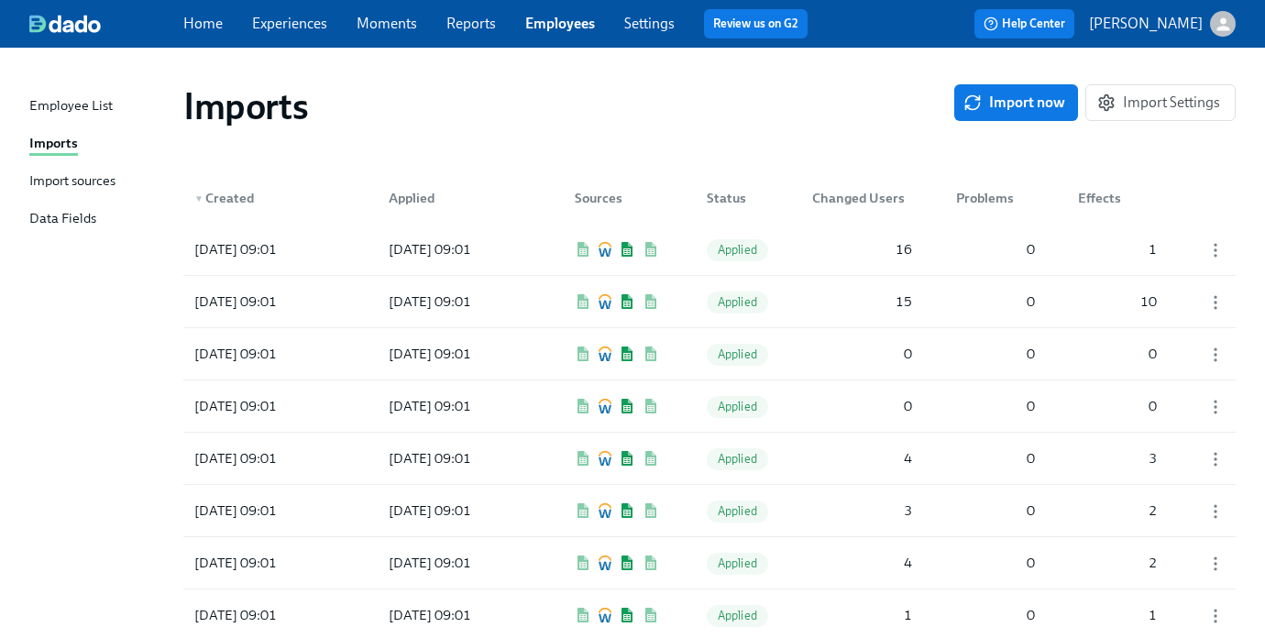
click at [76, 101] on div "Employee List" at bounding box center [70, 106] width 83 height 23
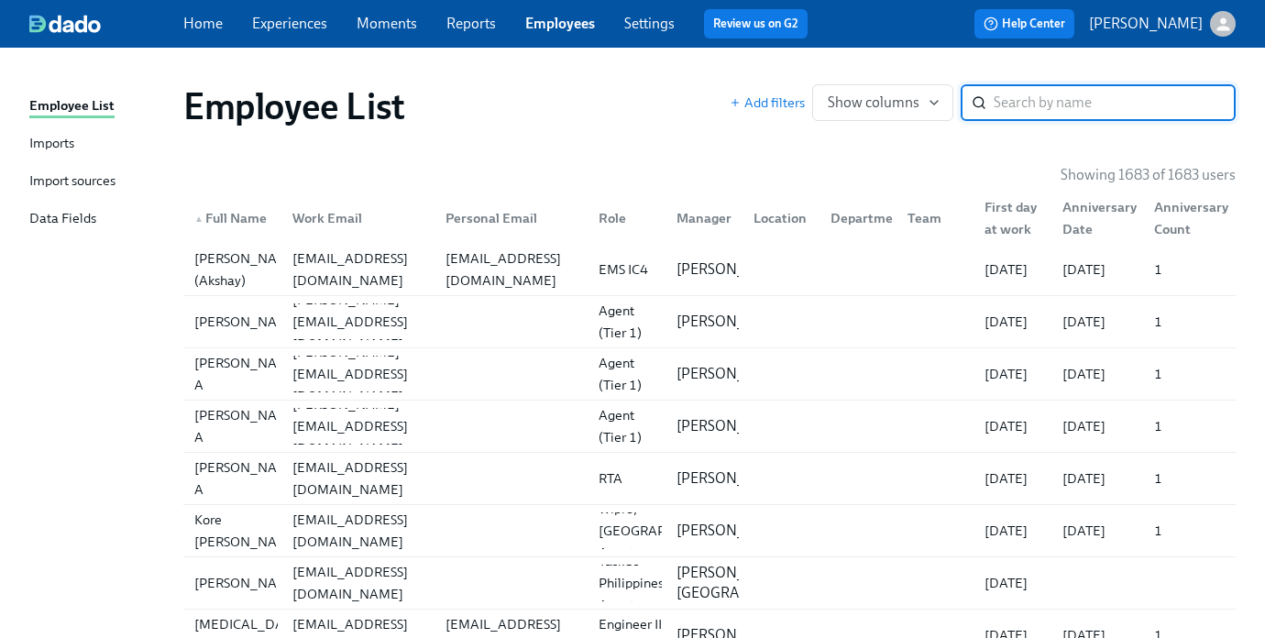
click at [1003, 102] on input "search" at bounding box center [1114, 102] width 242 height 37
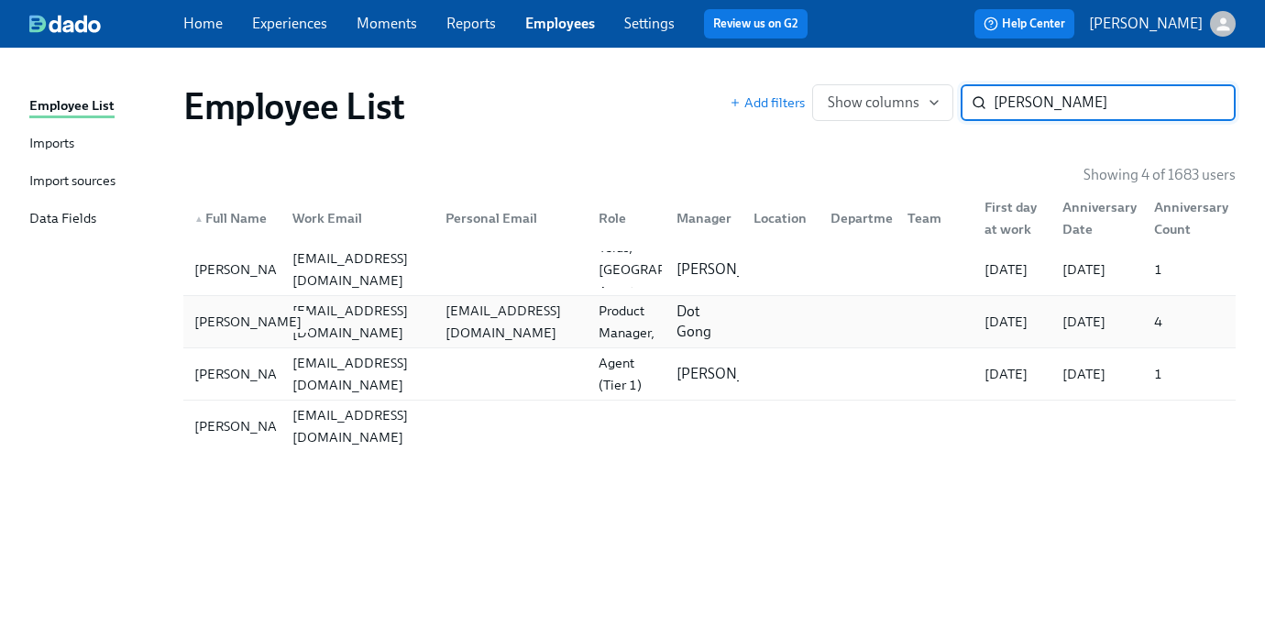
type input "juan"
click at [255, 321] on div "[PERSON_NAME]" at bounding box center [248, 322] width 122 height 22
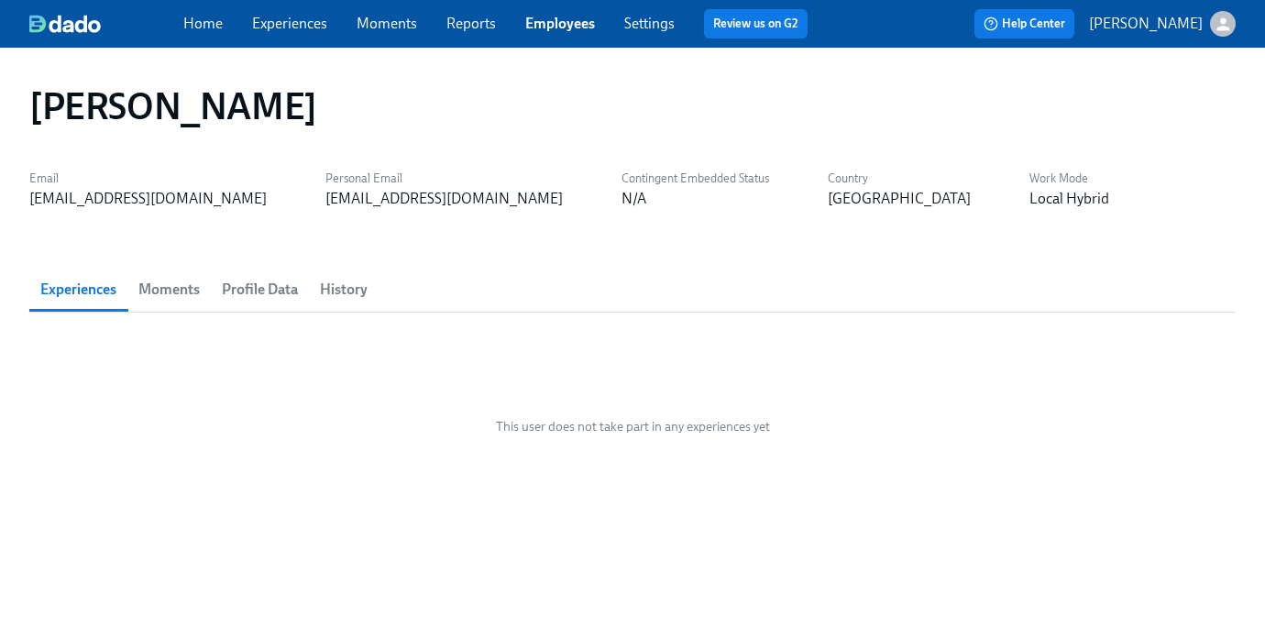
click at [258, 285] on span "Profile Data" at bounding box center [260, 290] width 76 height 26
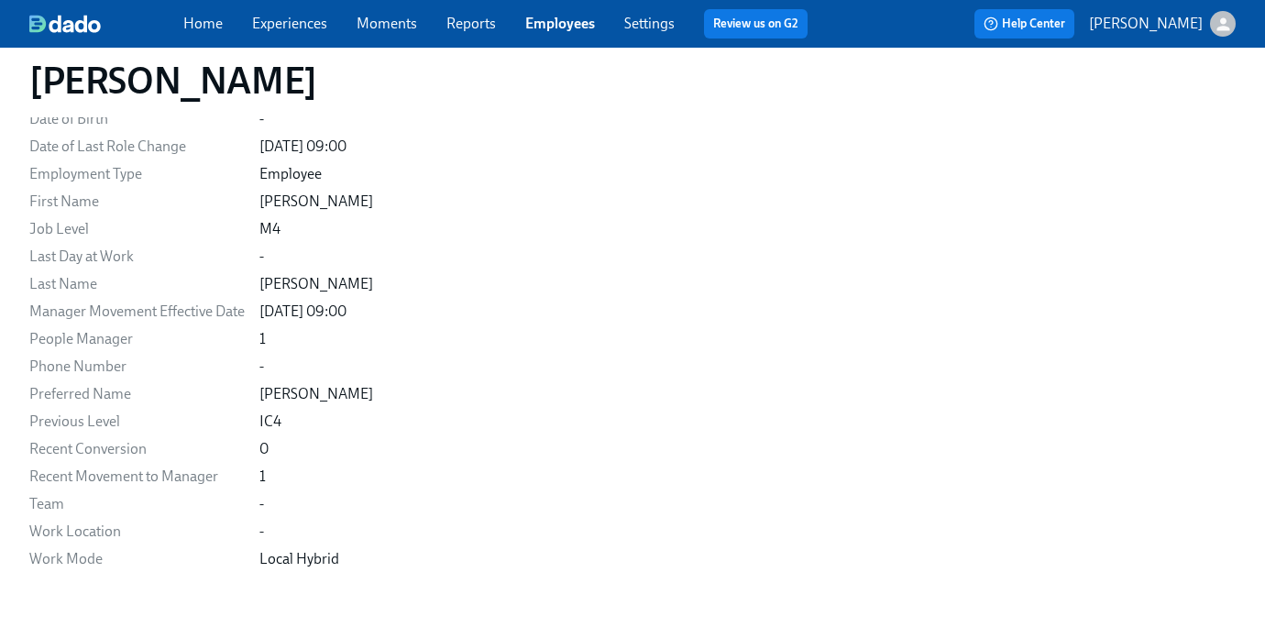
scroll to position [670, 0]
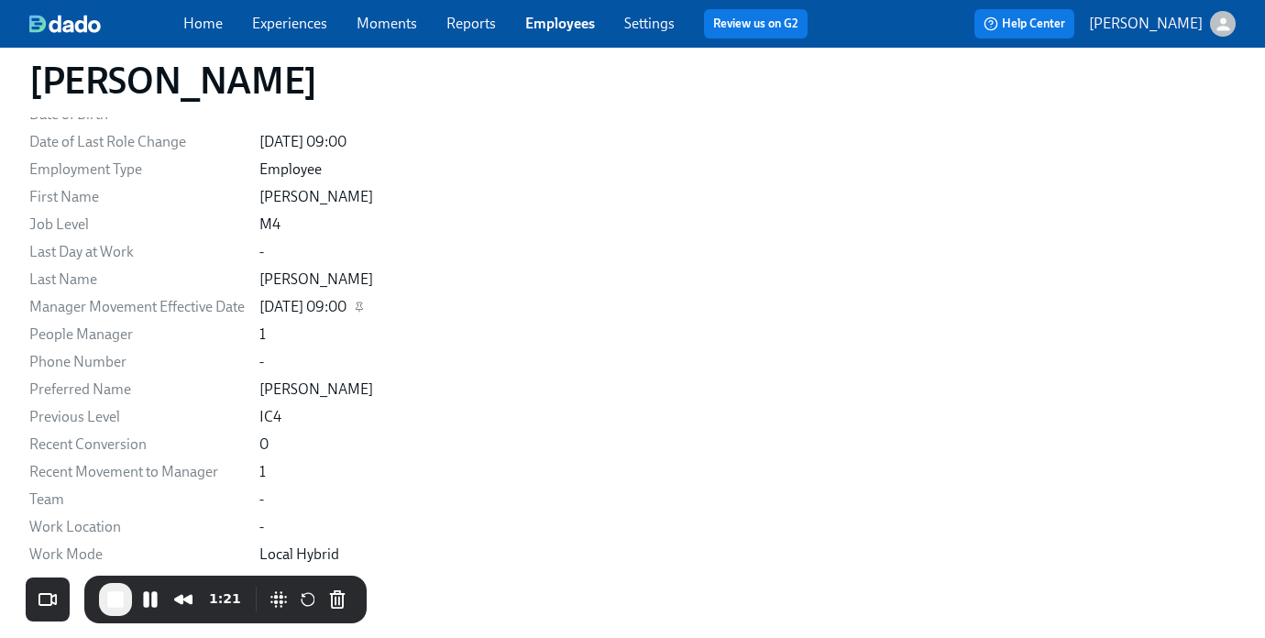
drag, startPoint x: 23, startPoint y: 307, endPoint x: 380, endPoint y: 307, distance: 357.4
click at [380, 307] on div "Juan Garcia Bazan Email jbazan@etsy.com Personal Email garciabazan@gmail.com Co…" at bounding box center [632, 22] width 1265 height 1289
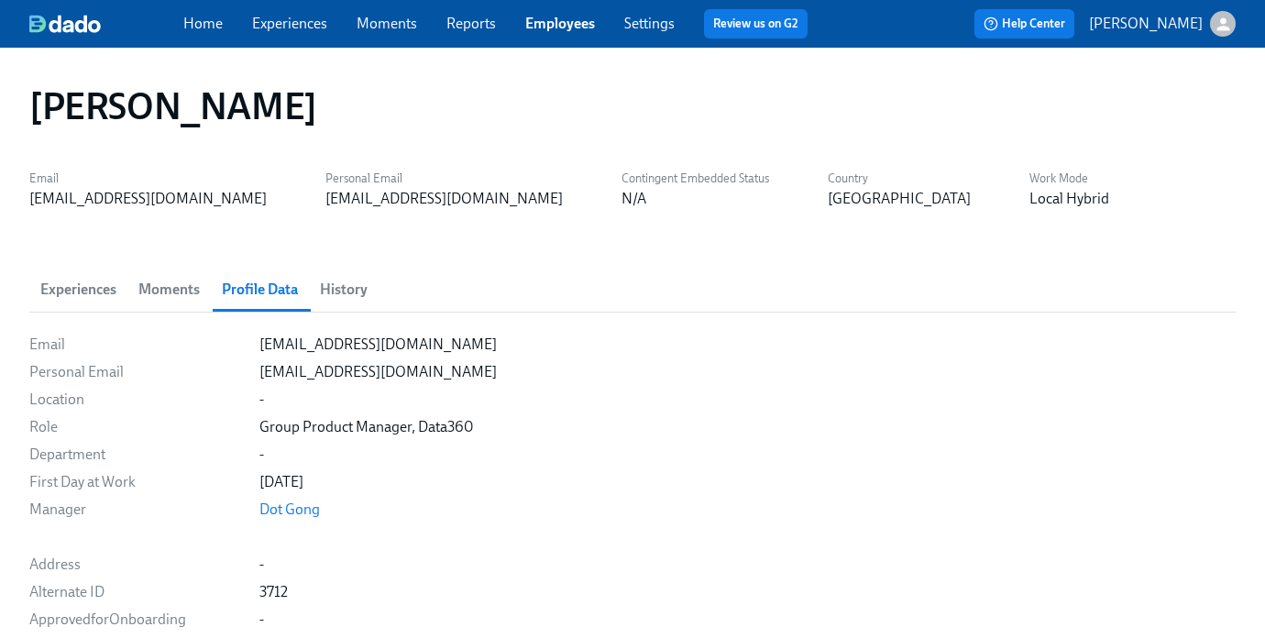
click at [305, 25] on link "Experiences" at bounding box center [289, 23] width 75 height 17
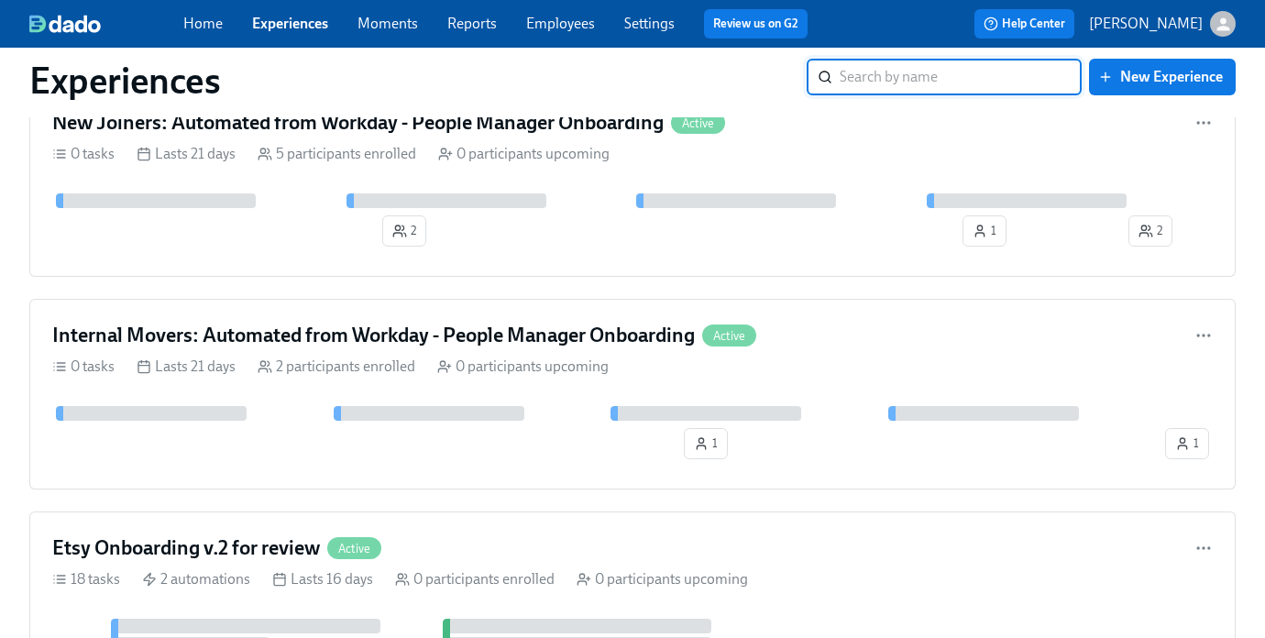
scroll to position [815, 0]
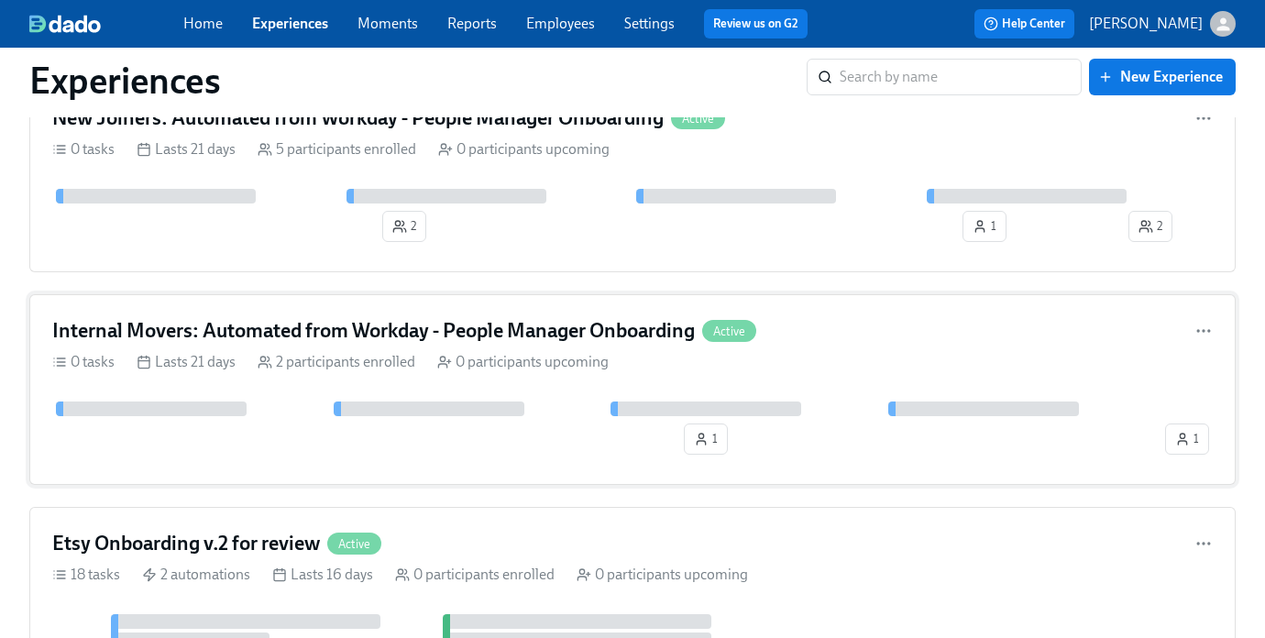
click at [350, 427] on div "1 1" at bounding box center [632, 431] width 1160 height 60
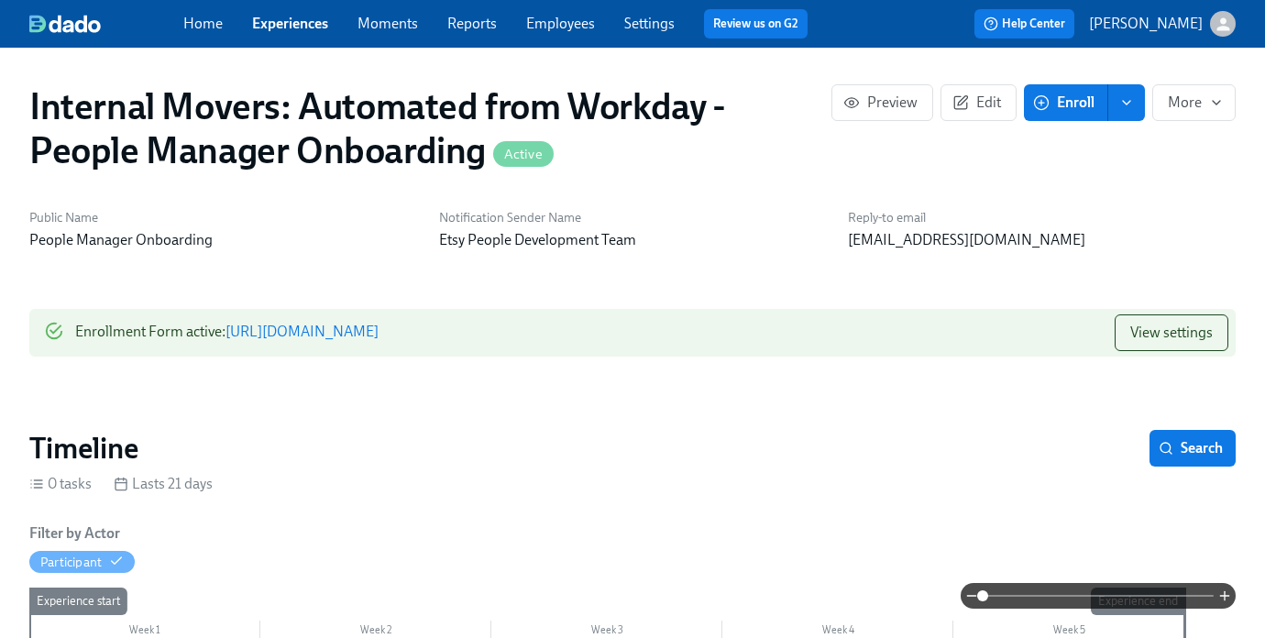
scroll to position [0, 1096]
click at [1203, 115] on button "More" at bounding box center [1193, 102] width 83 height 37
click at [886, 103] on div at bounding box center [632, 319] width 1265 height 638
click at [981, 104] on span "Edit" at bounding box center [978, 102] width 45 height 18
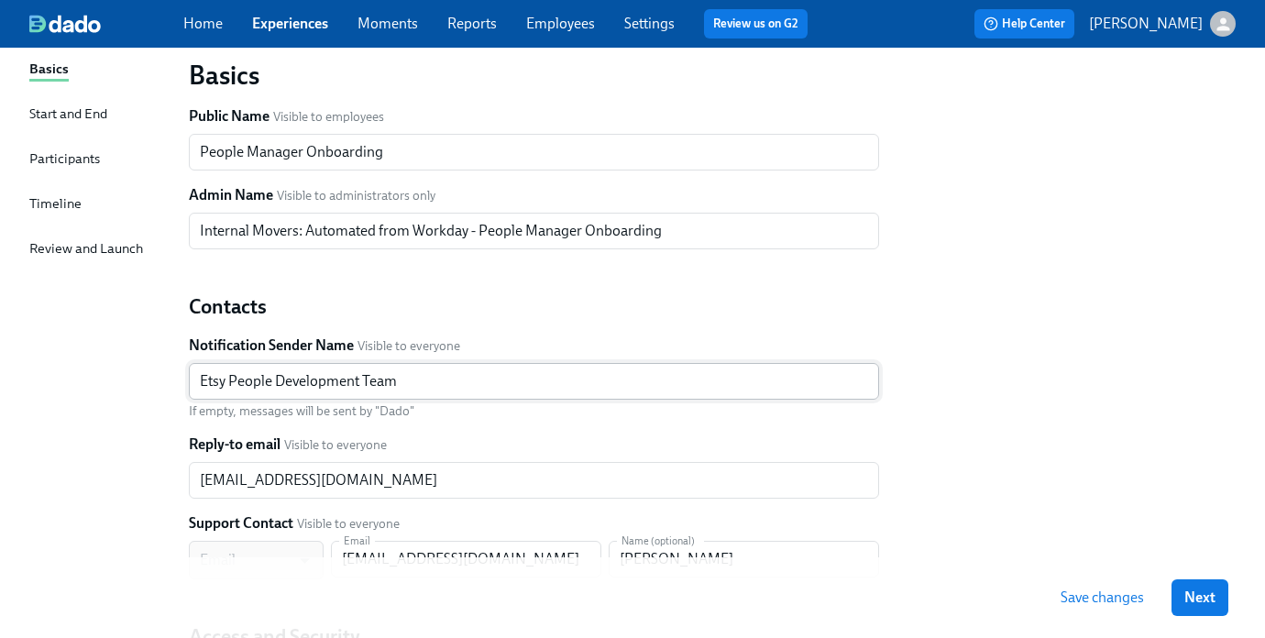
scroll to position [97, 0]
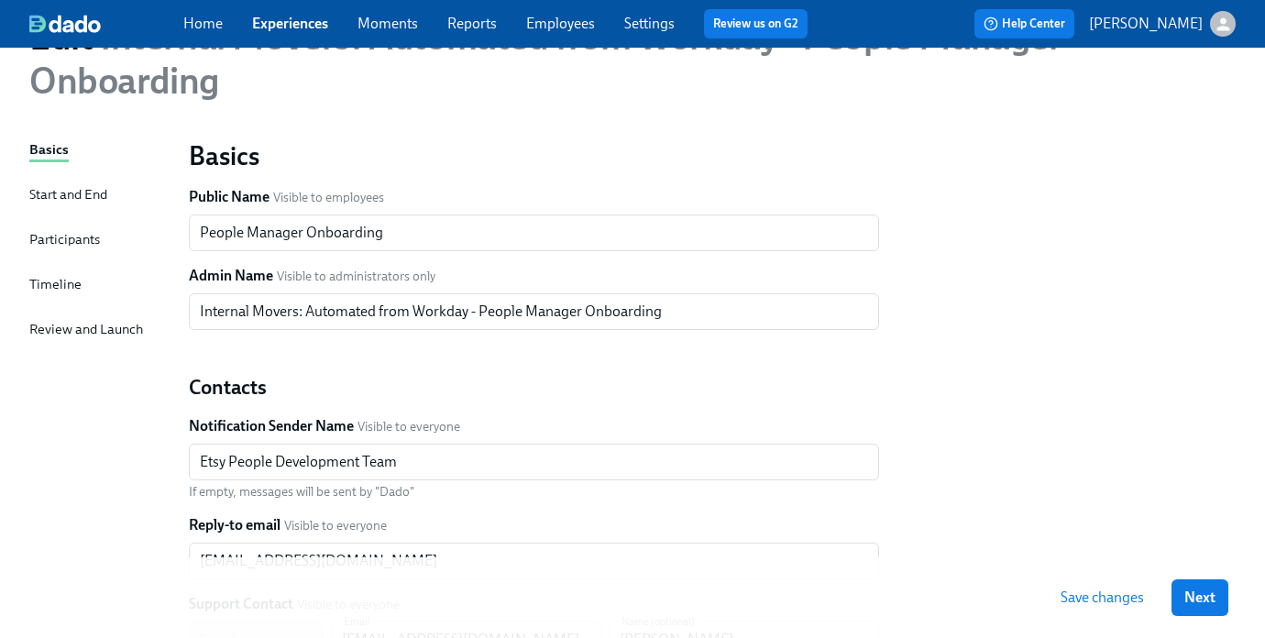
click at [51, 243] on div "Participants" at bounding box center [64, 239] width 71 height 20
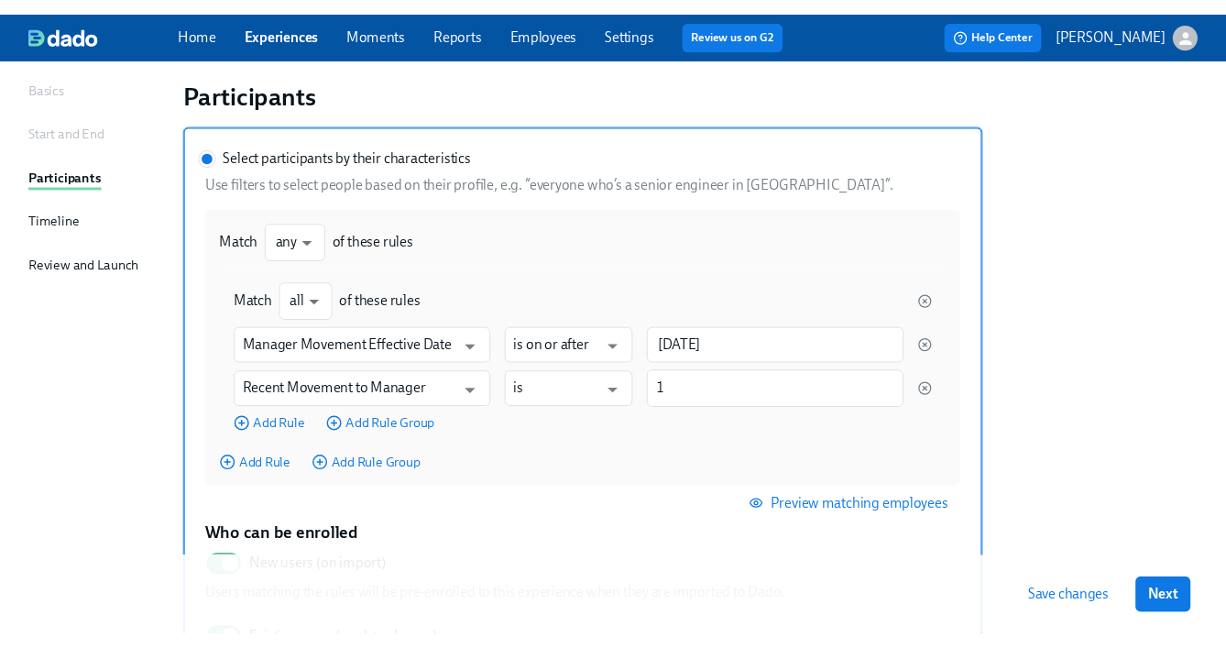
scroll to position [170, 0]
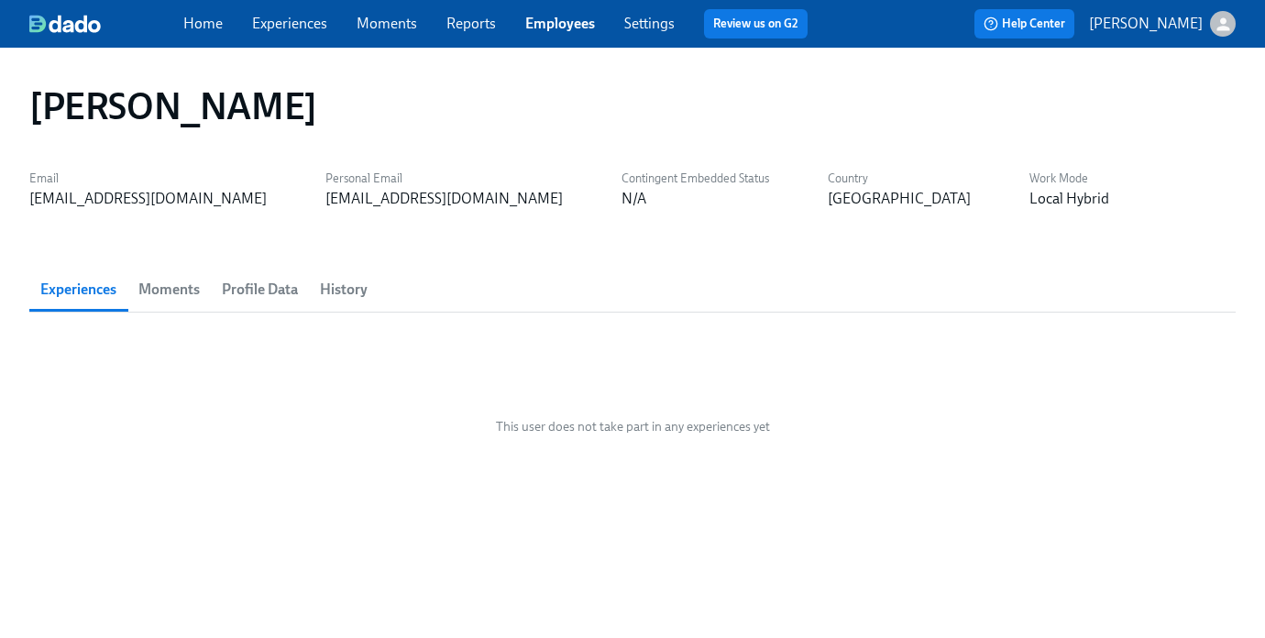
click at [293, 26] on link "Experiences" at bounding box center [289, 23] width 75 height 17
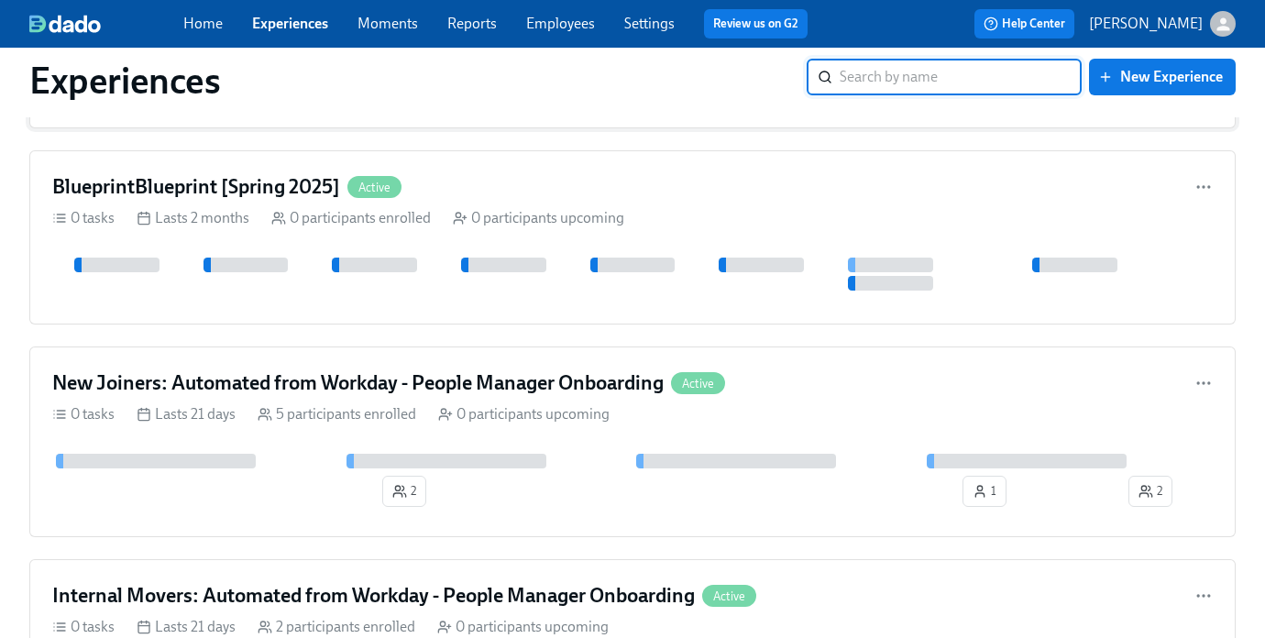
scroll to position [661, 0]
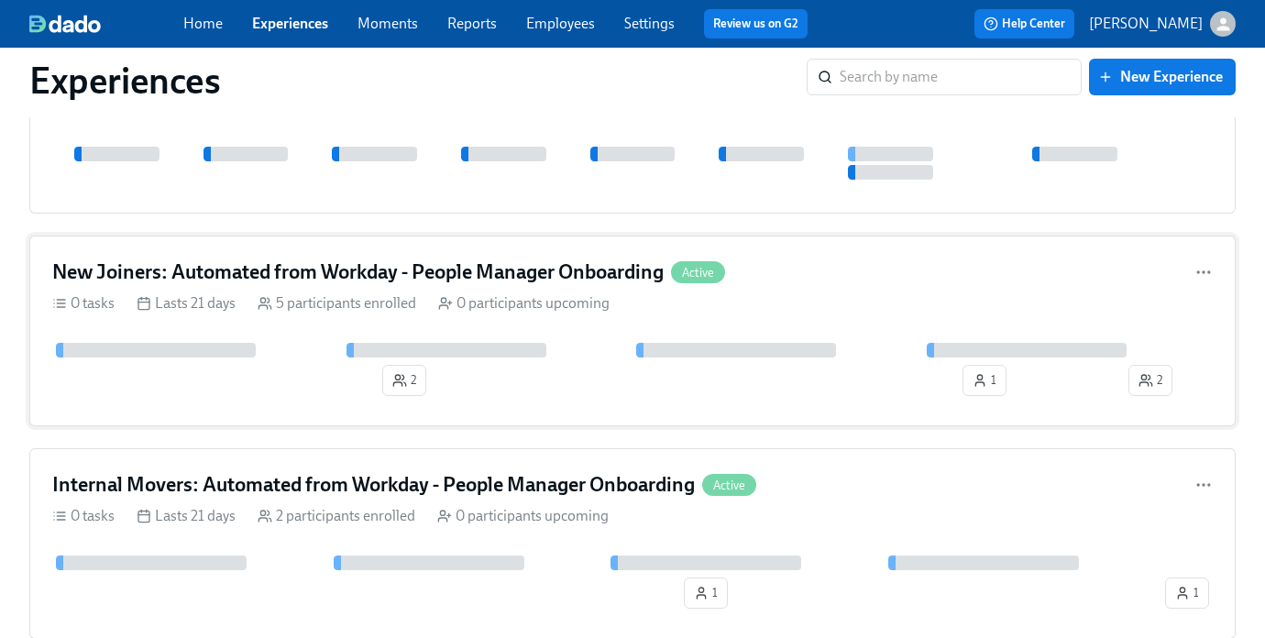
click at [293, 368] on div "2 1 2" at bounding box center [632, 373] width 1160 height 60
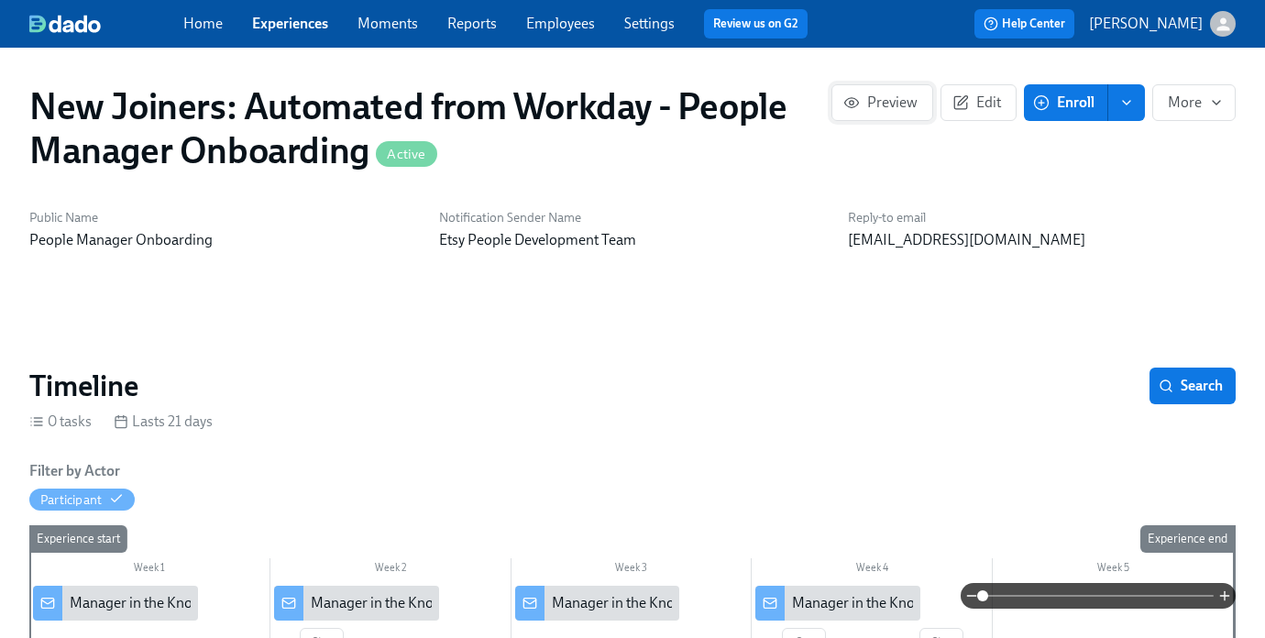
click at [881, 113] on button "Preview" at bounding box center [882, 102] width 102 height 37
click at [973, 105] on span "Edit" at bounding box center [978, 102] width 45 height 18
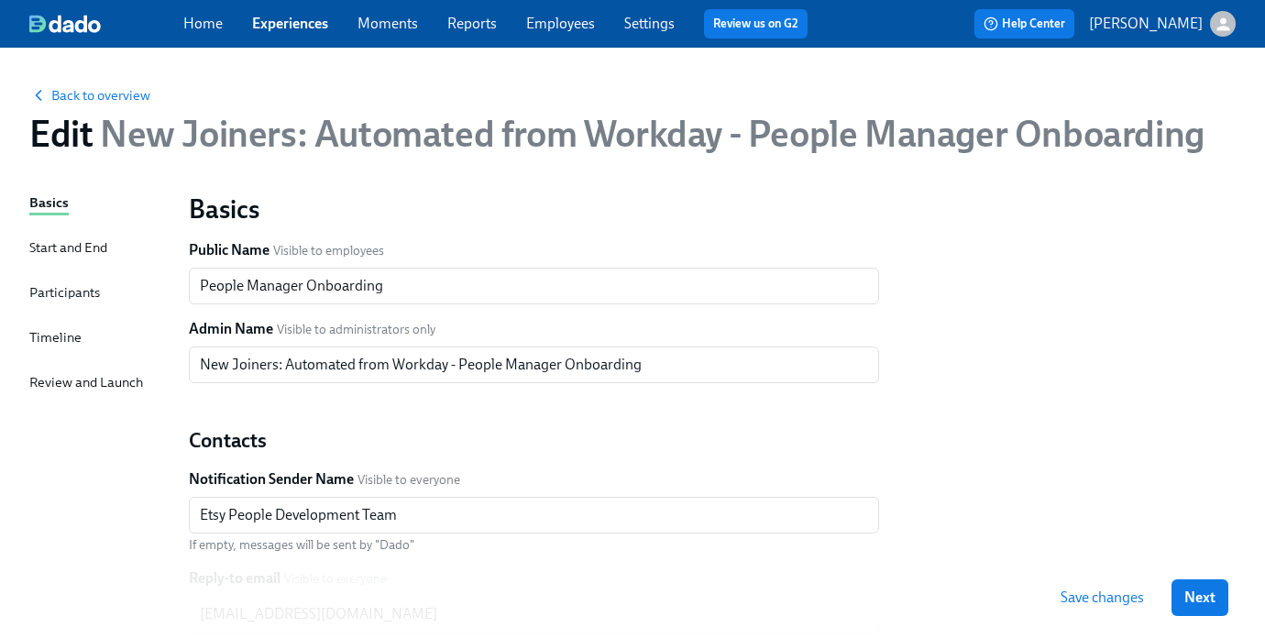
click at [61, 299] on div "Participants" at bounding box center [64, 292] width 71 height 20
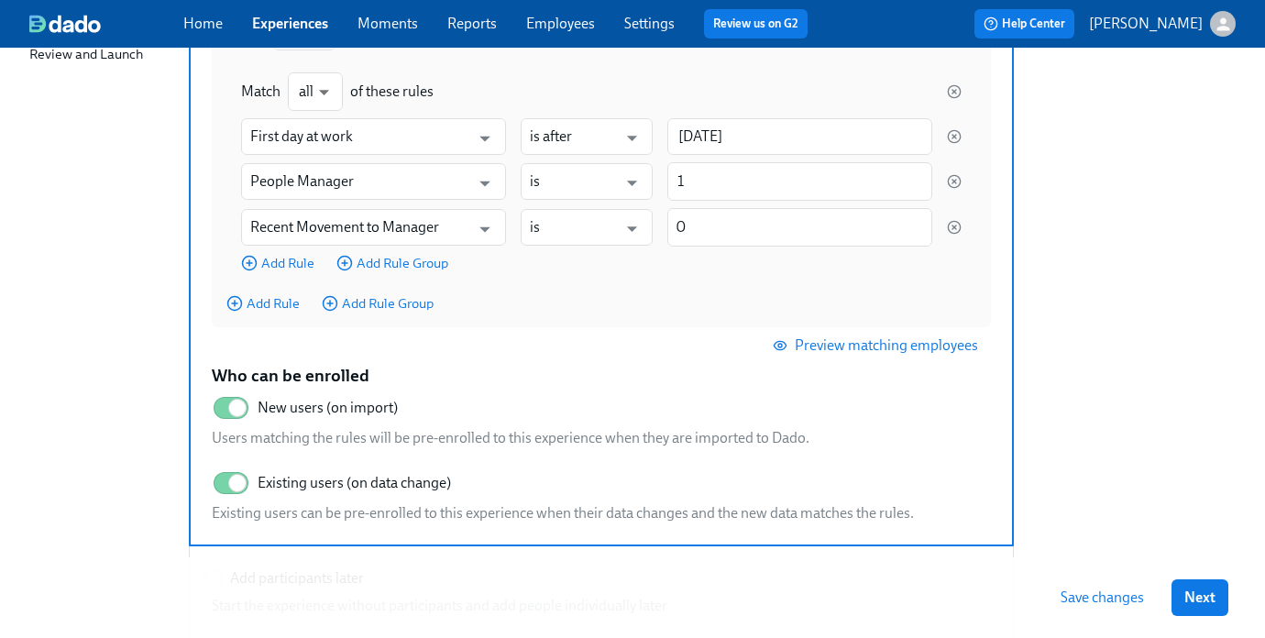
scroll to position [325, 0]
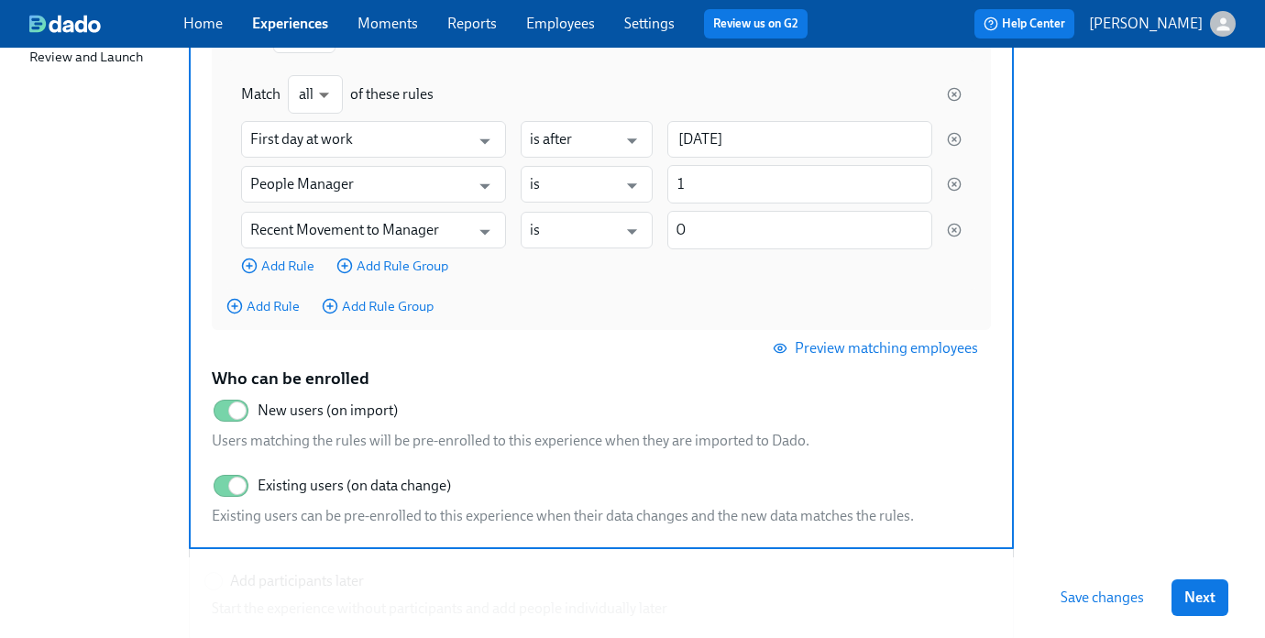
click at [878, 345] on span "Preview matching employees" at bounding box center [877, 348] width 202 height 18
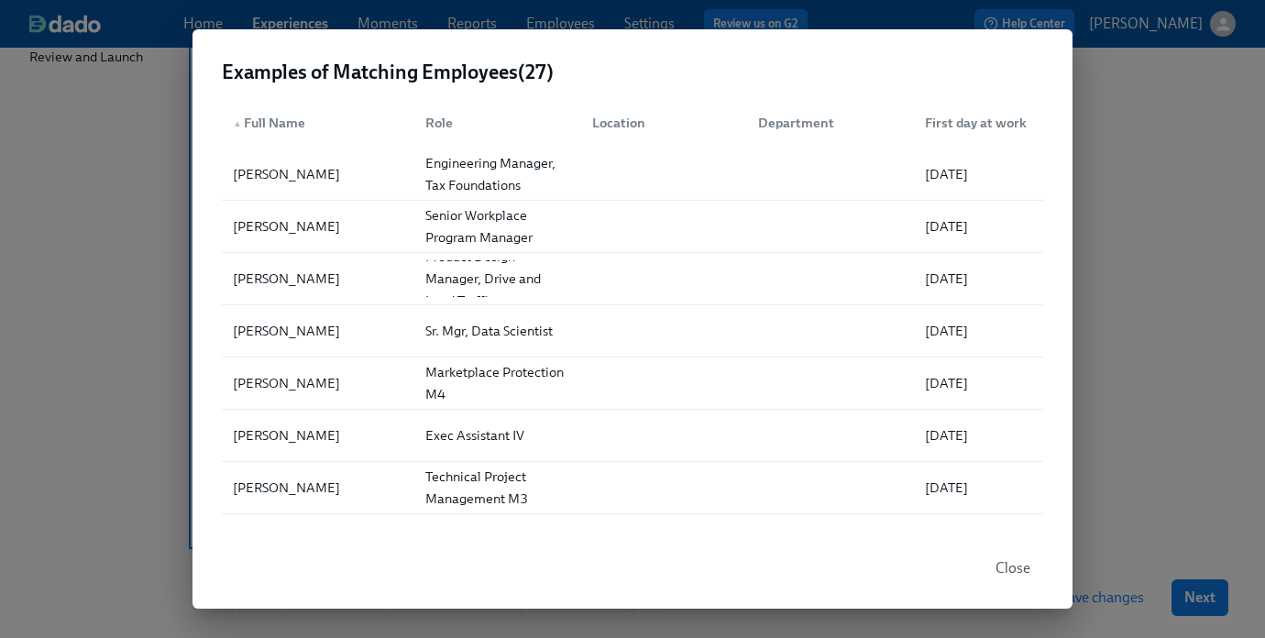
scroll to position [0, 0]
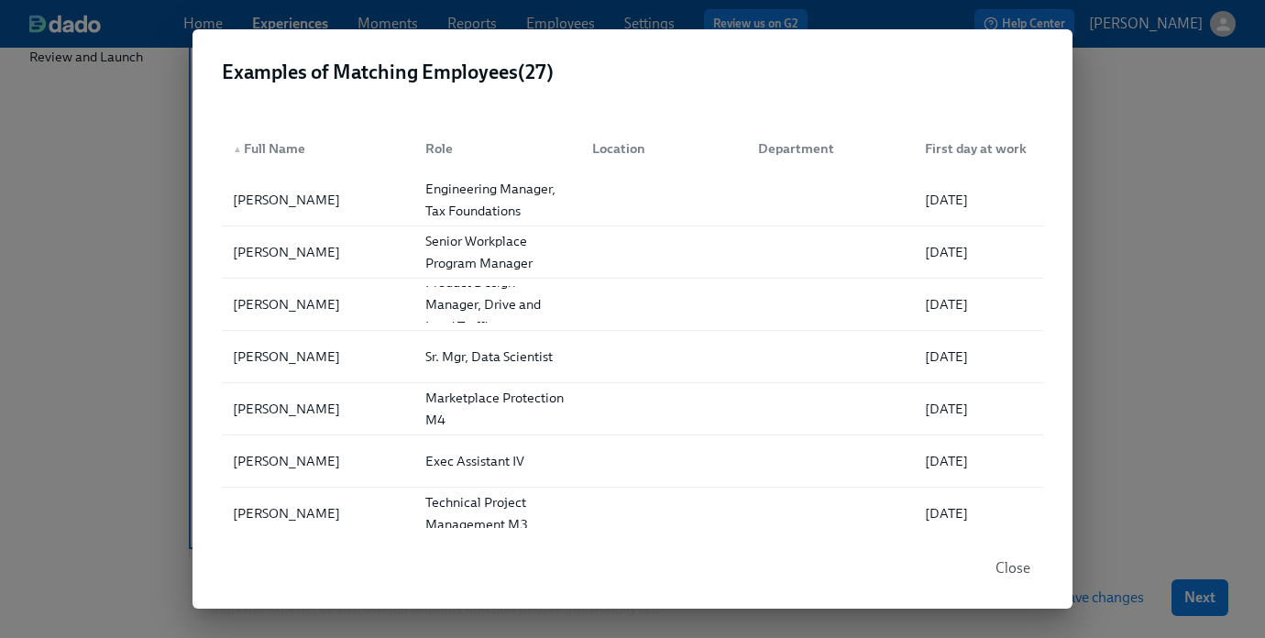
click at [1112, 380] on div "Examples of Matching Employees ( 27 ) ▲ Full Name Role Location Department Firs…" at bounding box center [632, 319] width 1265 height 638
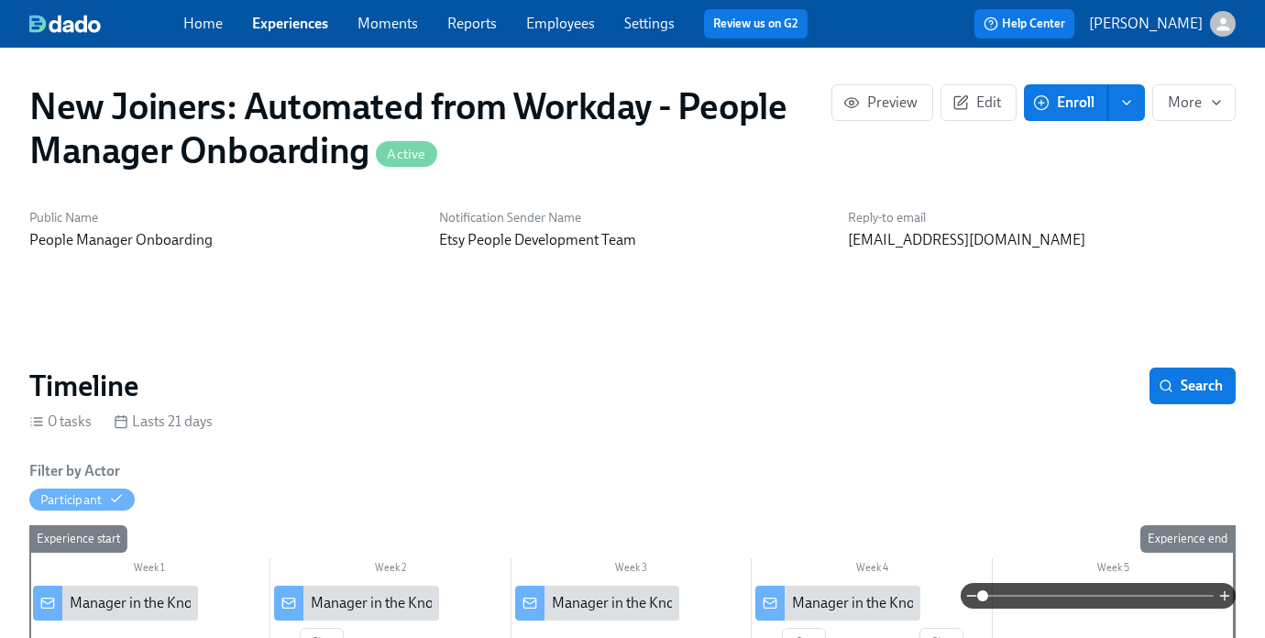
click at [275, 33] on span "Experiences" at bounding box center [290, 24] width 76 height 20
click at [279, 25] on link "Experiences" at bounding box center [290, 23] width 76 height 17
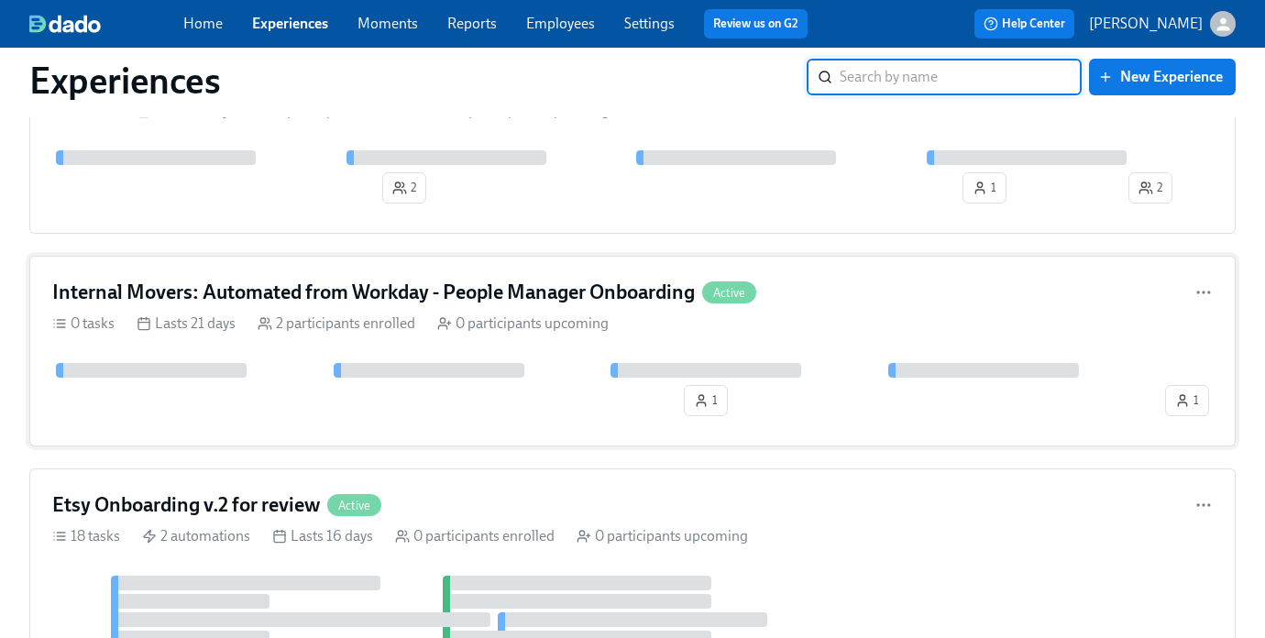
scroll to position [854, 0]
click at [1201, 293] on icon "button" at bounding box center [1203, 291] width 18 height 18
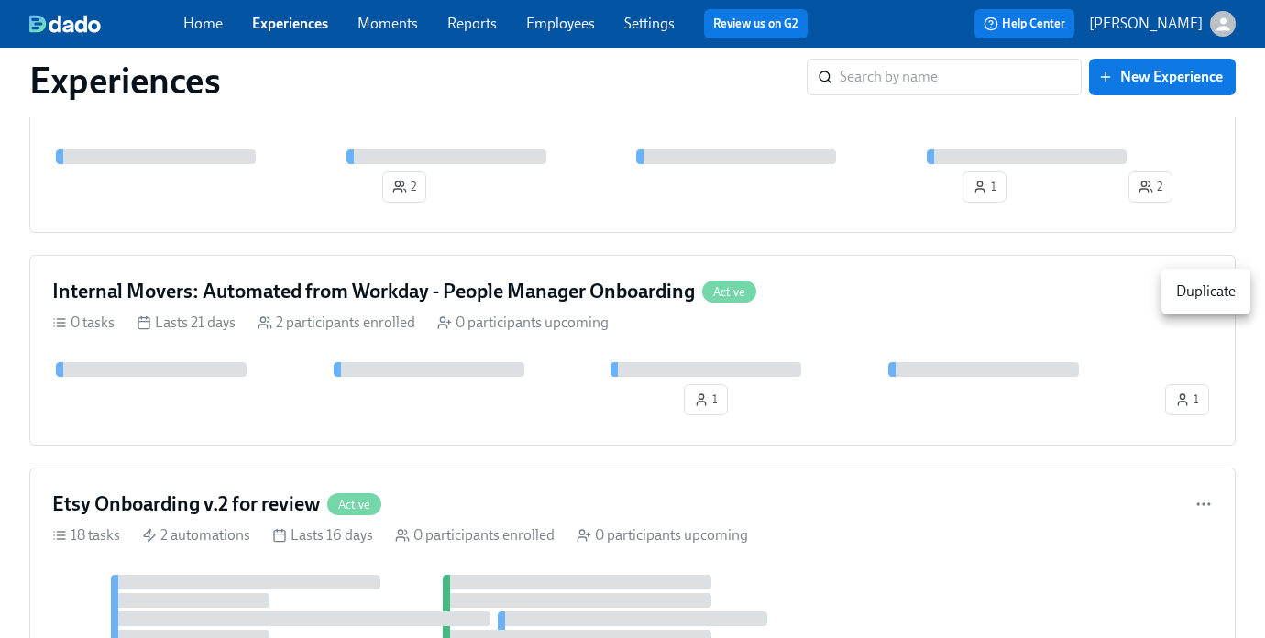
click at [519, 281] on div at bounding box center [632, 319] width 1265 height 638
click at [477, 309] on div "Internal Movers: Automated from Workday - People Manager Onboarding Active 0 ta…" at bounding box center [632, 350] width 1206 height 191
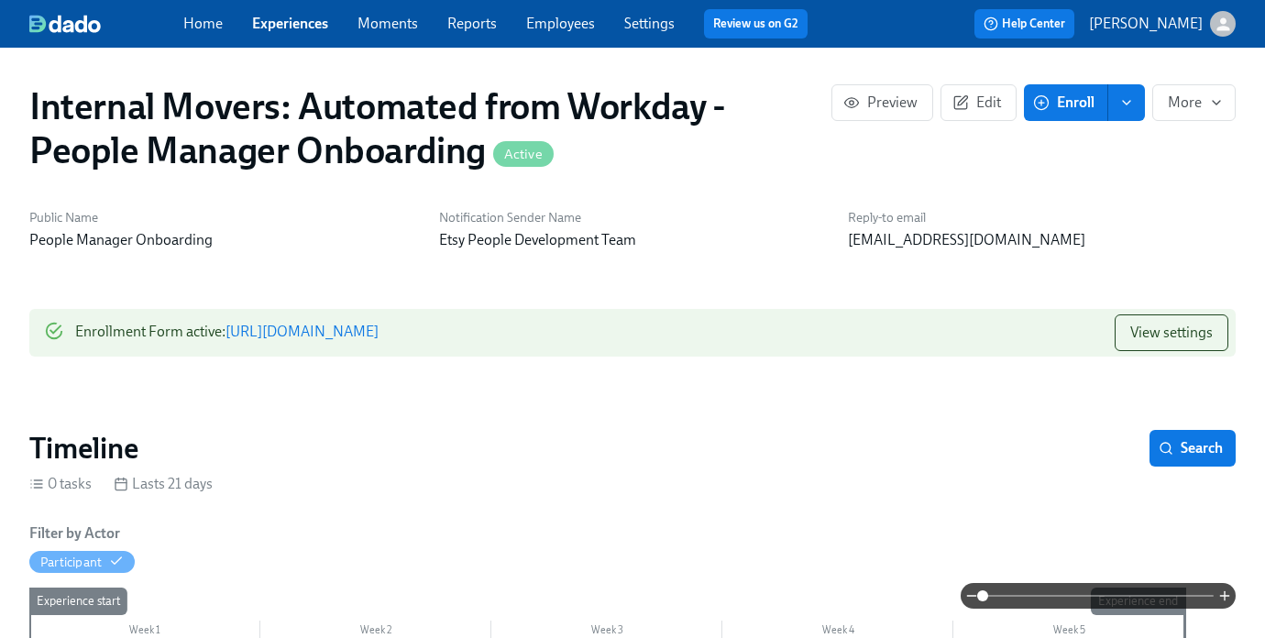
scroll to position [0, 1096]
click at [914, 103] on span "Preview" at bounding box center [882, 102] width 71 height 18
click at [1182, 108] on span "More" at bounding box center [1194, 102] width 52 height 18
click at [970, 103] on div at bounding box center [632, 319] width 1265 height 638
click at [965, 101] on icon "button" at bounding box center [960, 102] width 16 height 16
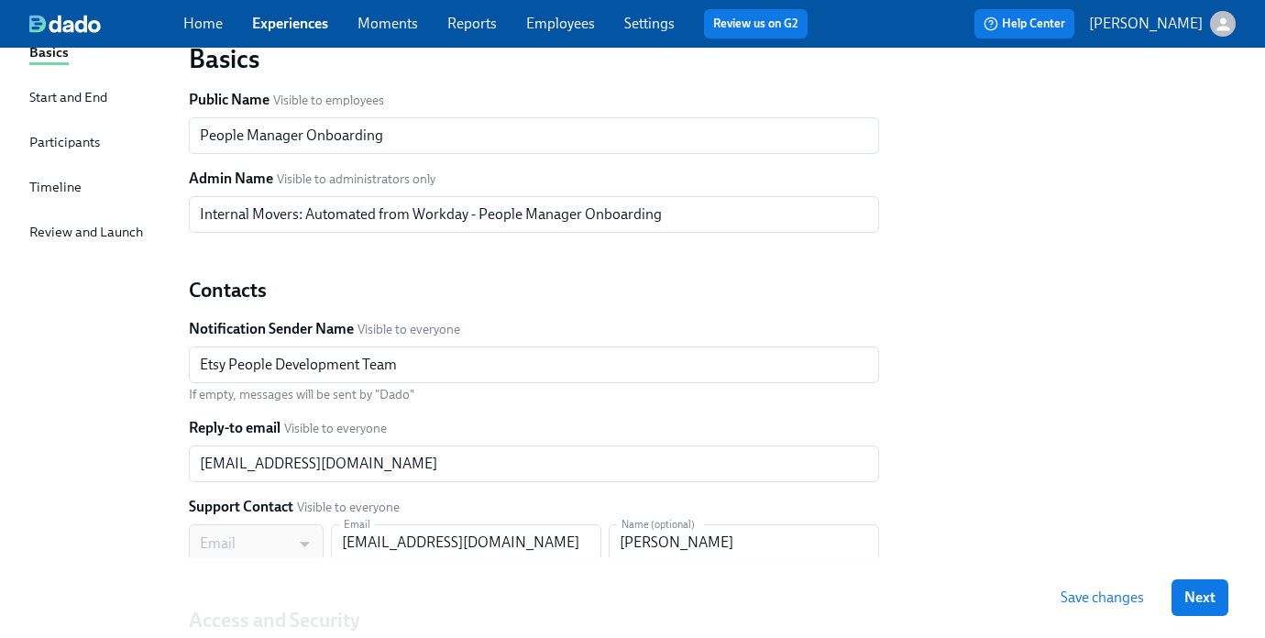
scroll to position [155, 0]
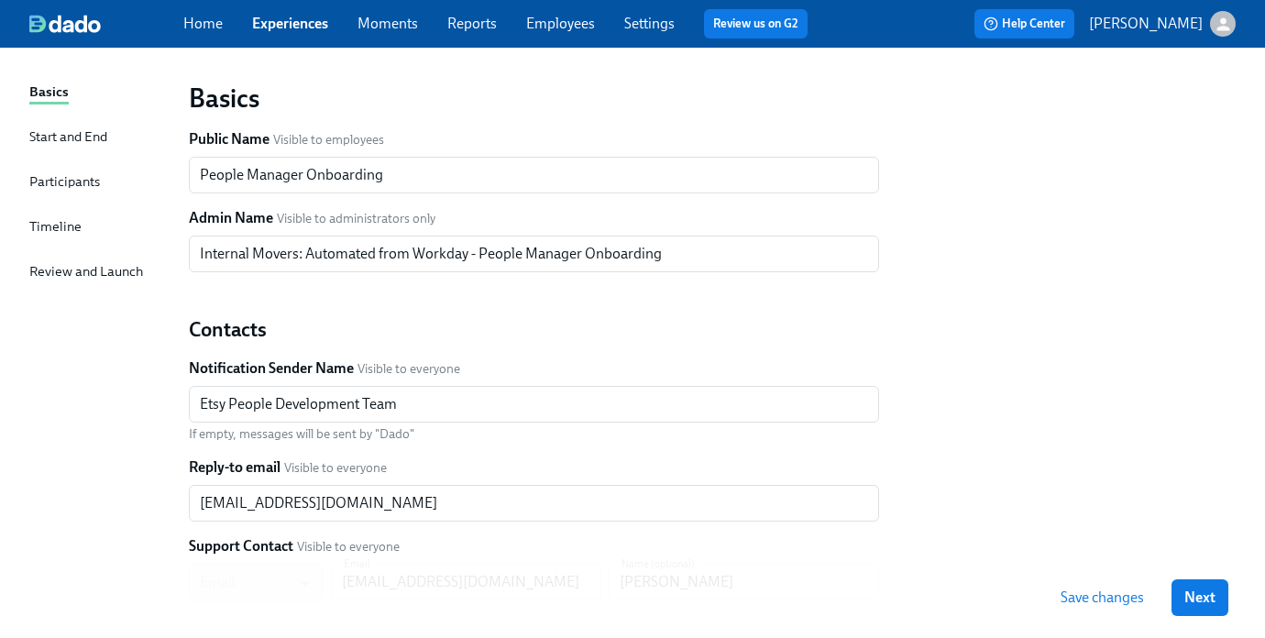
click at [60, 138] on div "Start and End" at bounding box center [68, 136] width 78 height 20
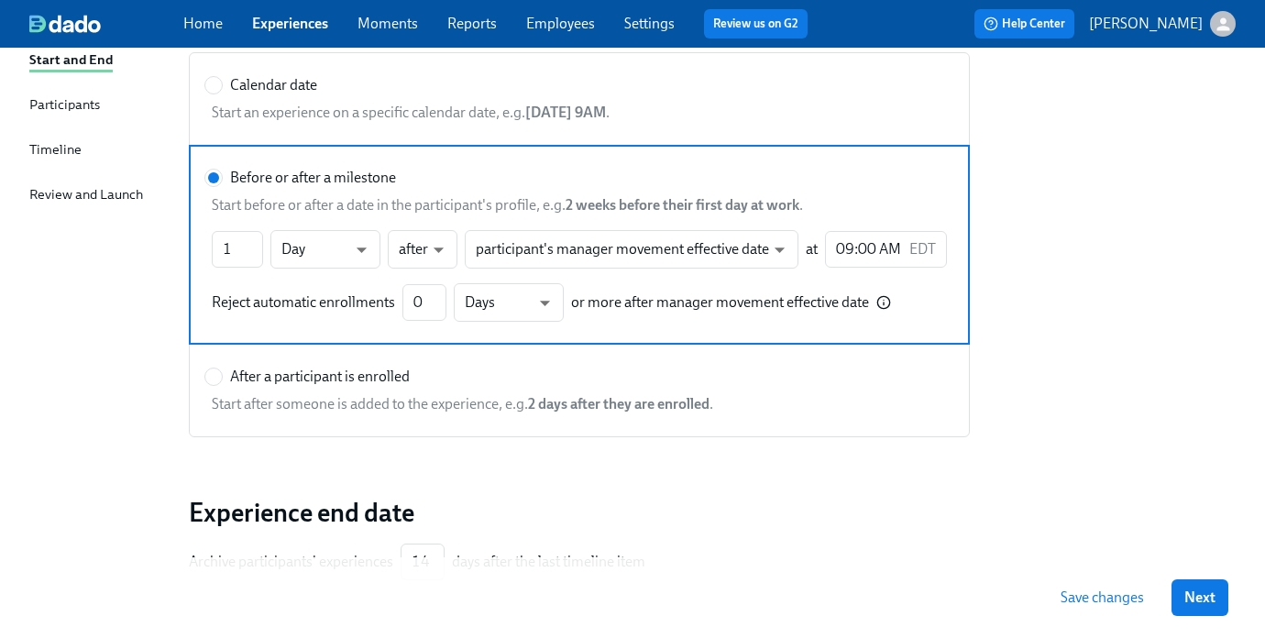
scroll to position [209, 0]
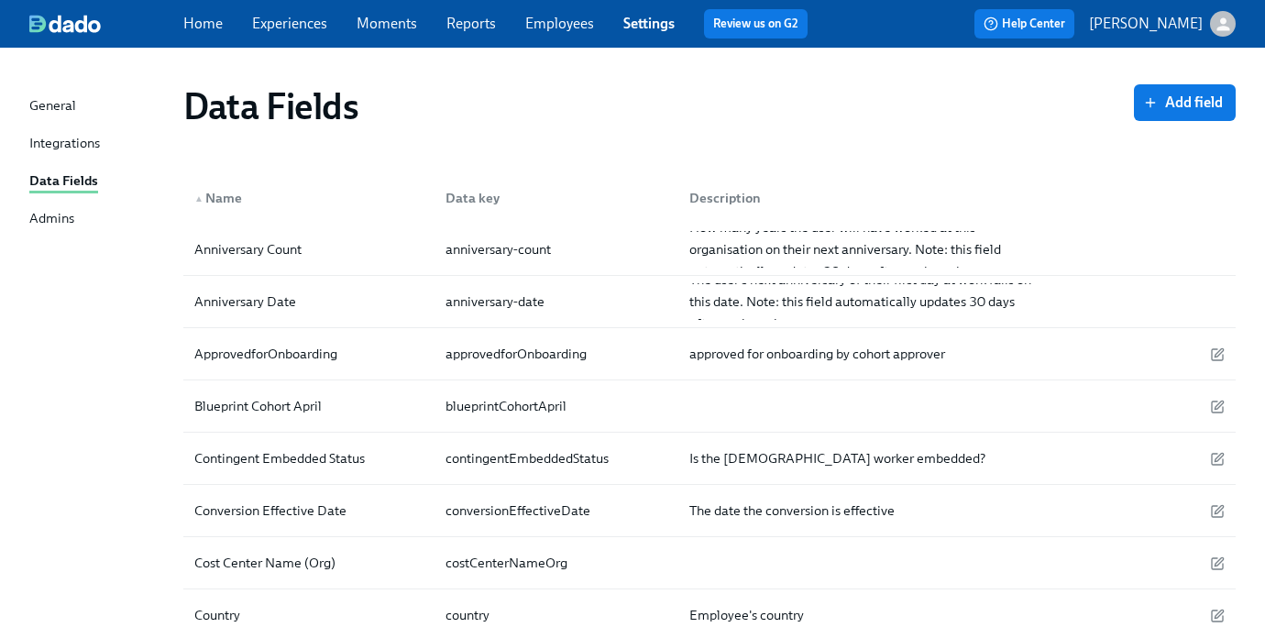
click at [290, 22] on link "Experiences" at bounding box center [289, 23] width 75 height 17
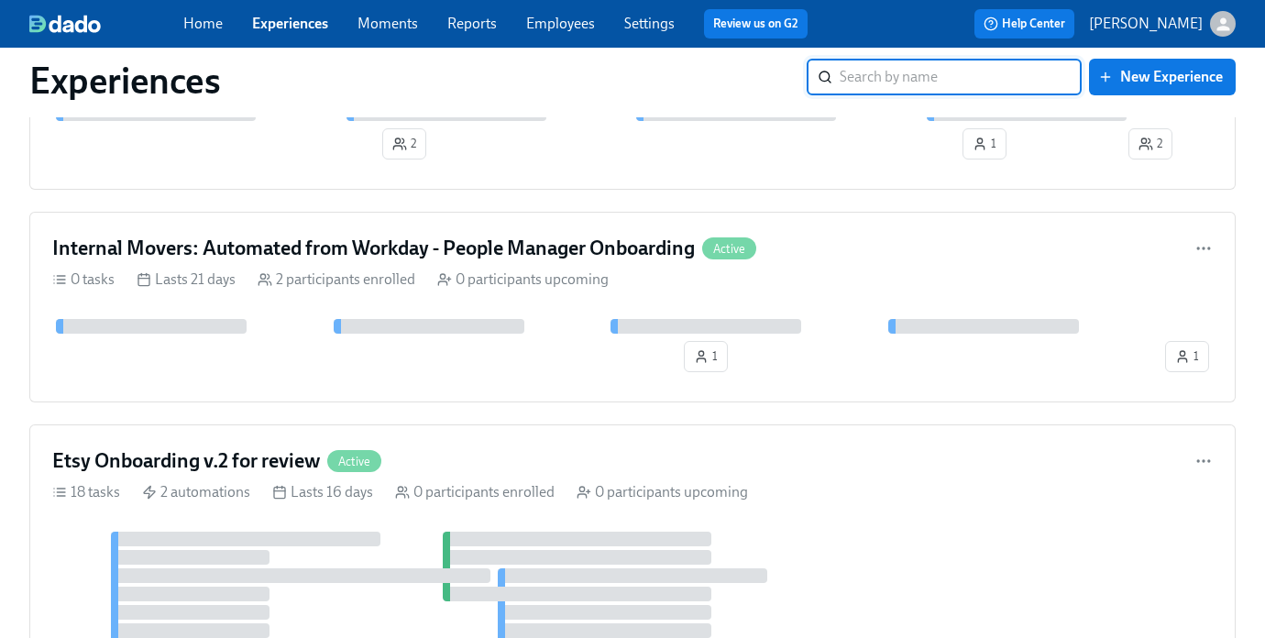
scroll to position [896, 0]
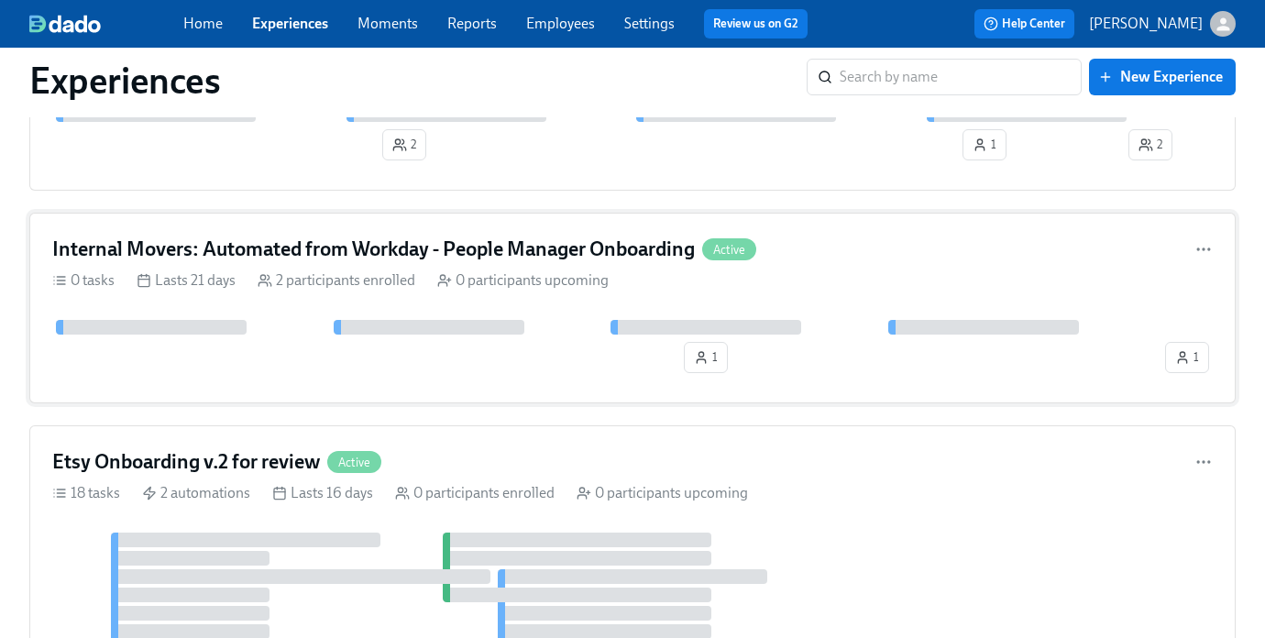
click at [358, 297] on div "Internal Movers: Automated from Workday - People Manager Onboarding Active 0 ta…" at bounding box center [632, 308] width 1206 height 191
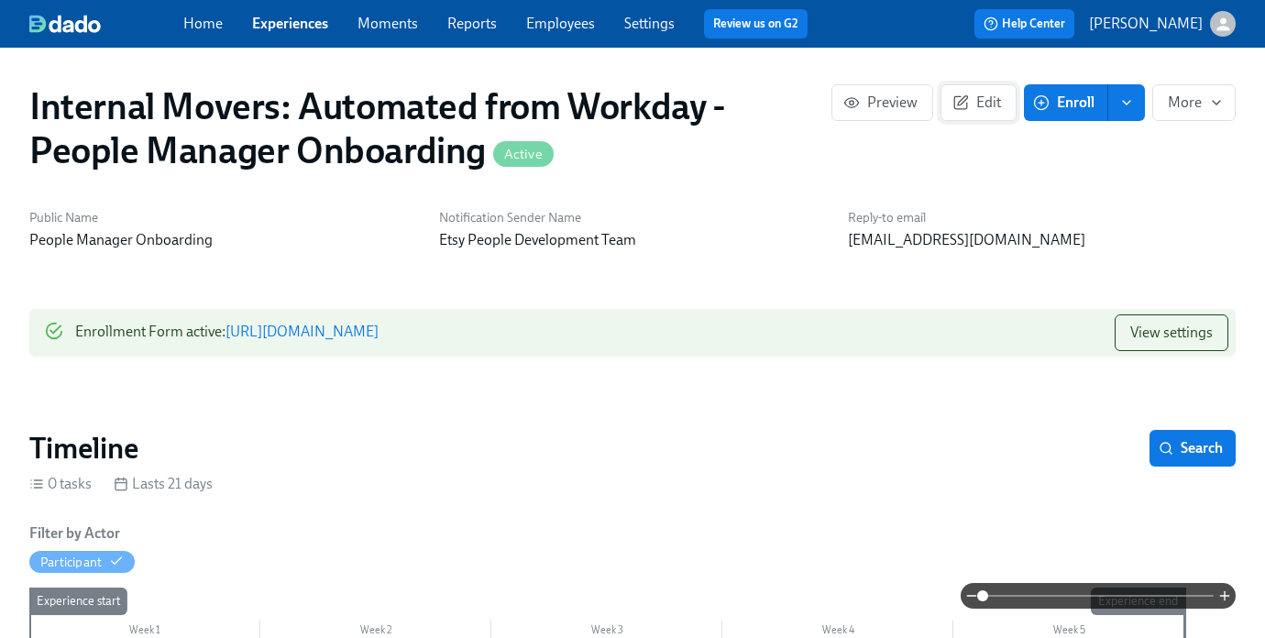
click at [995, 99] on span "Edit" at bounding box center [978, 102] width 45 height 18
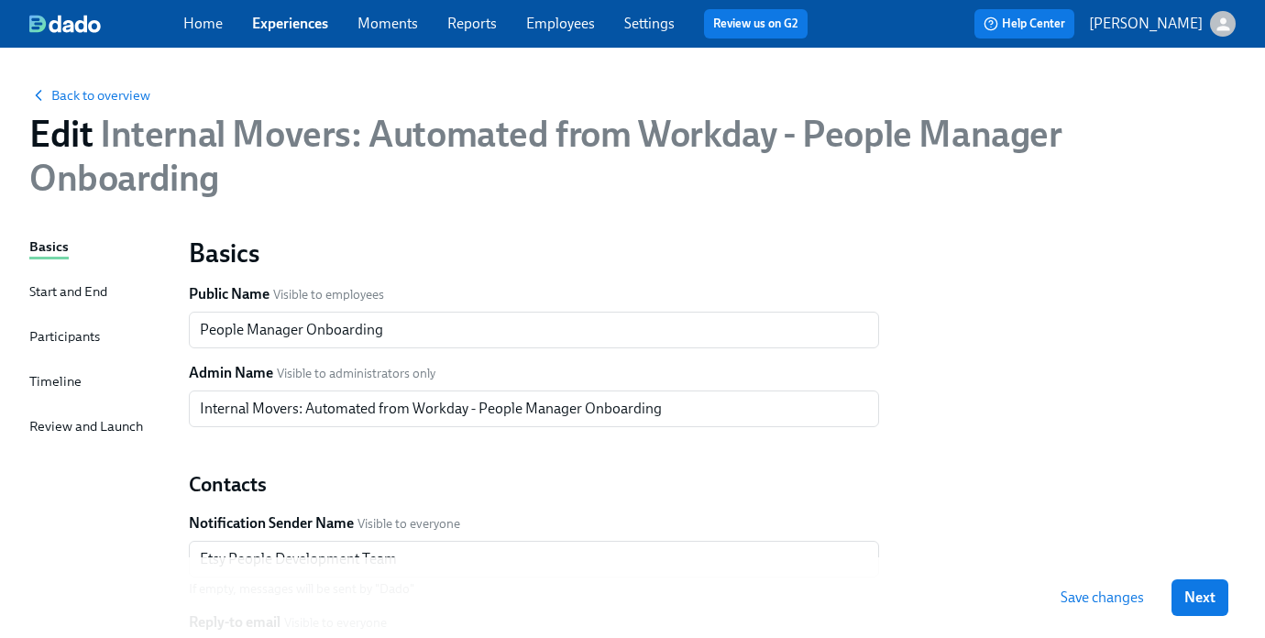
click at [66, 346] on div "Participants" at bounding box center [64, 337] width 71 height 23
click at [66, 334] on div "Participants" at bounding box center [64, 336] width 71 height 20
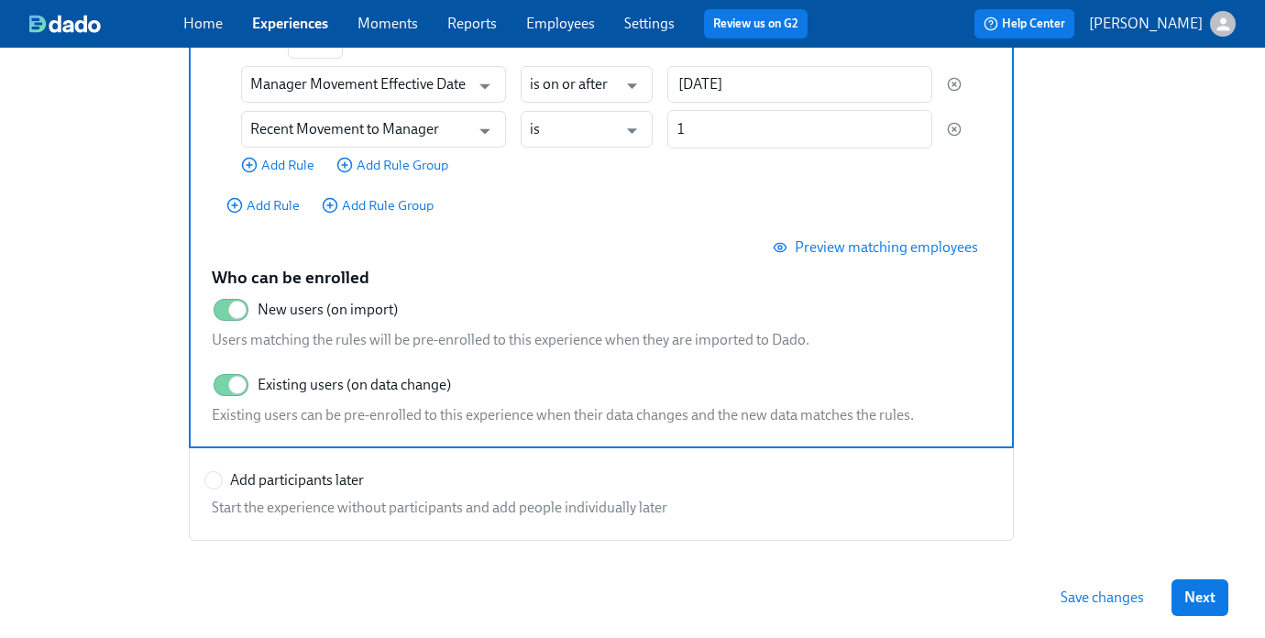
scroll to position [426, 0]
click at [896, 244] on span "Preview matching employees" at bounding box center [877, 245] width 202 height 18
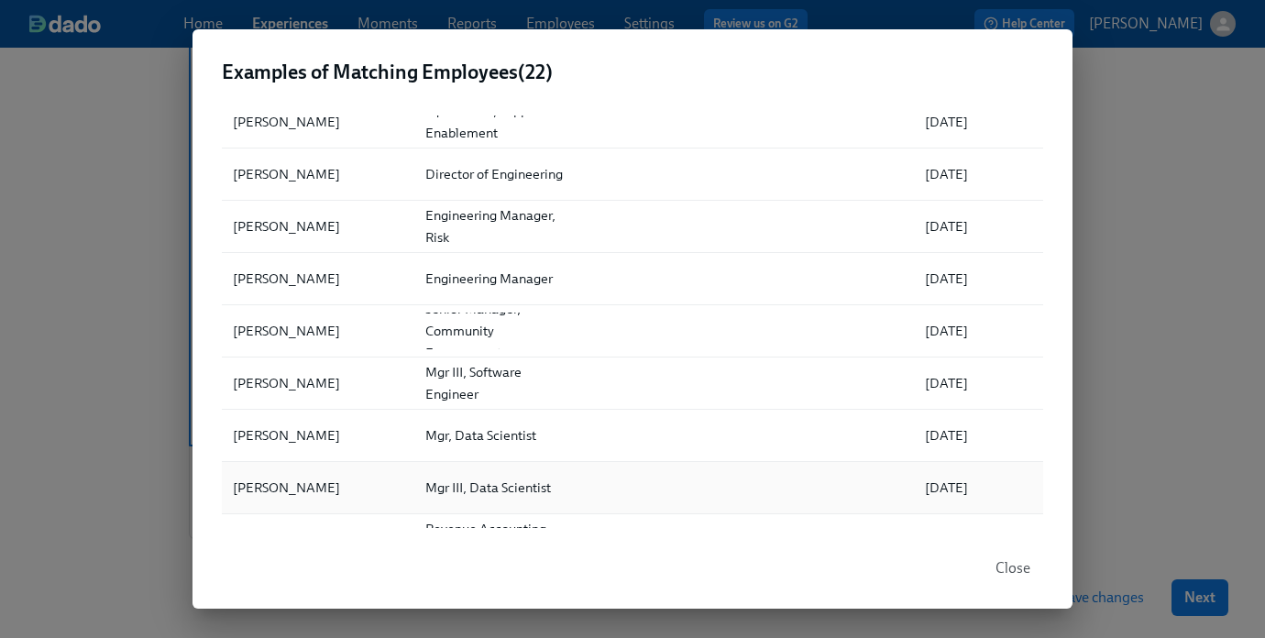
scroll to position [656, 0]
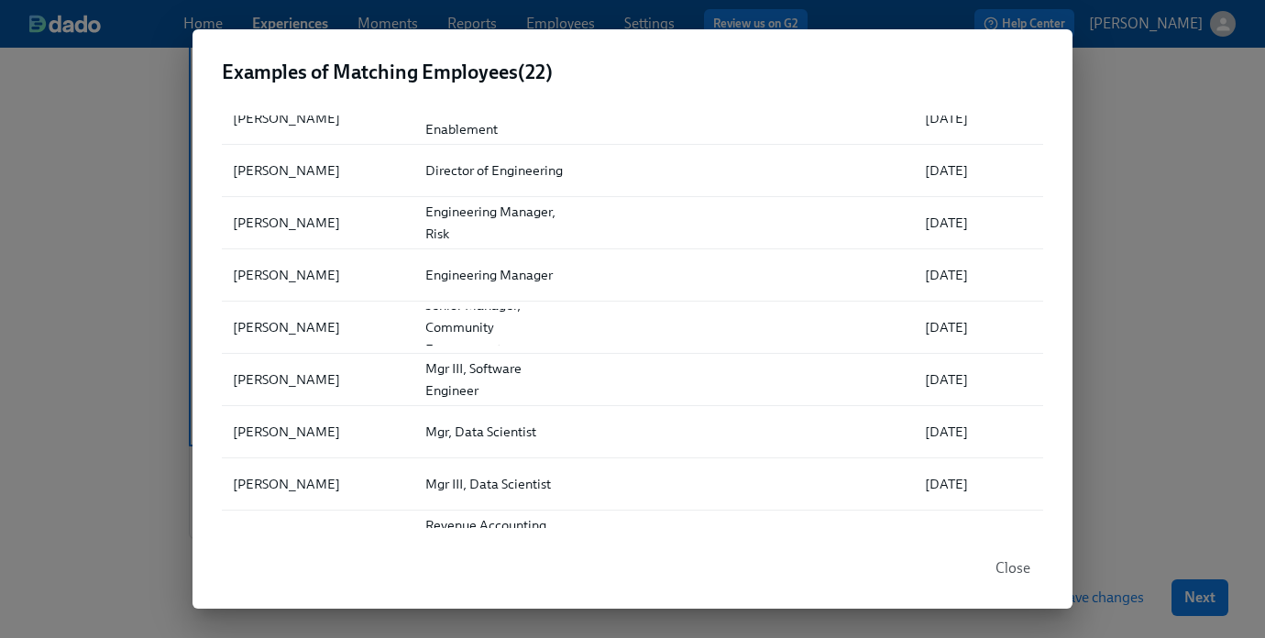
click at [1012, 555] on button "Close" at bounding box center [1012, 568] width 60 height 37
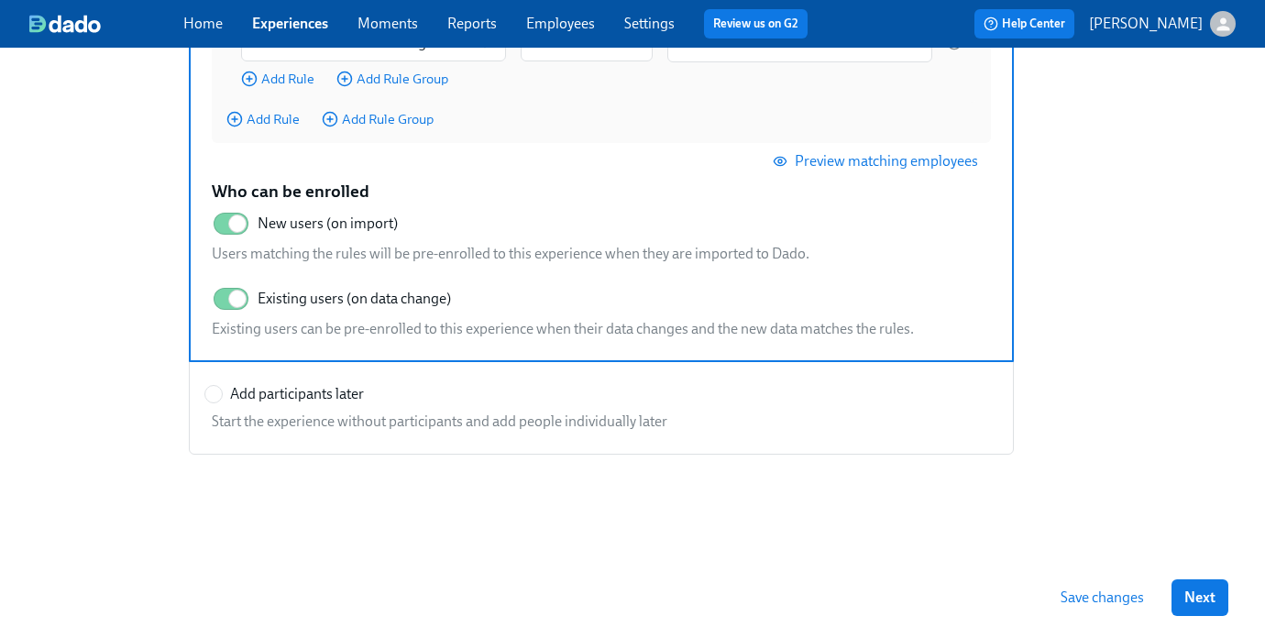
scroll to position [0, 0]
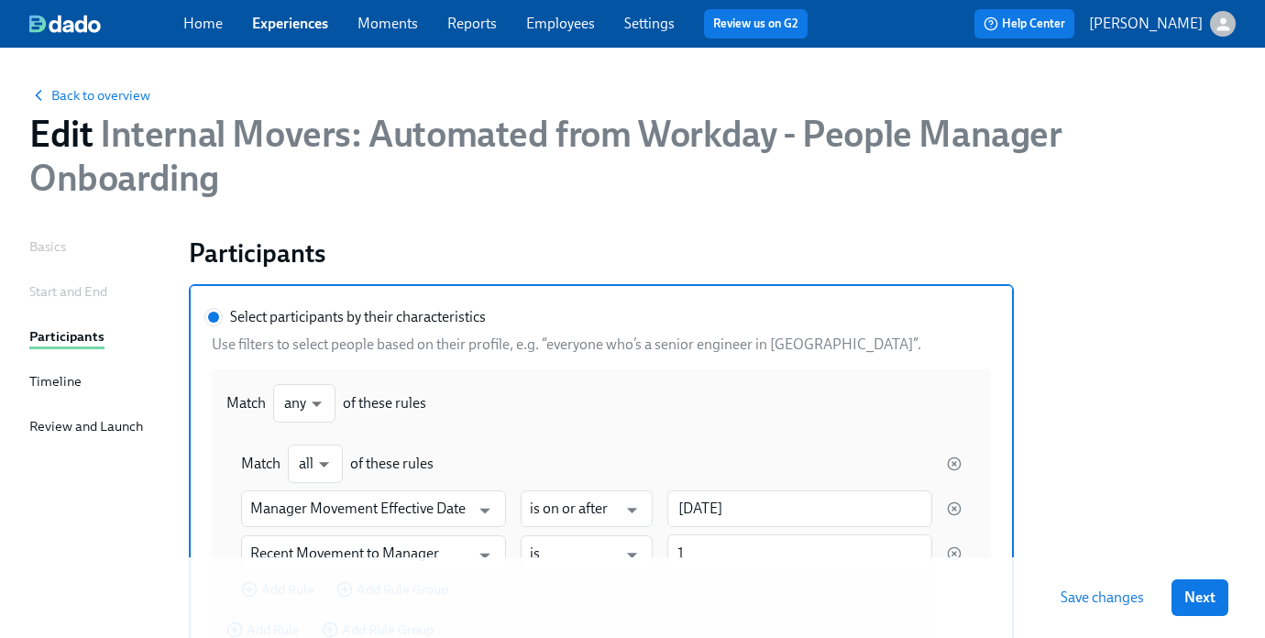
click at [100, 107] on div "Back to overview Edit Internal Movers: Automated from Workday - People Manager …" at bounding box center [632, 142] width 1235 height 145
click at [100, 99] on span "Back to overview" at bounding box center [89, 95] width 121 height 18
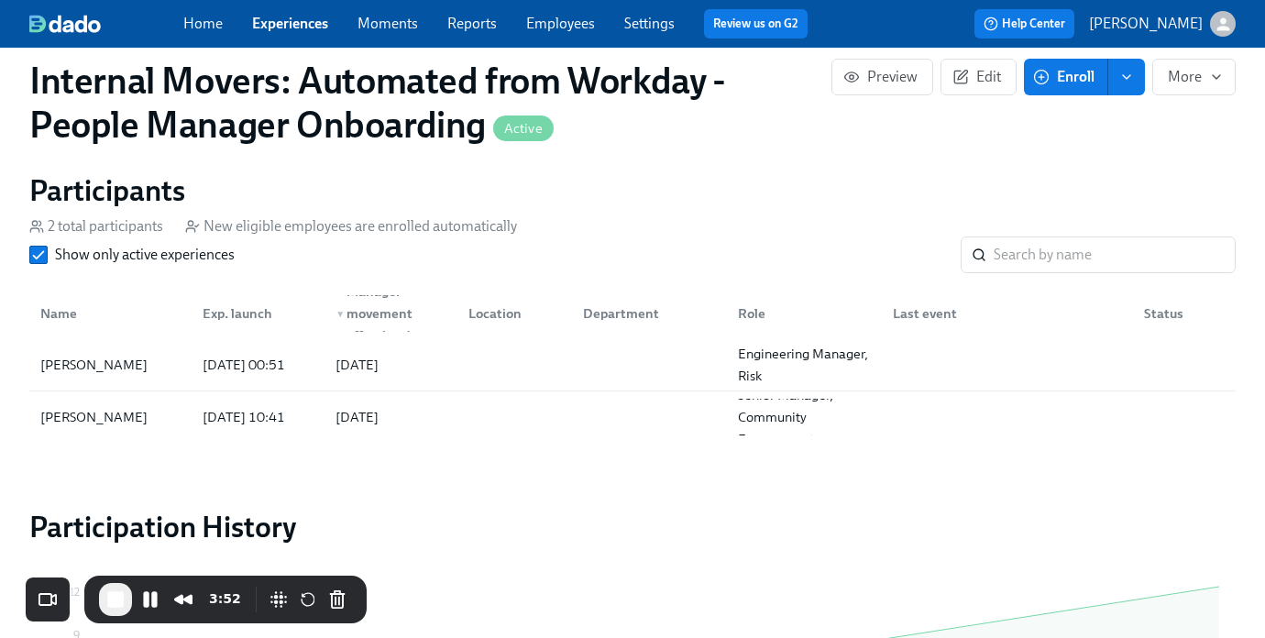
scroll to position [1166, 0]
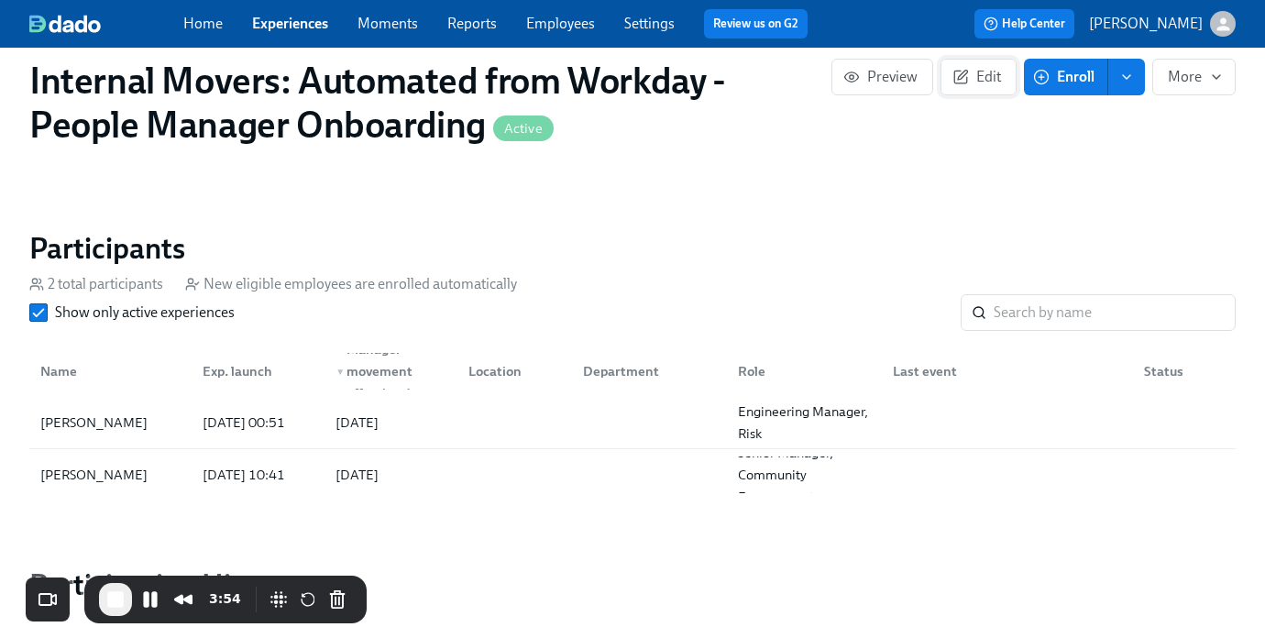
click at [983, 82] on span "Edit" at bounding box center [978, 77] width 45 height 18
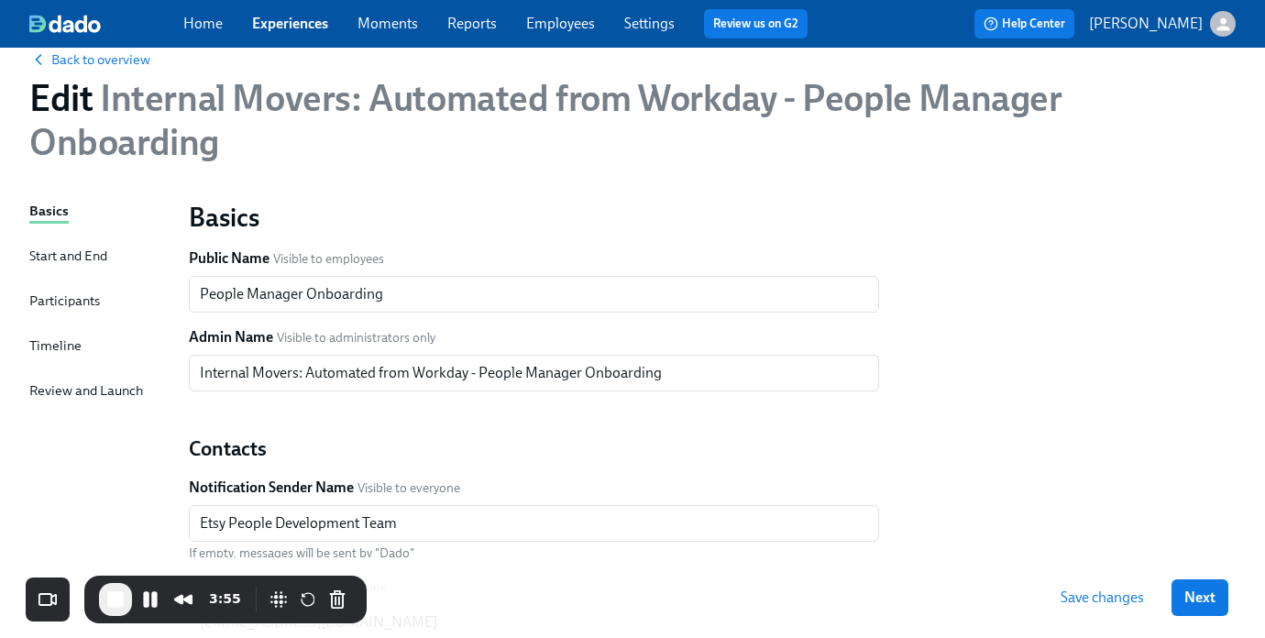
scroll to position [79, 0]
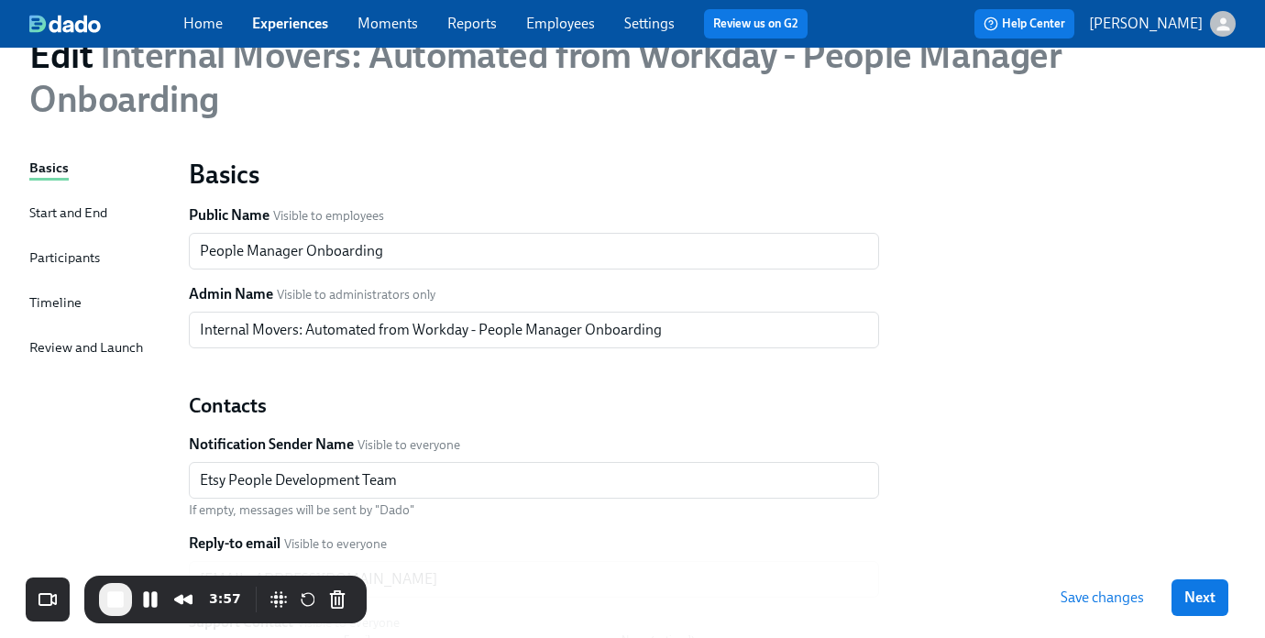
click at [59, 268] on div "Participants" at bounding box center [64, 257] width 71 height 20
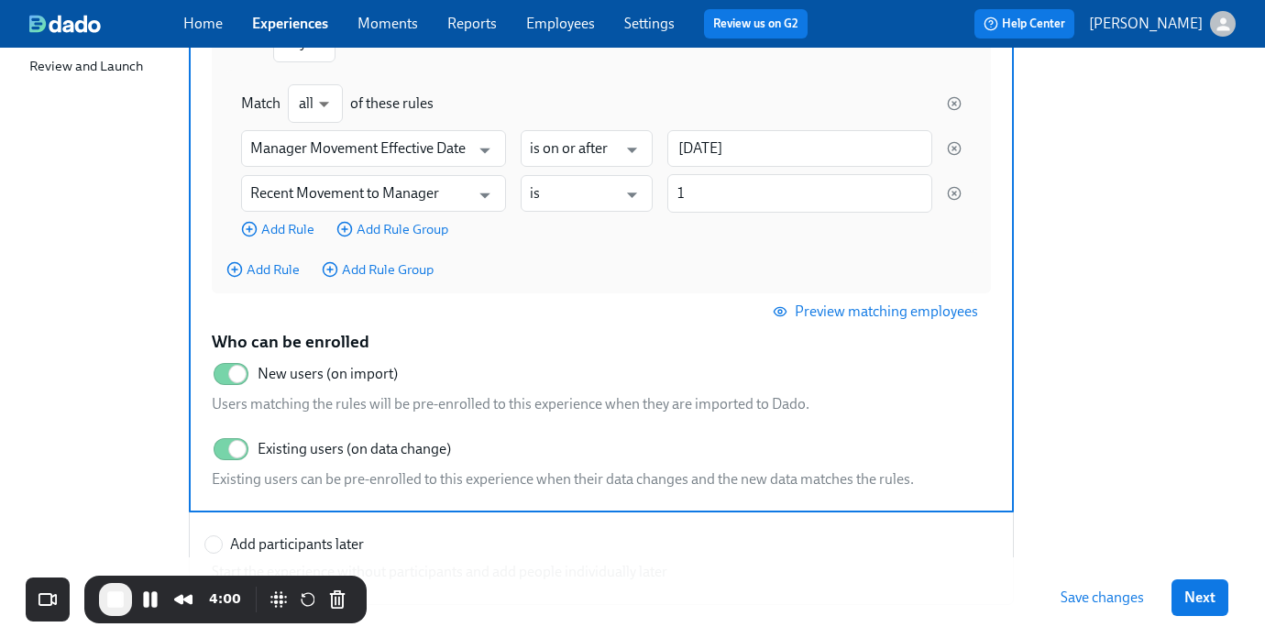
scroll to position [394, 0]
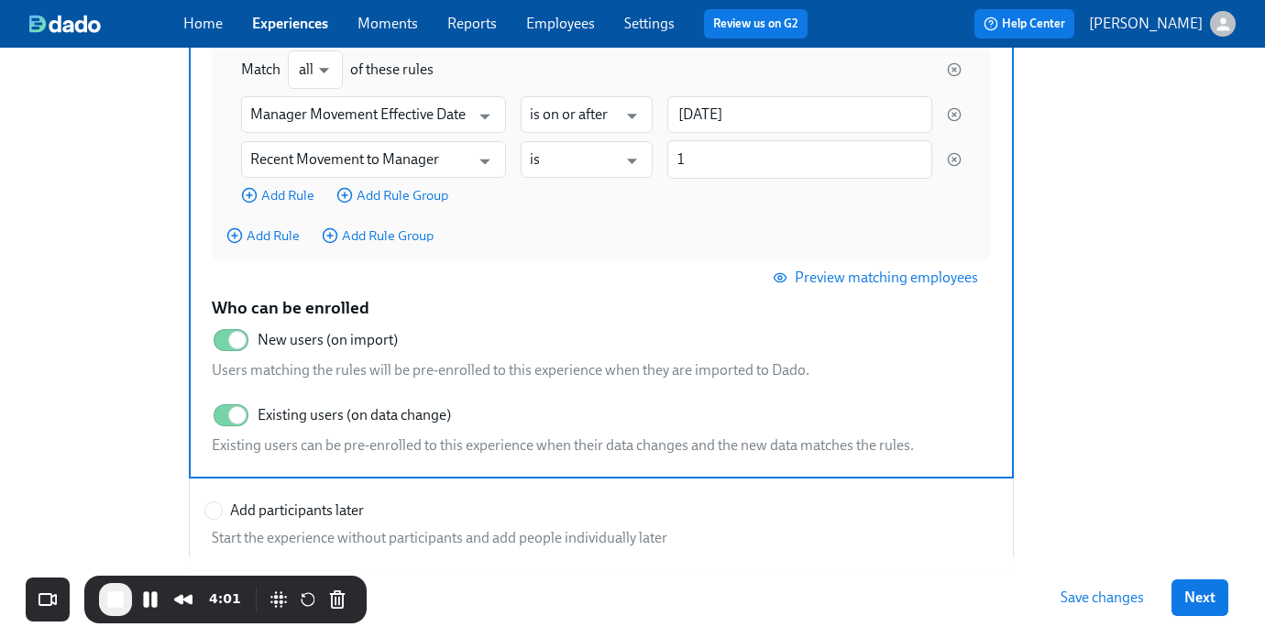
click at [946, 286] on span "Preview matching employees" at bounding box center [877, 278] width 202 height 18
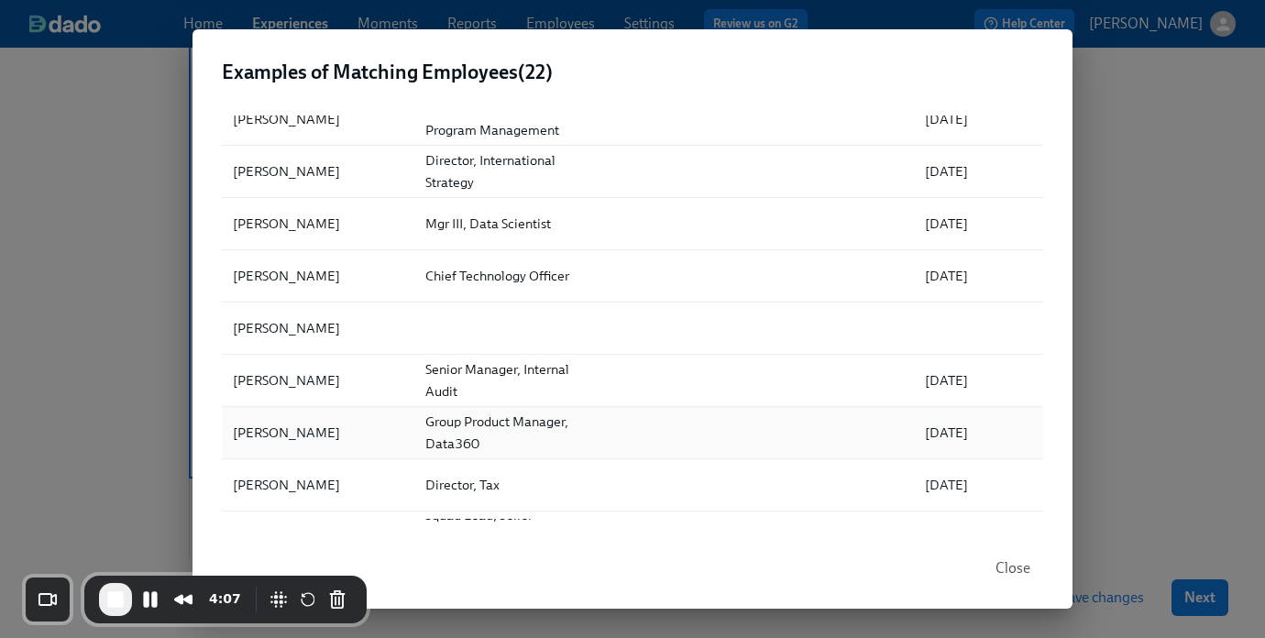
scroll to position [198, 0]
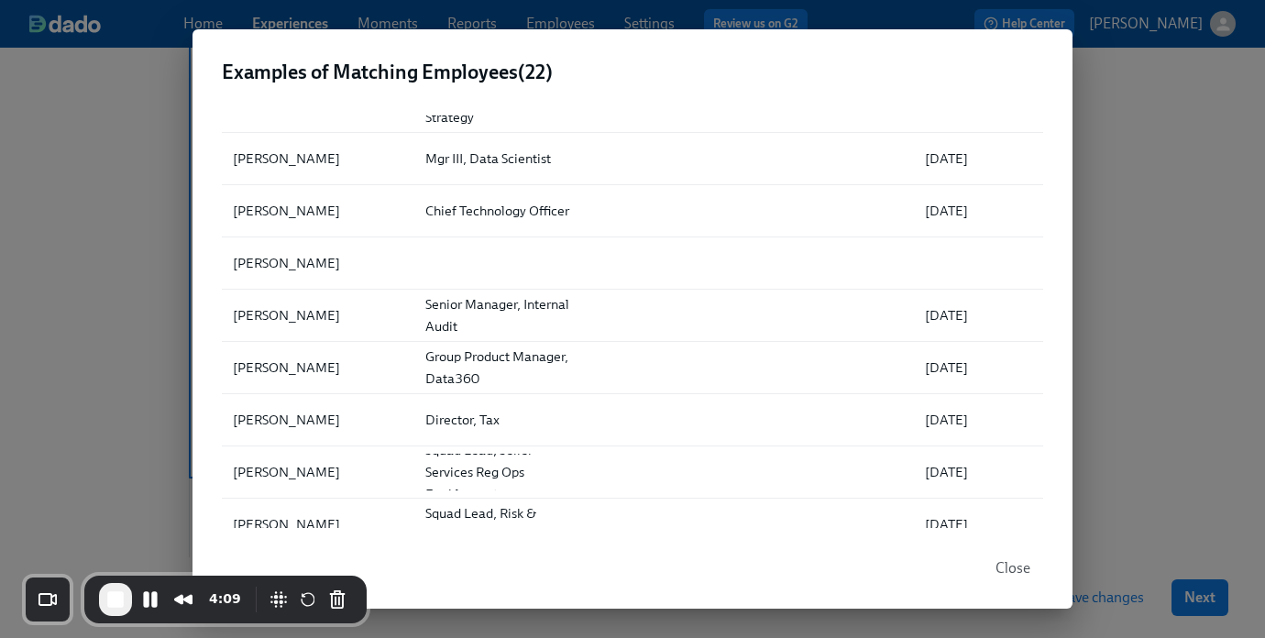
click at [1010, 564] on span "Close" at bounding box center [1012, 568] width 35 height 18
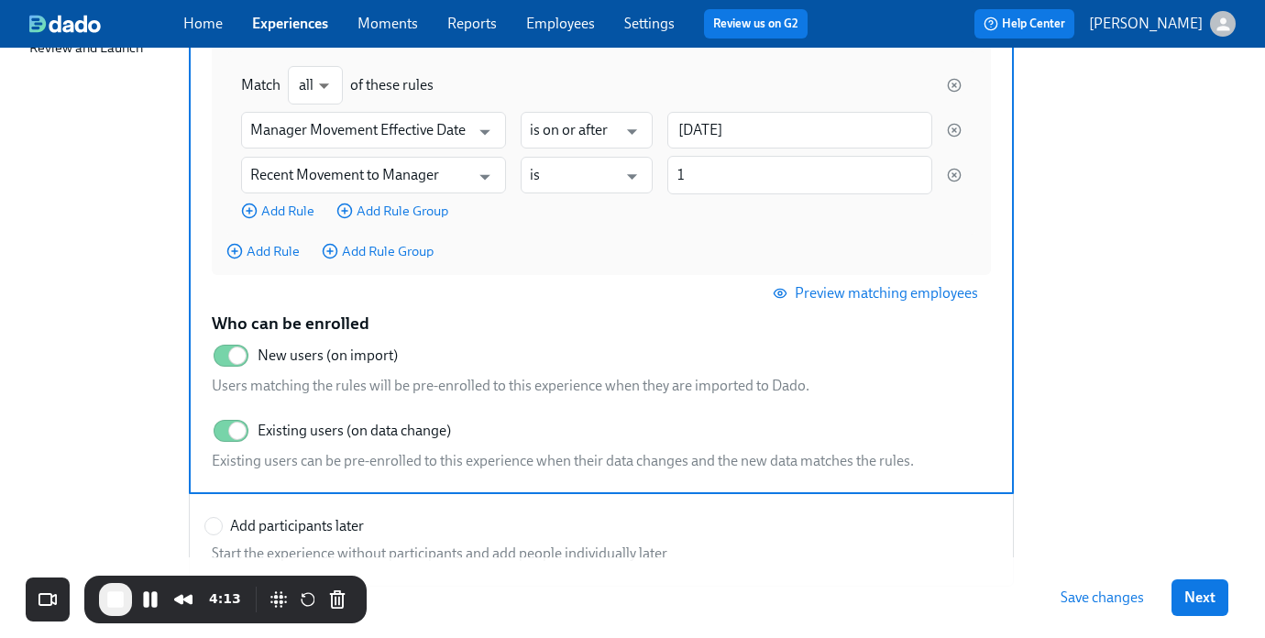
scroll to position [393, 0]
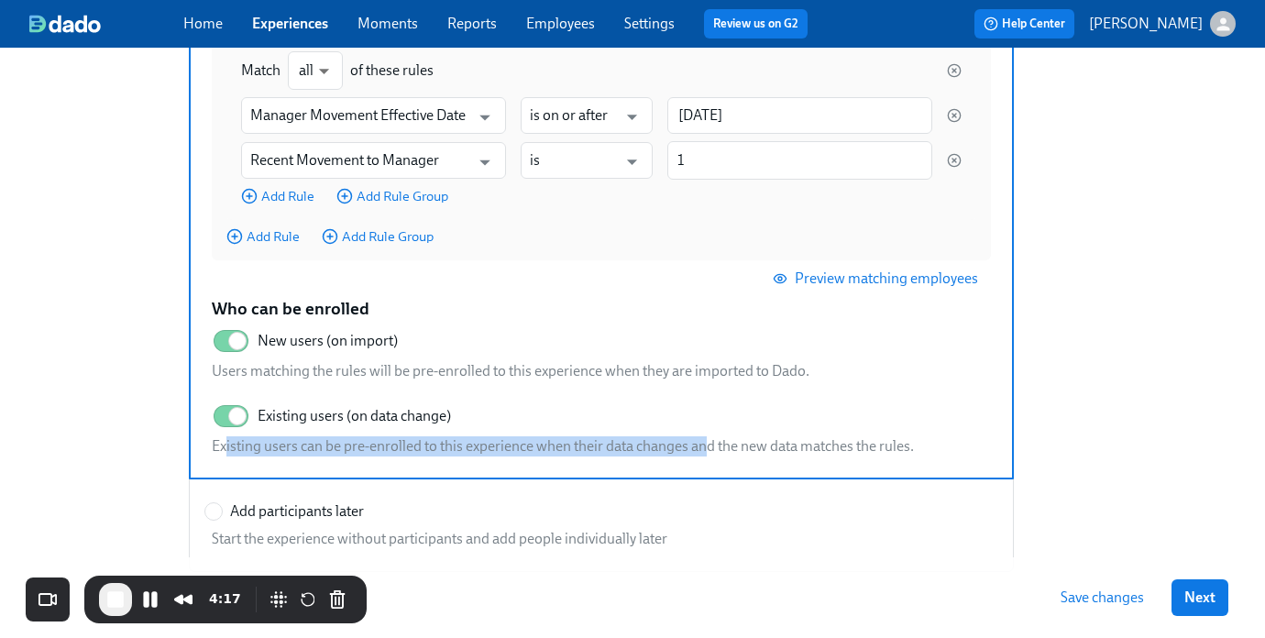
drag, startPoint x: 227, startPoint y: 451, endPoint x: 707, endPoint y: 451, distance: 479.3
click at [707, 451] on p "Existing users can be pre-enrolled to this experience when their data changes a…" at bounding box center [563, 446] width 702 height 20
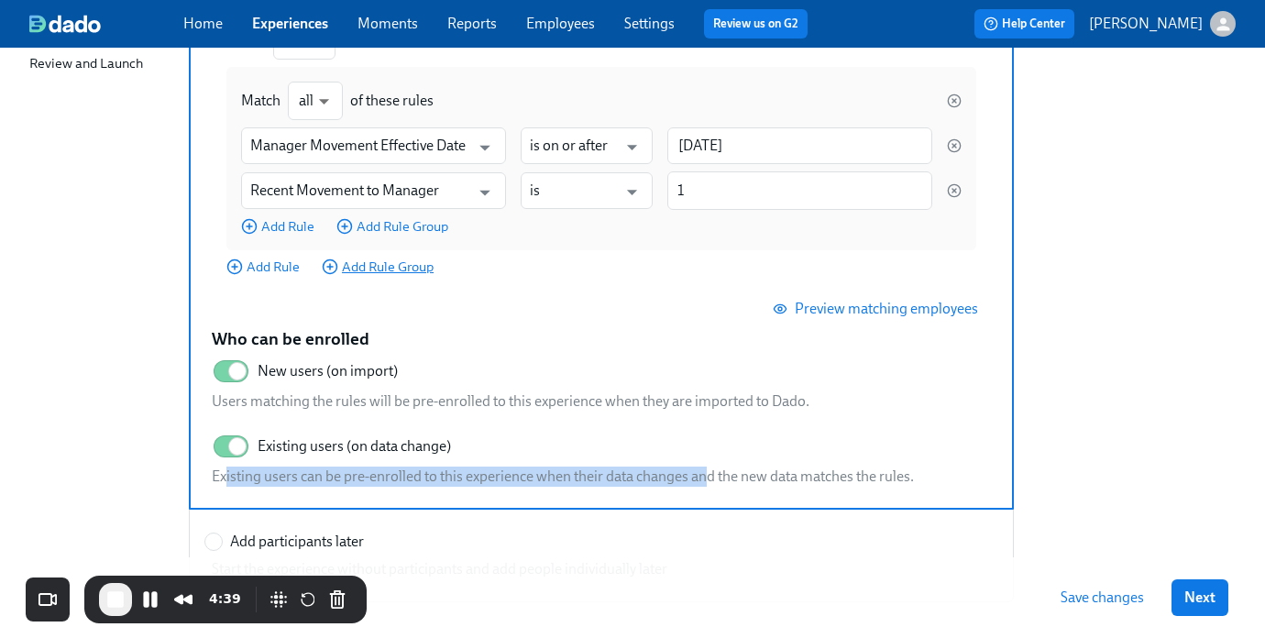
scroll to position [367, 0]
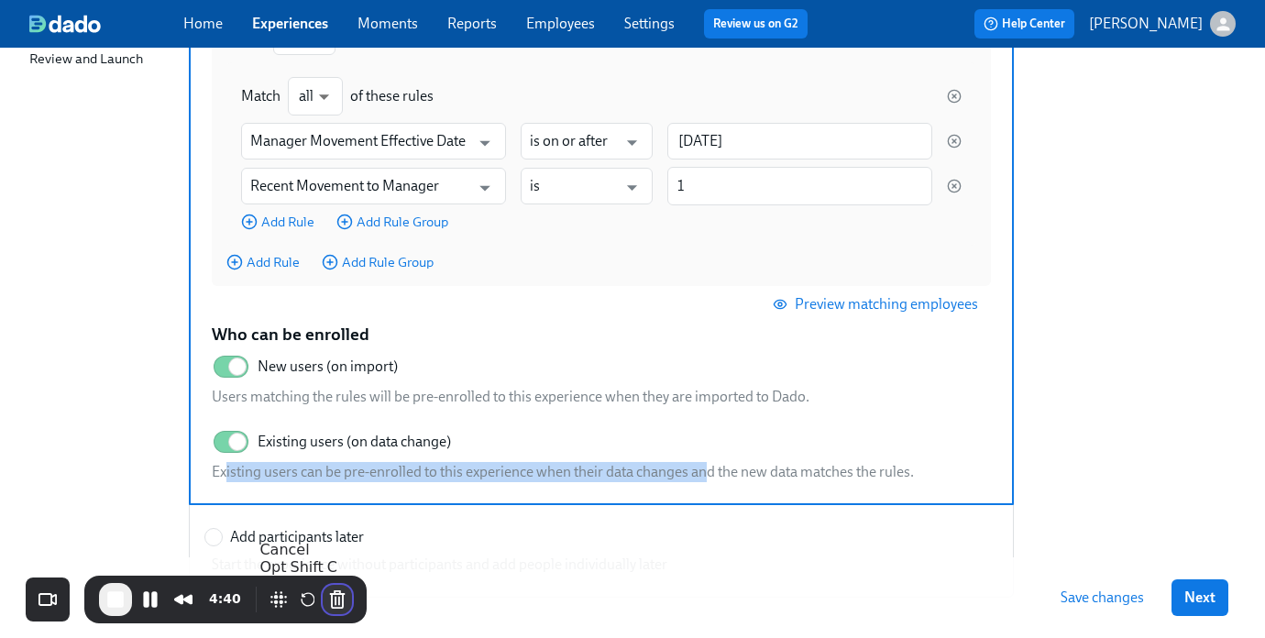
click at [335, 598] on button "Cancel Recording" at bounding box center [337, 599] width 29 height 29
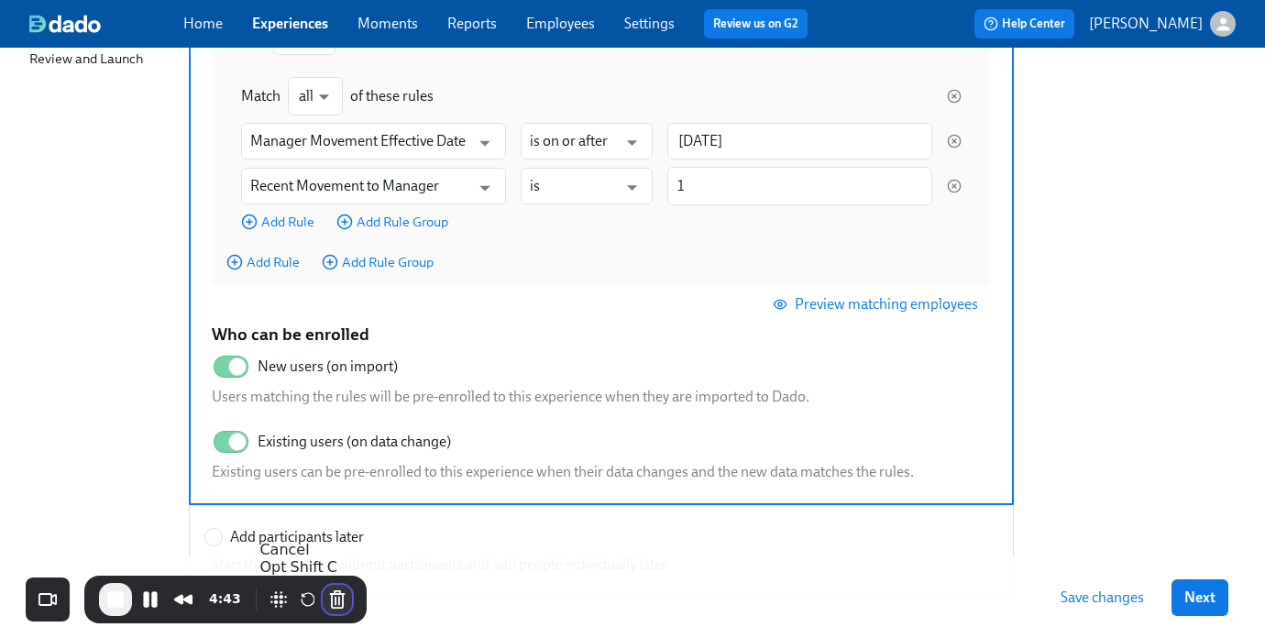
click at [334, 597] on button "Cancel Recording" at bounding box center [337, 599] width 29 height 29
click at [104, 596] on span "End Recording" at bounding box center [115, 599] width 22 height 22
click at [338, 593] on button "Cancel Recording" at bounding box center [337, 599] width 29 height 29
click at [330, 599] on button "Cancel Recording" at bounding box center [337, 599] width 29 height 29
click at [117, 604] on span "End Recording" at bounding box center [115, 599] width 22 height 22
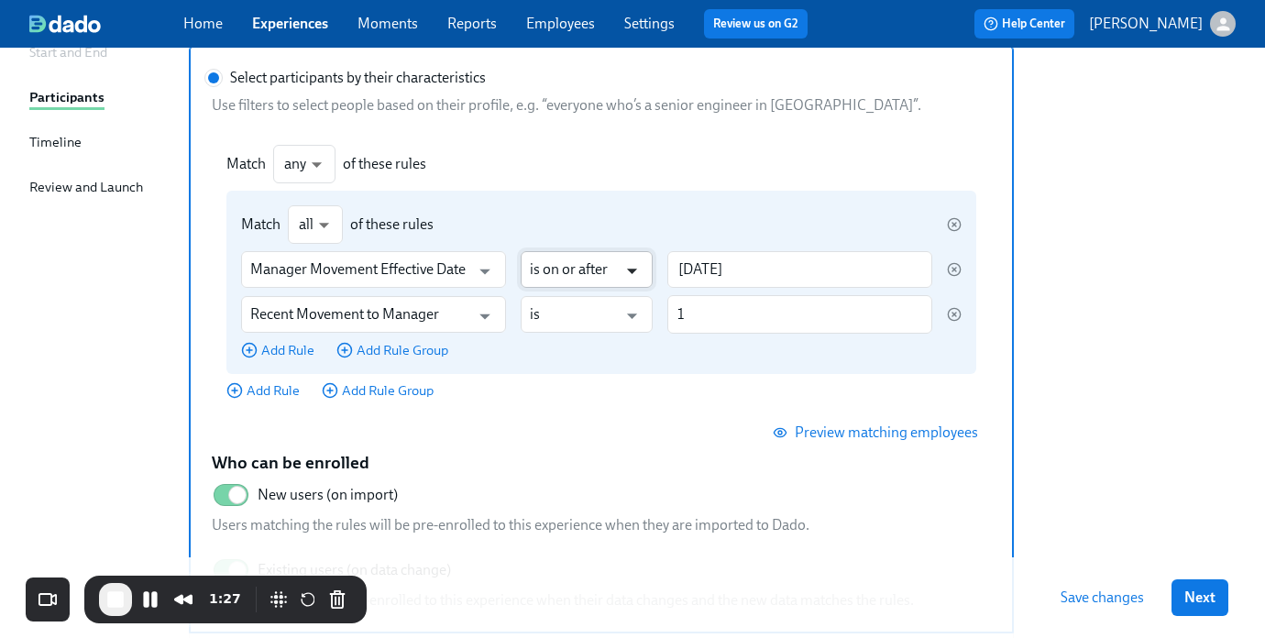
scroll to position [245, 0]
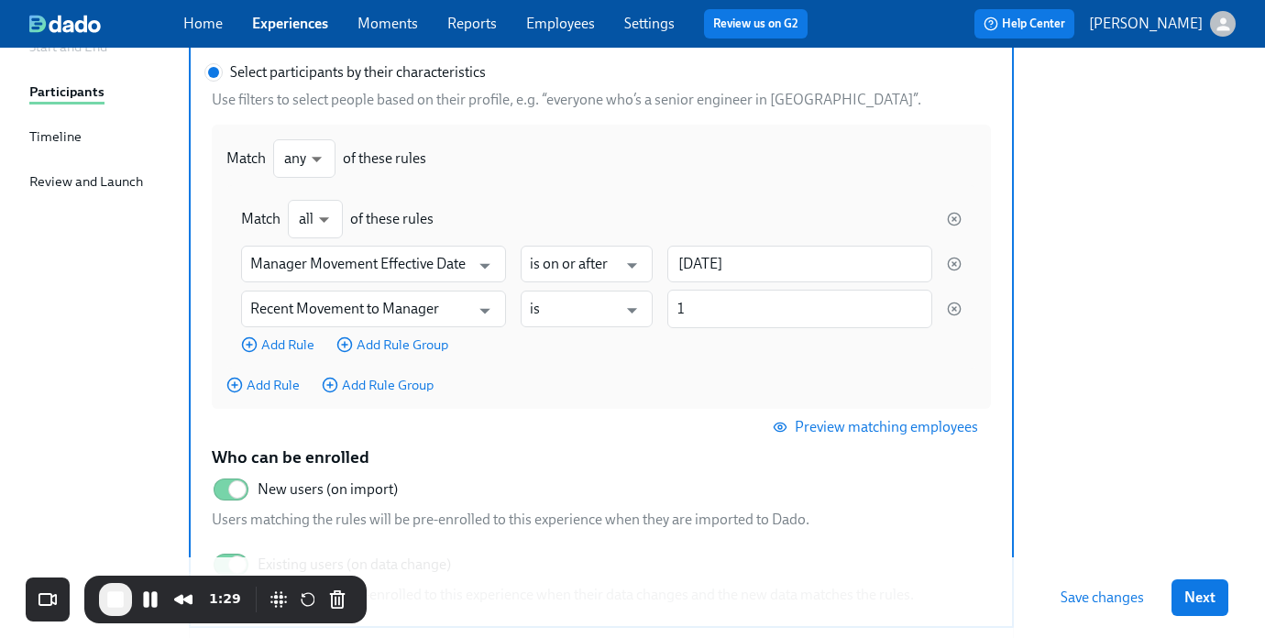
click at [817, 431] on span "Preview matching employees" at bounding box center [877, 427] width 202 height 18
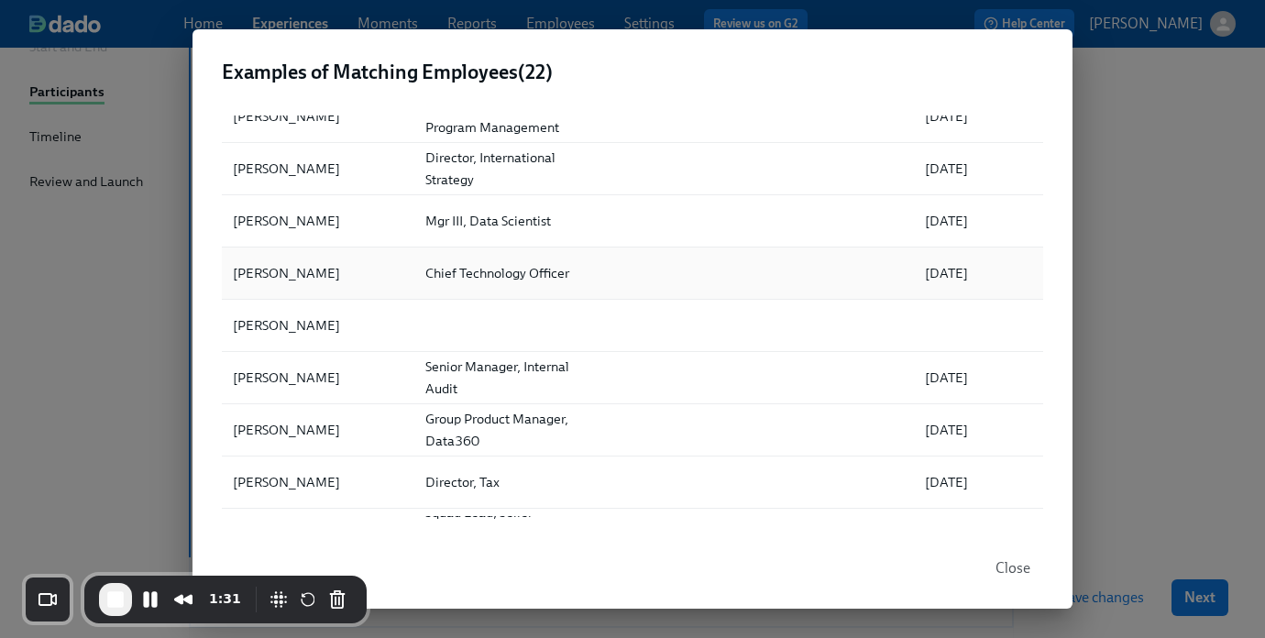
scroll to position [142, 0]
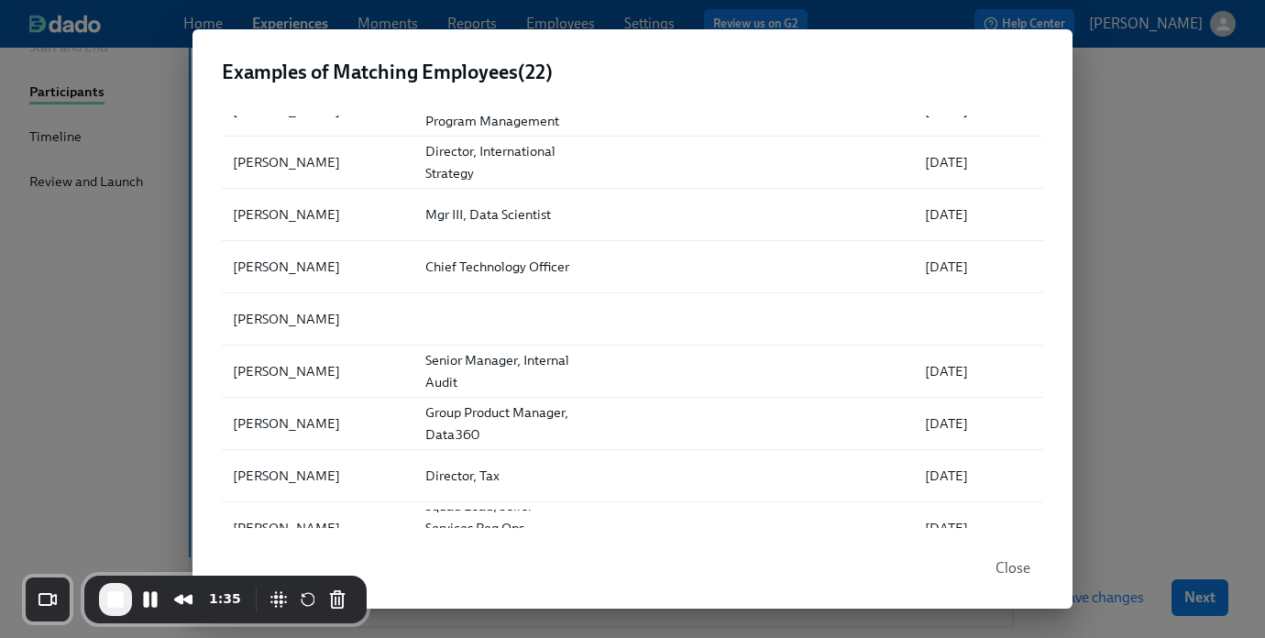
click at [1015, 562] on span "Close" at bounding box center [1012, 568] width 35 height 18
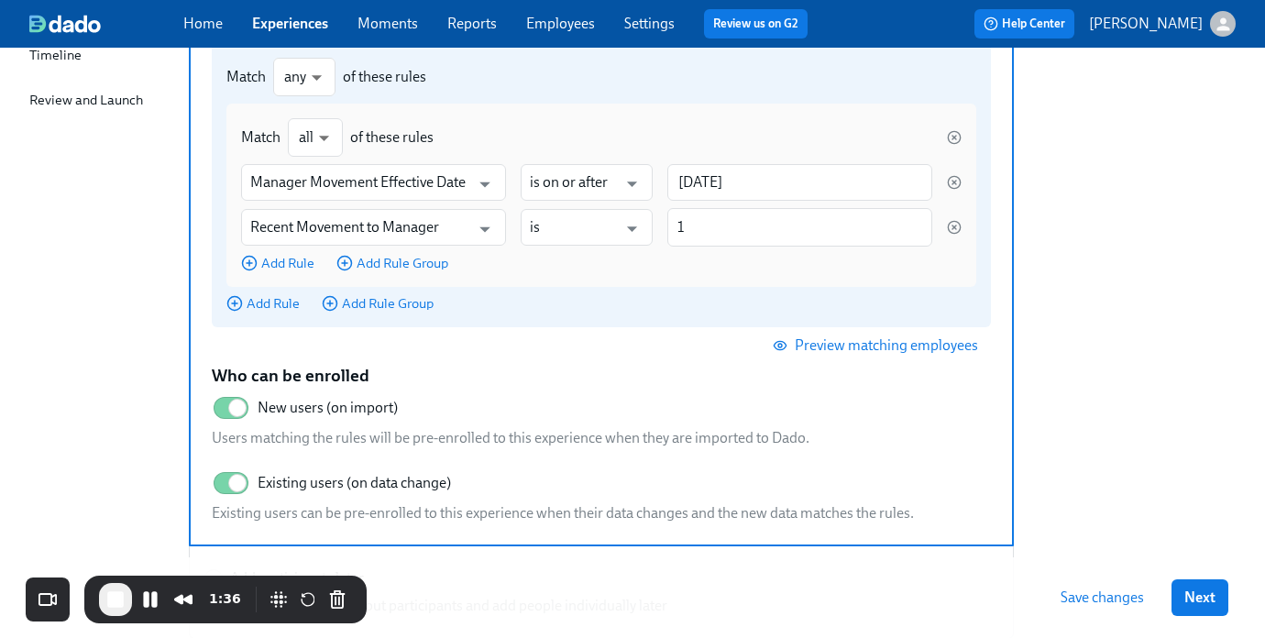
scroll to position [328, 0]
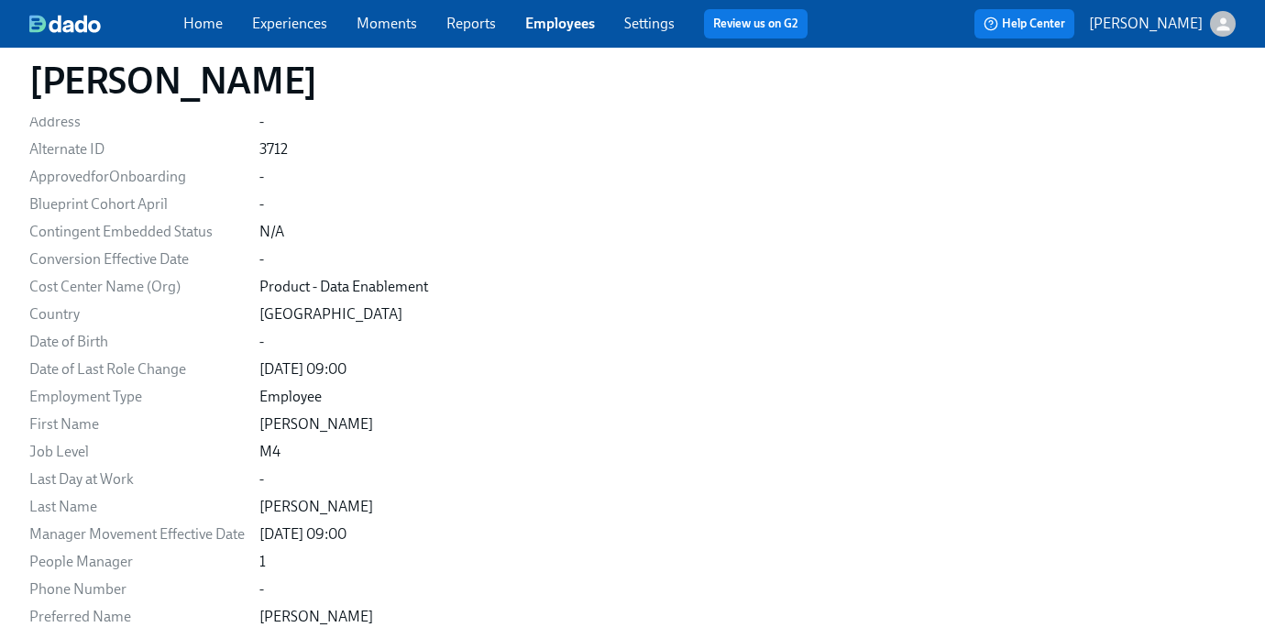
scroll to position [488, 0]
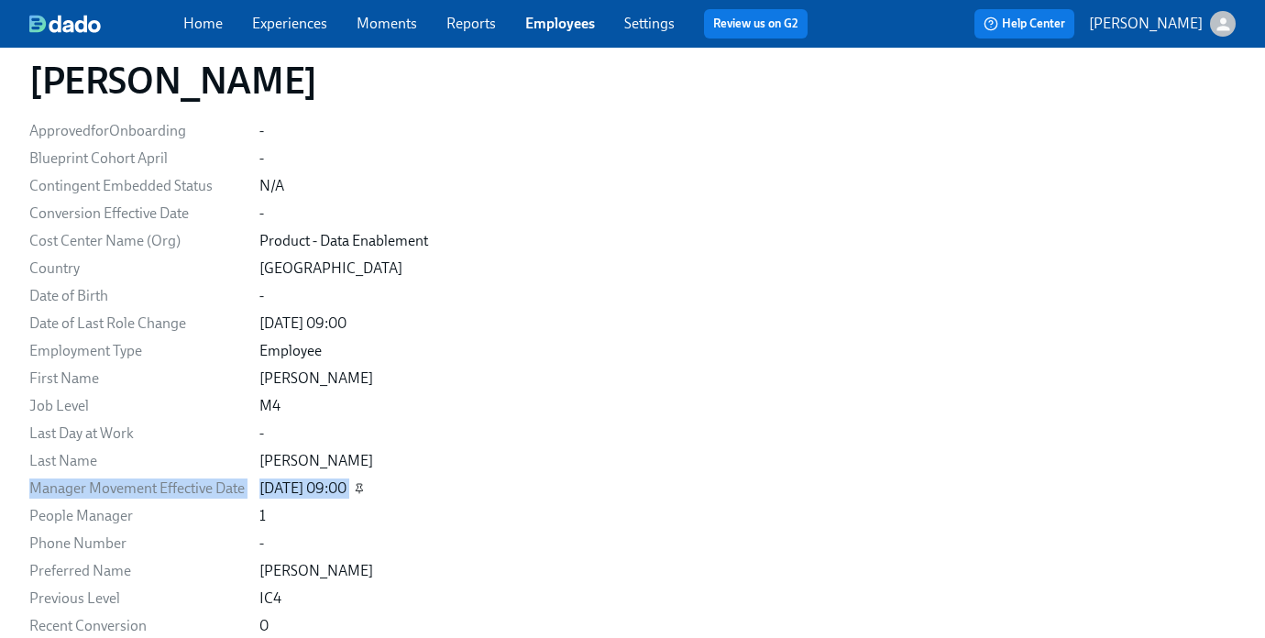
drag, startPoint x: 30, startPoint y: 488, endPoint x: 397, endPoint y: 488, distance: 366.6
click at [0, 0] on div "Manager Movement Effective Date [DATE] 09:00" at bounding box center [0, 0] width 0 height 0
click at [323, 498] on div "[DATE] 09:00" at bounding box center [302, 488] width 87 height 20
drag, startPoint x: 346, startPoint y: 492, endPoint x: 393, endPoint y: 492, distance: 46.7
click at [393, 492] on div "[DATE] 09:00" at bounding box center [747, 488] width 976 height 20
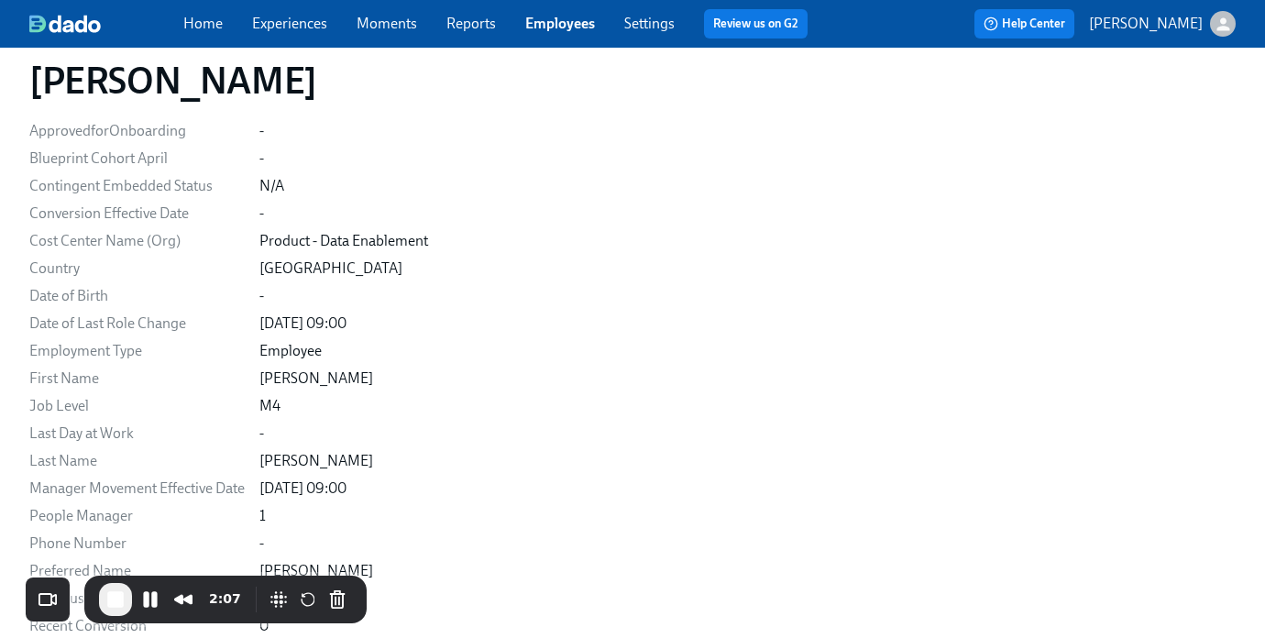
click at [176, 390] on div "Email [EMAIL_ADDRESS][DOMAIN_NAME] Personal Email [EMAIL_ADDRESS][DOMAIN_NAME] …" at bounding box center [632, 296] width 1206 height 900
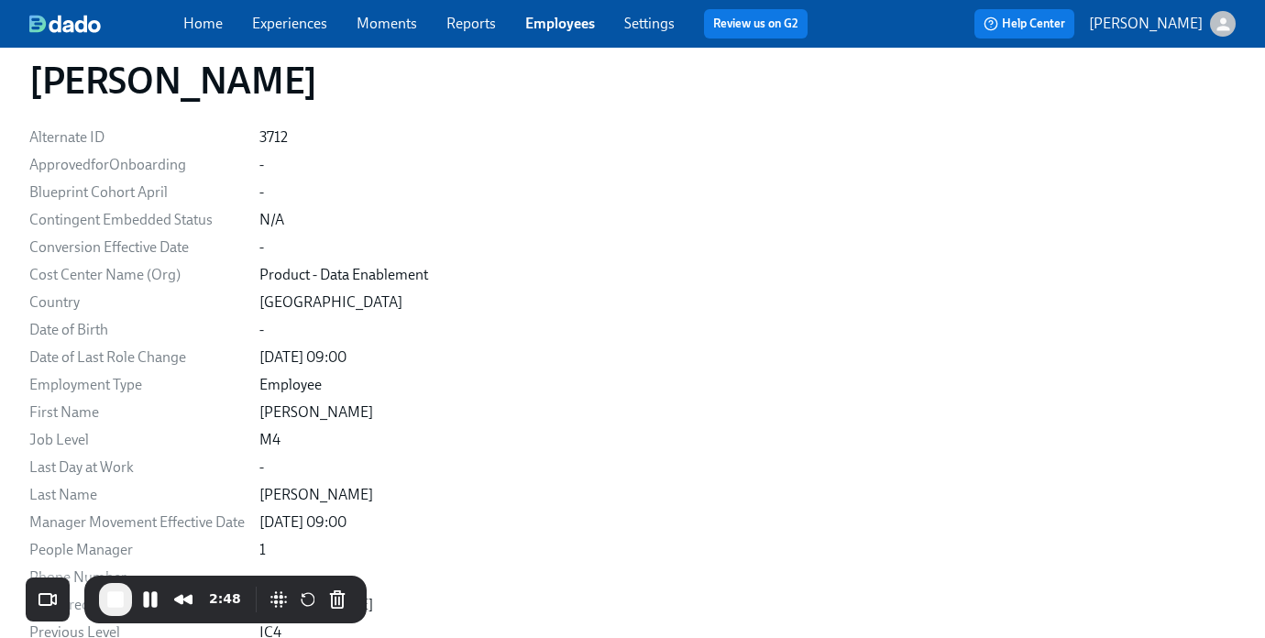
scroll to position [0, 0]
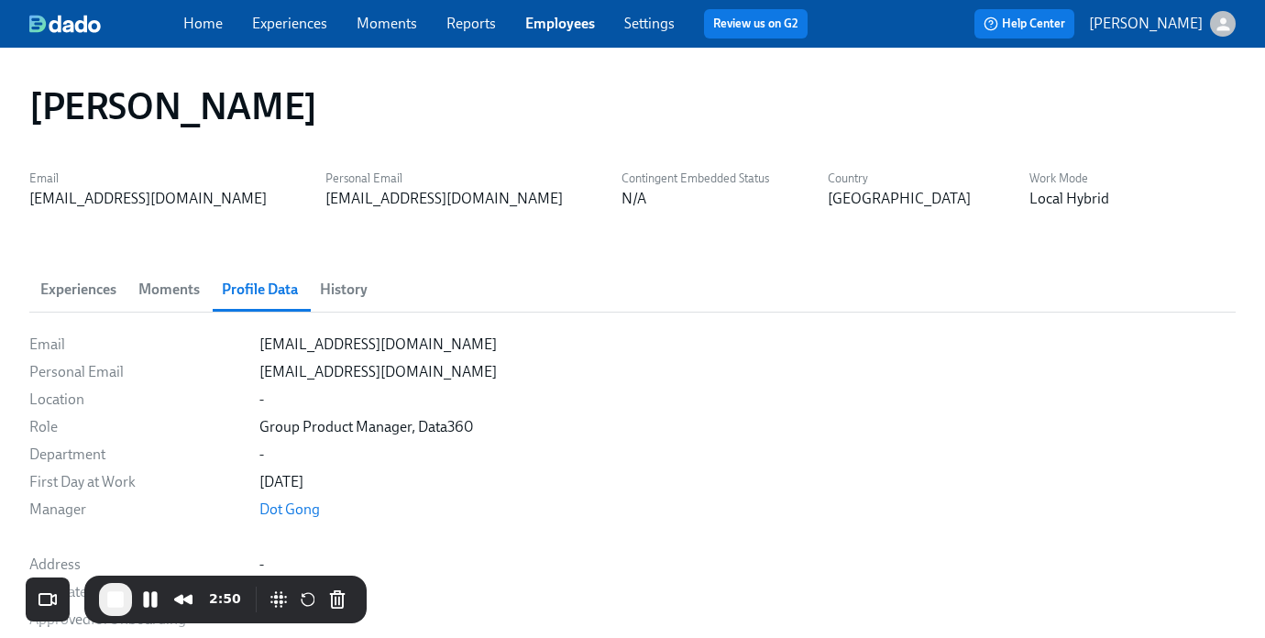
click at [80, 283] on span "Experiences" at bounding box center [78, 290] width 76 height 26
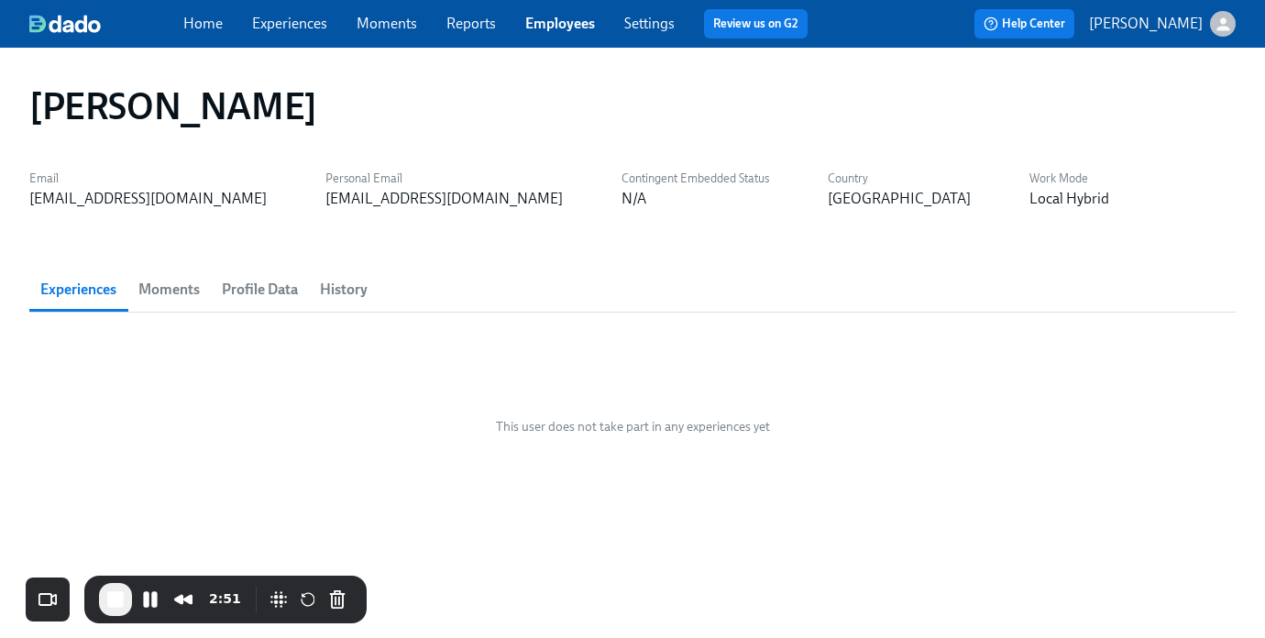
click at [174, 286] on span "Moments" at bounding box center [168, 290] width 61 height 26
click at [359, 287] on span "History" at bounding box center [344, 290] width 48 height 26
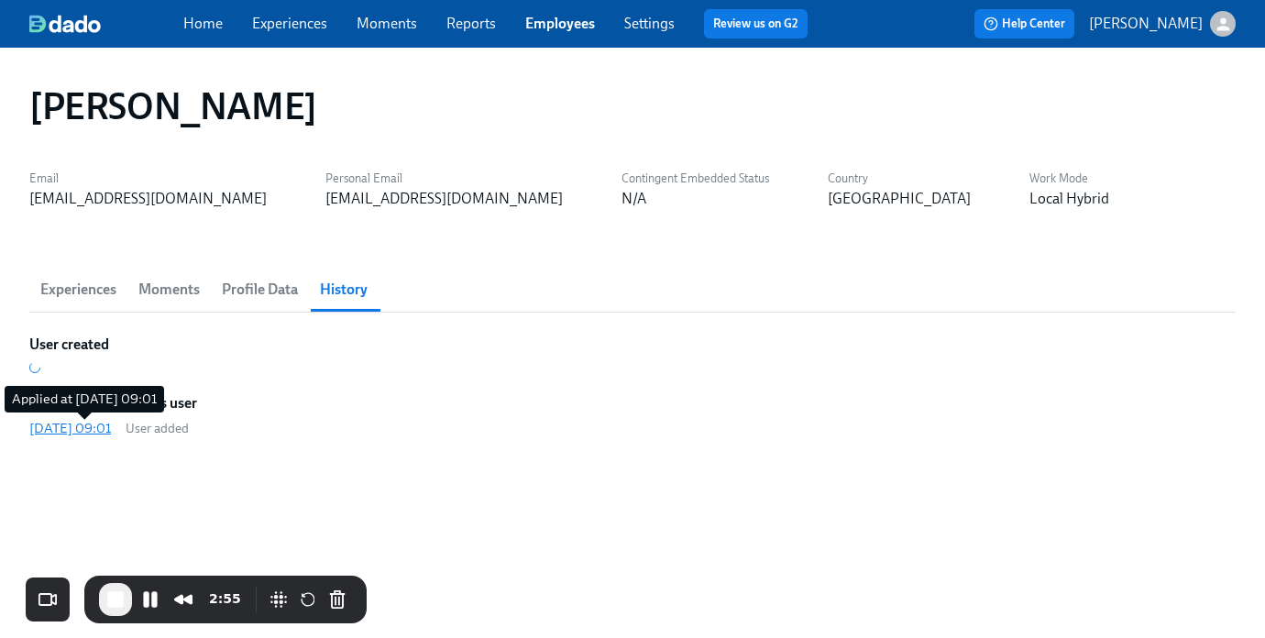
click at [71, 421] on div "[DATE] 09:01" at bounding box center [70, 428] width 82 height 18
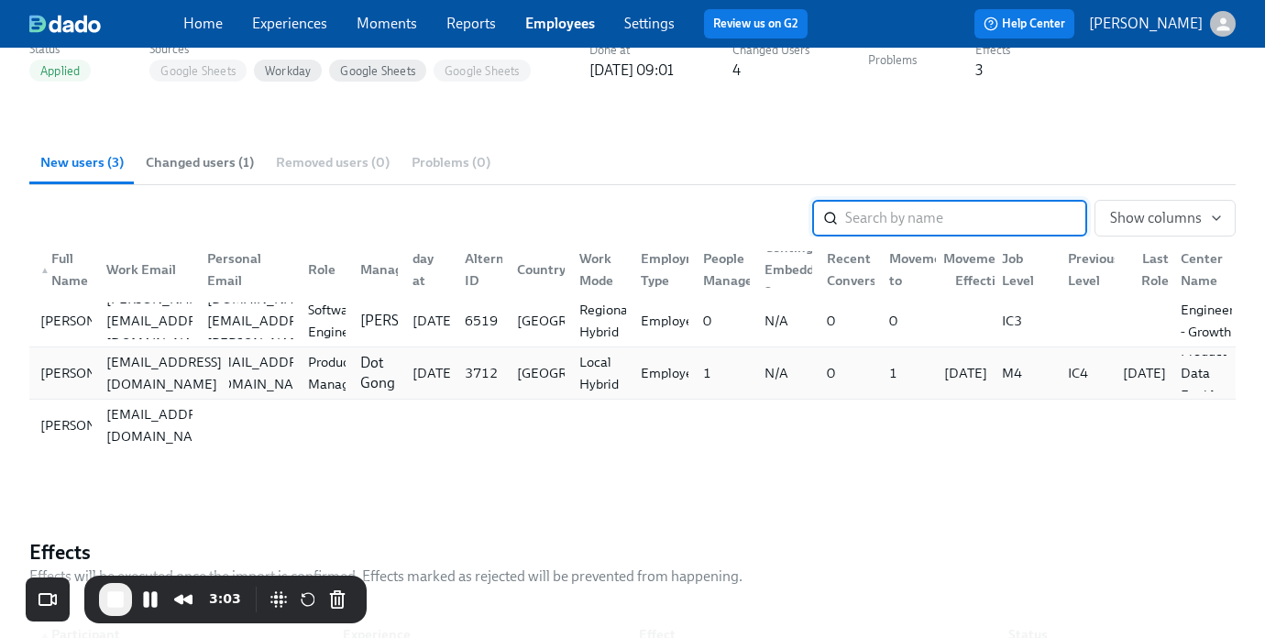
scroll to position [139, 0]
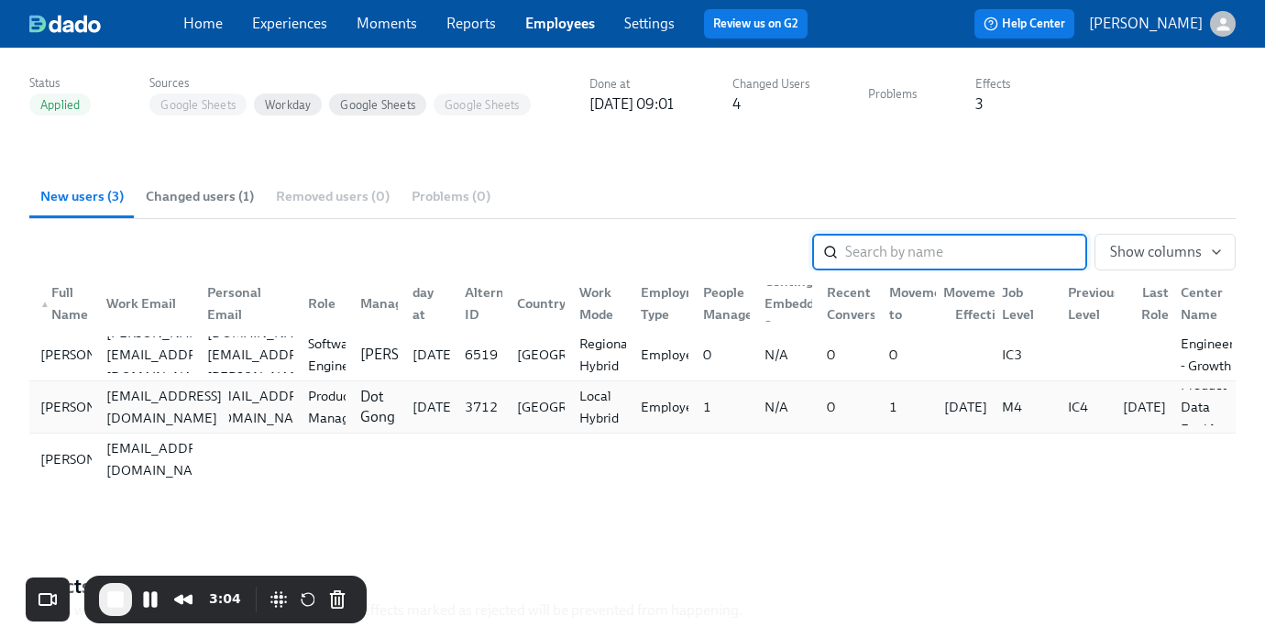
click at [173, 411] on div "[EMAIL_ADDRESS][DOMAIN_NAME]" at bounding box center [164, 407] width 130 height 44
click at [960, 409] on div "[DATE]" at bounding box center [966, 407] width 58 height 22
click at [973, 302] on div "Manager Movement Effective Date" at bounding box center [954, 303] width 81 height 88
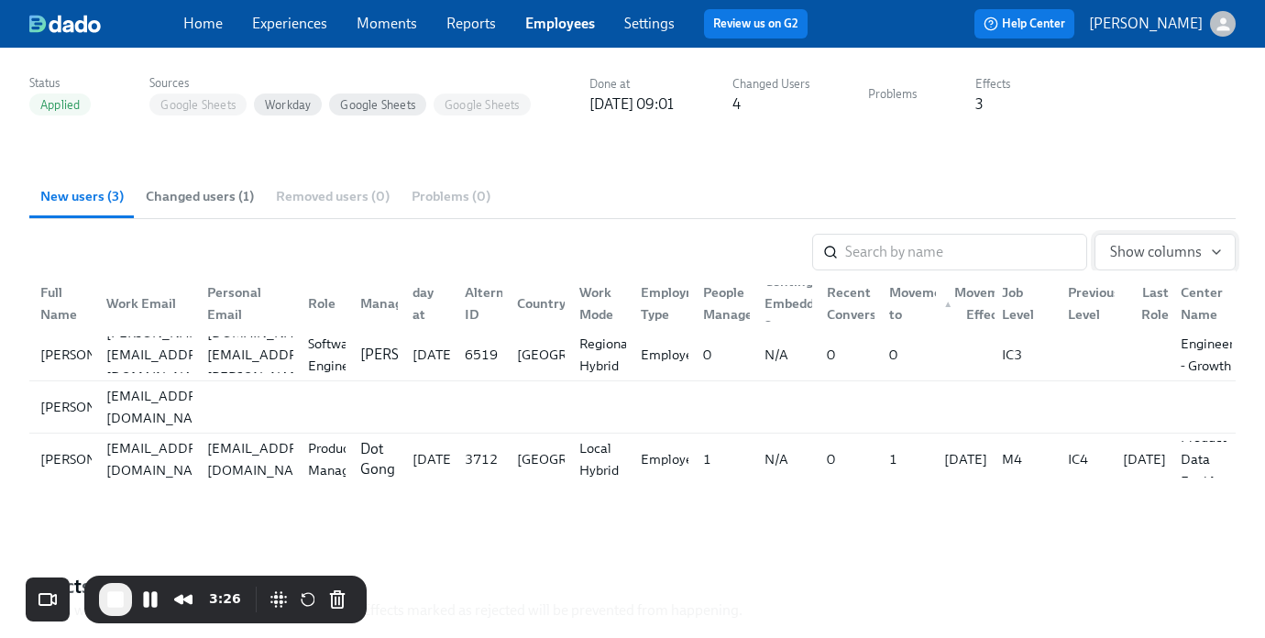
click at [1188, 243] on span "Show columns" at bounding box center [1165, 252] width 110 height 18
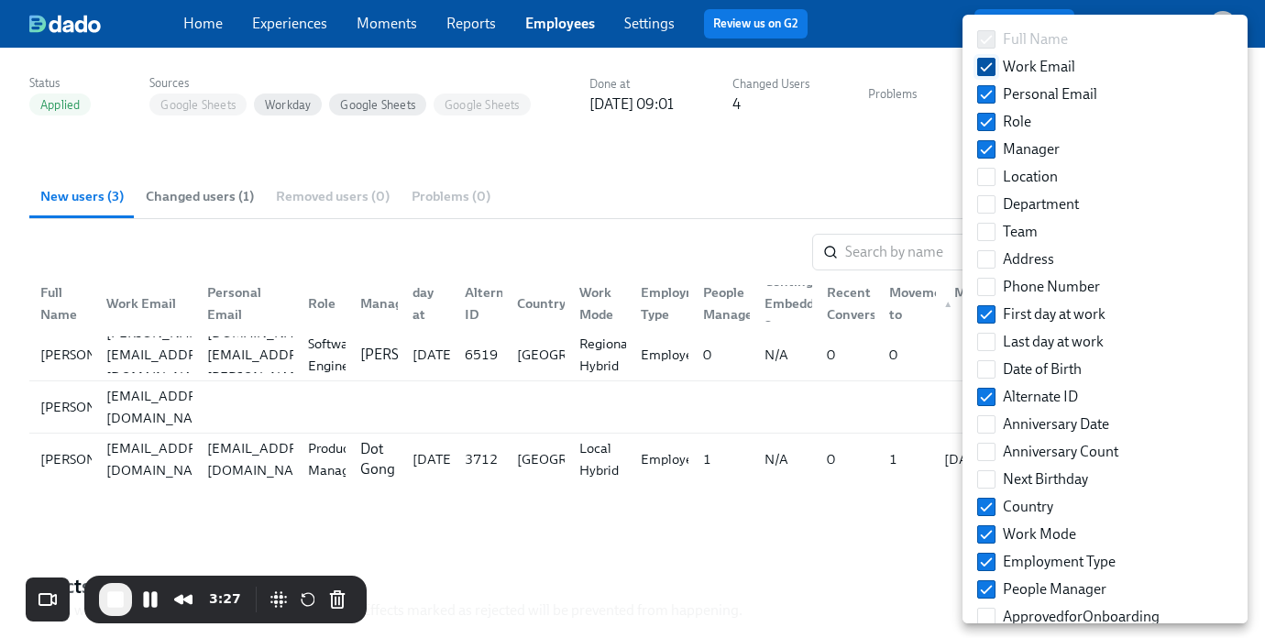
click at [1037, 65] on span "Work Email" at bounding box center [1039, 67] width 72 height 20
click at [994, 65] on input "Work Email" at bounding box center [986, 67] width 16 height 16
checkbox input "false"
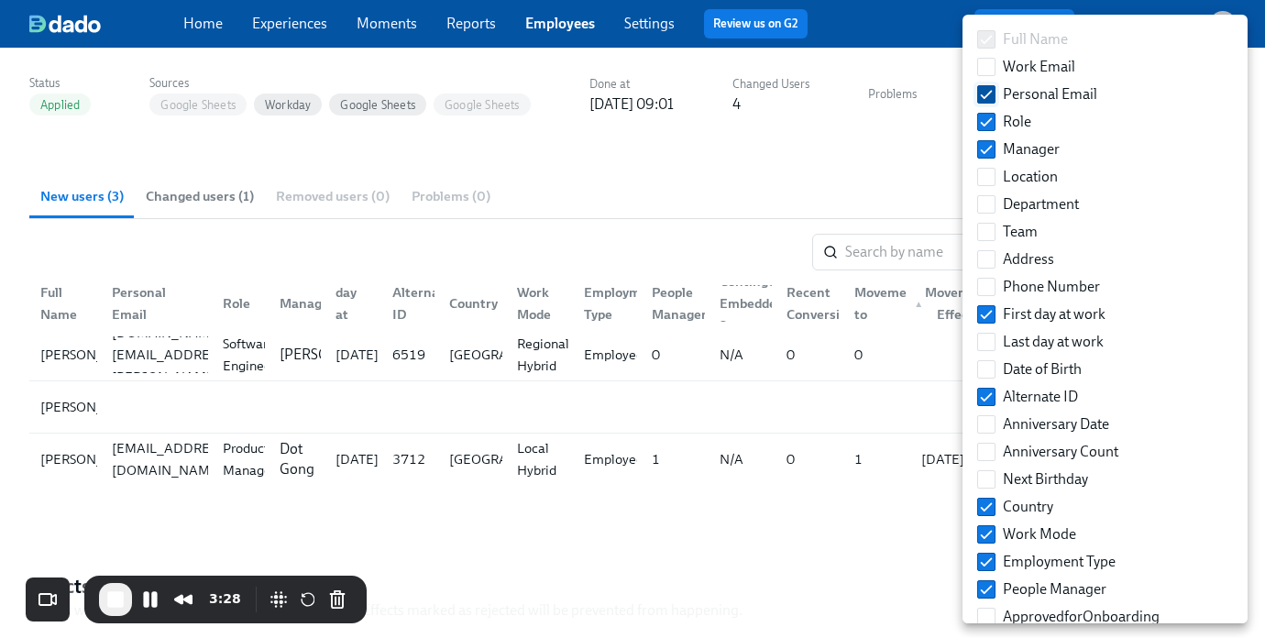
click at [1036, 91] on span "Personal Email" at bounding box center [1050, 94] width 94 height 20
click at [994, 91] on input "Personal Email" at bounding box center [986, 94] width 16 height 16
checkbox input "false"
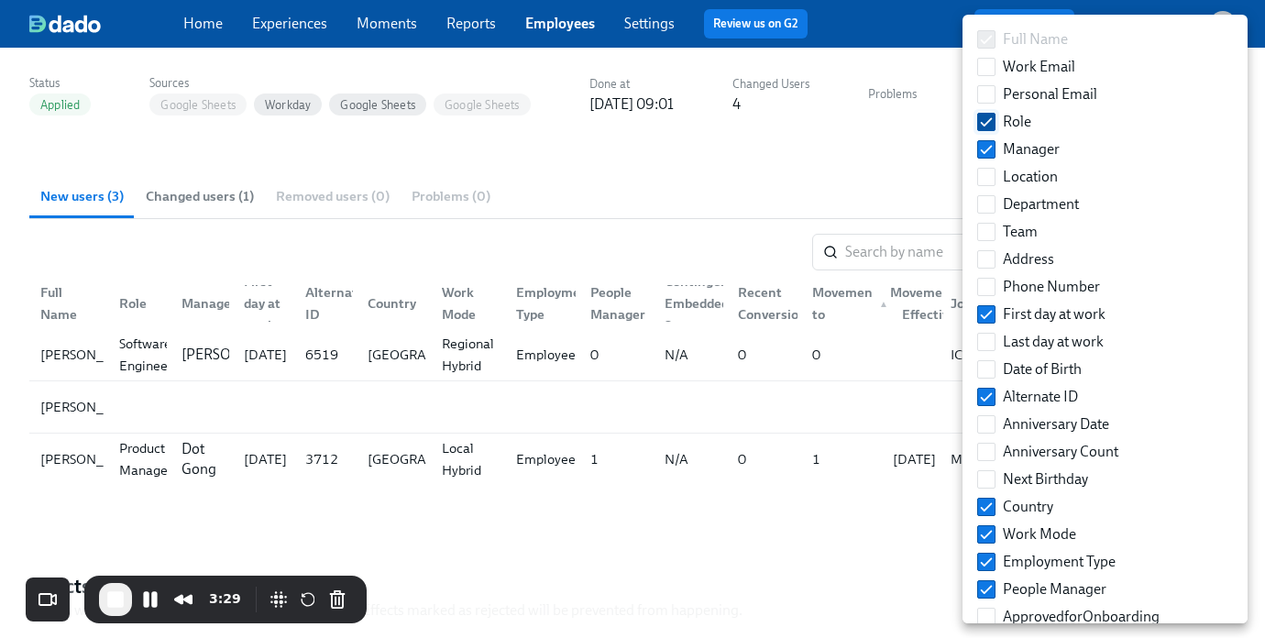
click at [1018, 117] on span "Role" at bounding box center [1017, 122] width 28 height 20
click at [994, 117] on input "Role" at bounding box center [986, 122] width 16 height 16
checkbox input "false"
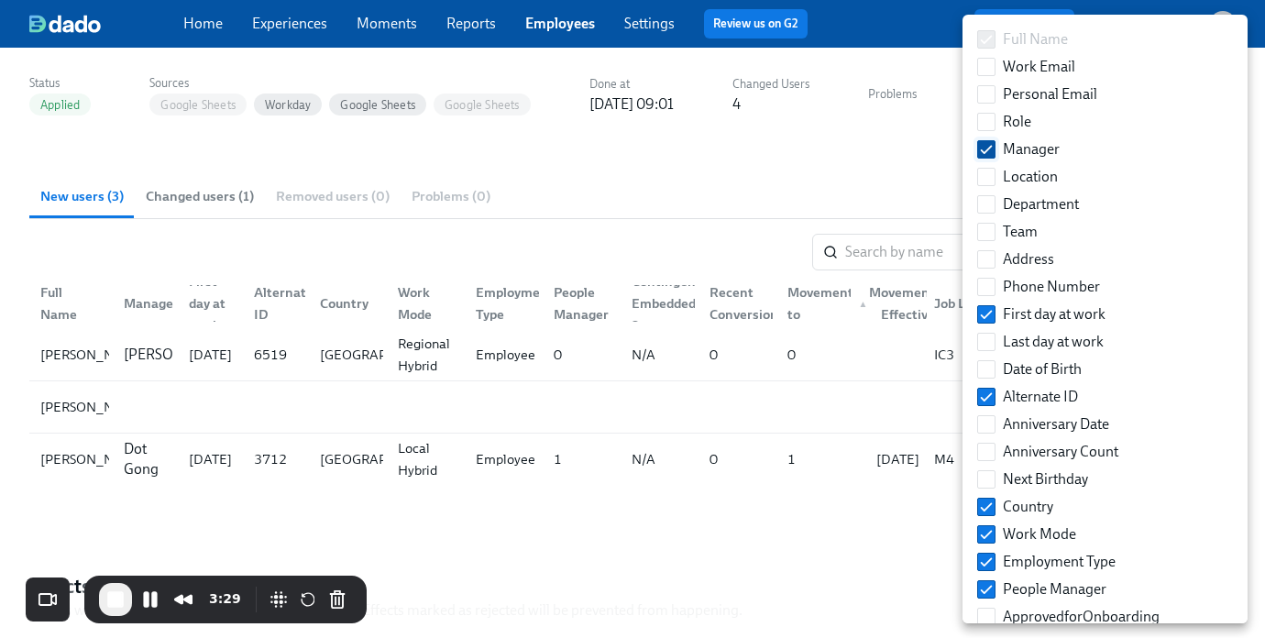
click at [1018, 136] on label "Manager" at bounding box center [1018, 149] width 97 height 27
click at [994, 141] on input "Manager" at bounding box center [986, 149] width 16 height 16
checkbox input "false"
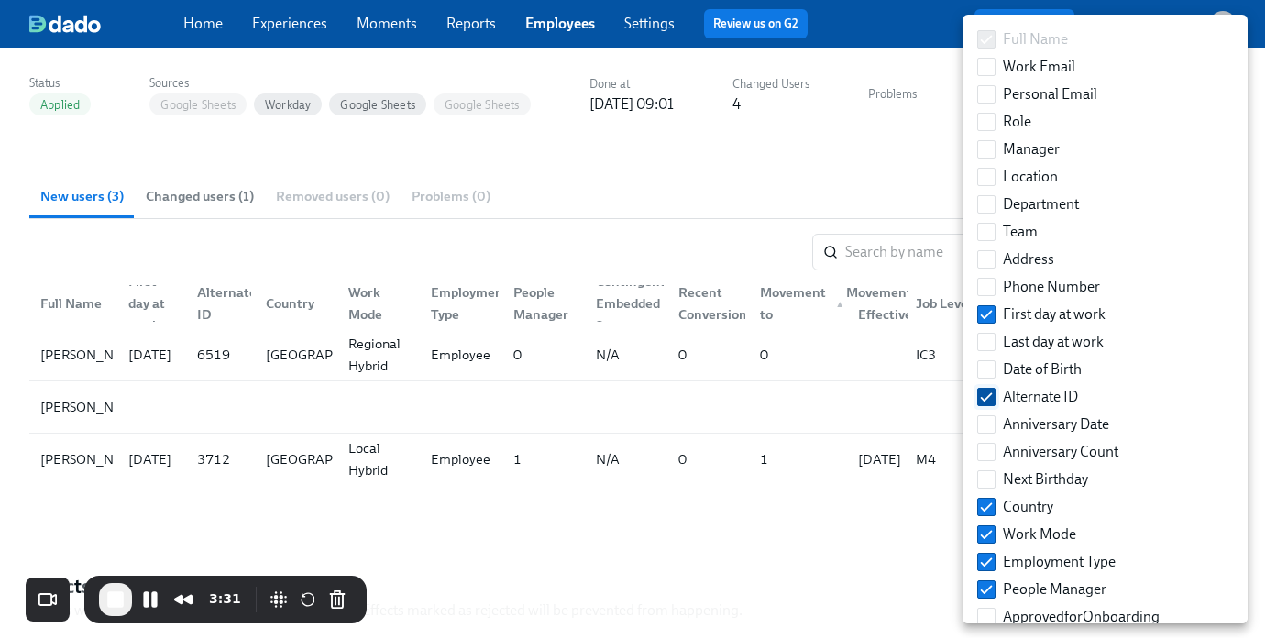
click at [1028, 391] on span "Alternate ID" at bounding box center [1040, 397] width 75 height 20
click at [994, 391] on input "Alternate ID" at bounding box center [986, 397] width 16 height 16
checkbox input "false"
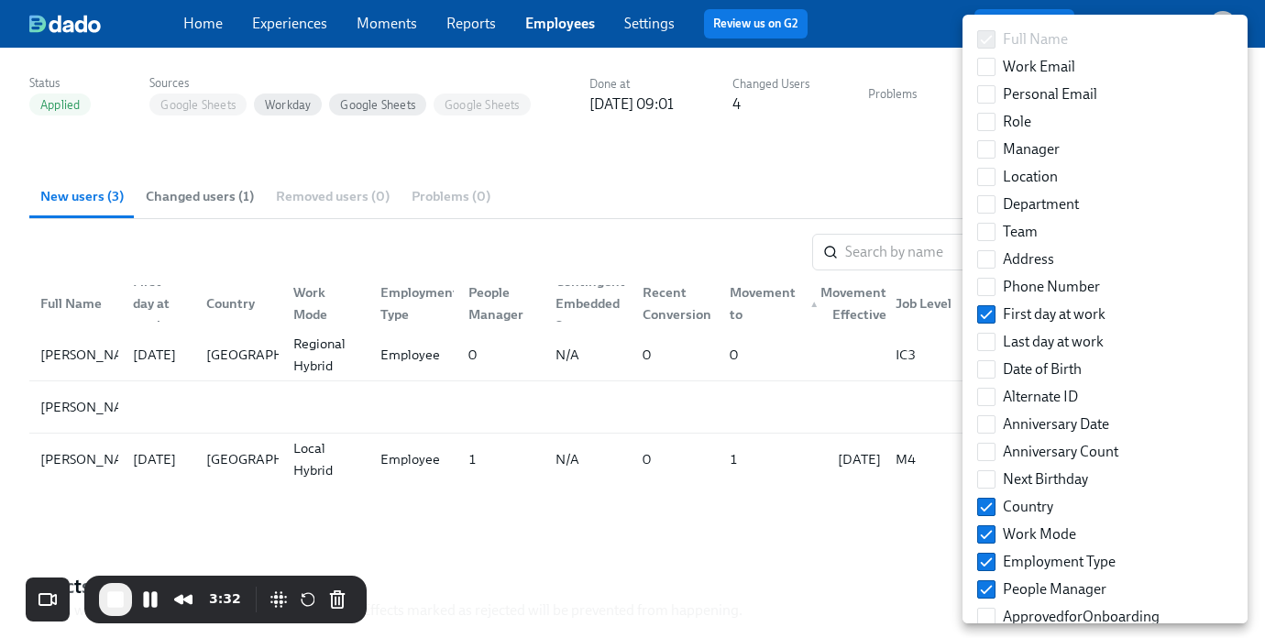
click at [750, 510] on div at bounding box center [632, 319] width 1265 height 638
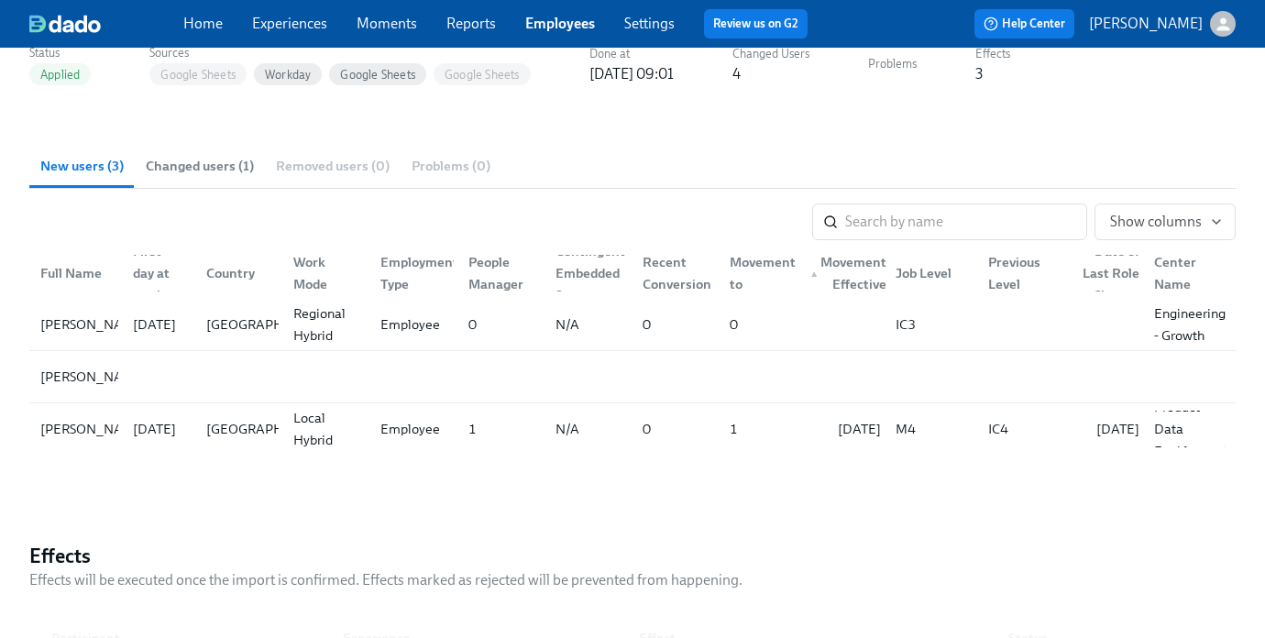
scroll to position [170, 0]
click at [1136, 221] on span "Show columns" at bounding box center [1165, 221] width 110 height 18
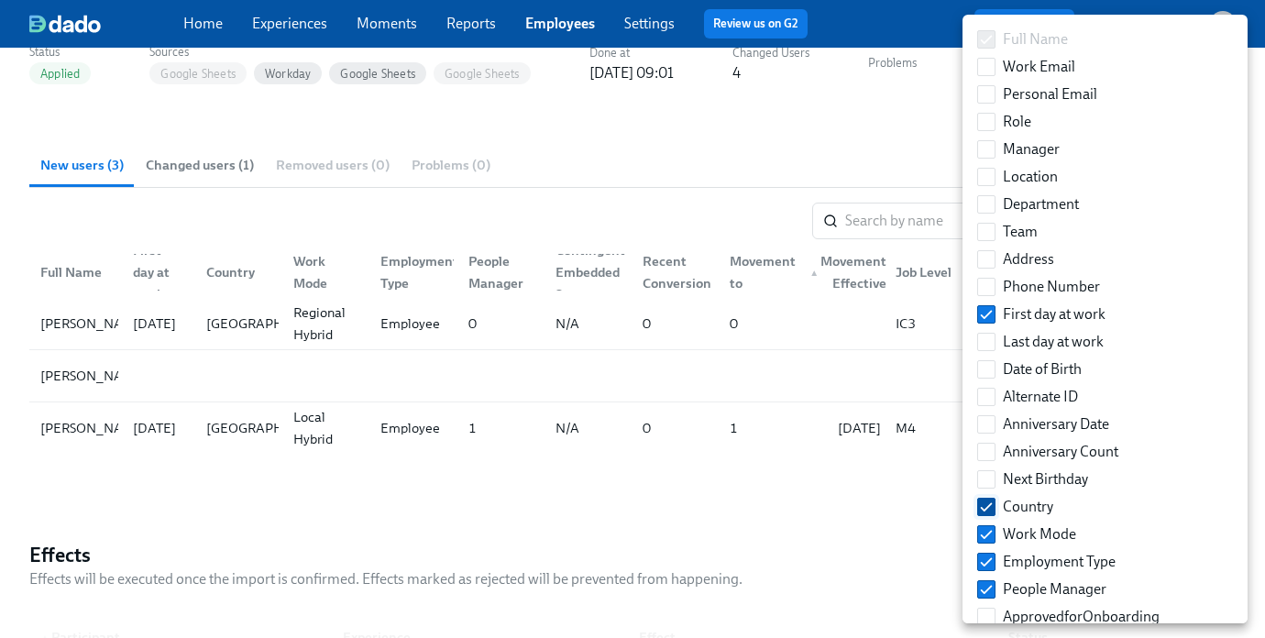
click at [1029, 500] on span "Country" at bounding box center [1028, 507] width 50 height 20
click at [994, 500] on input "Country" at bounding box center [986, 507] width 16 height 16
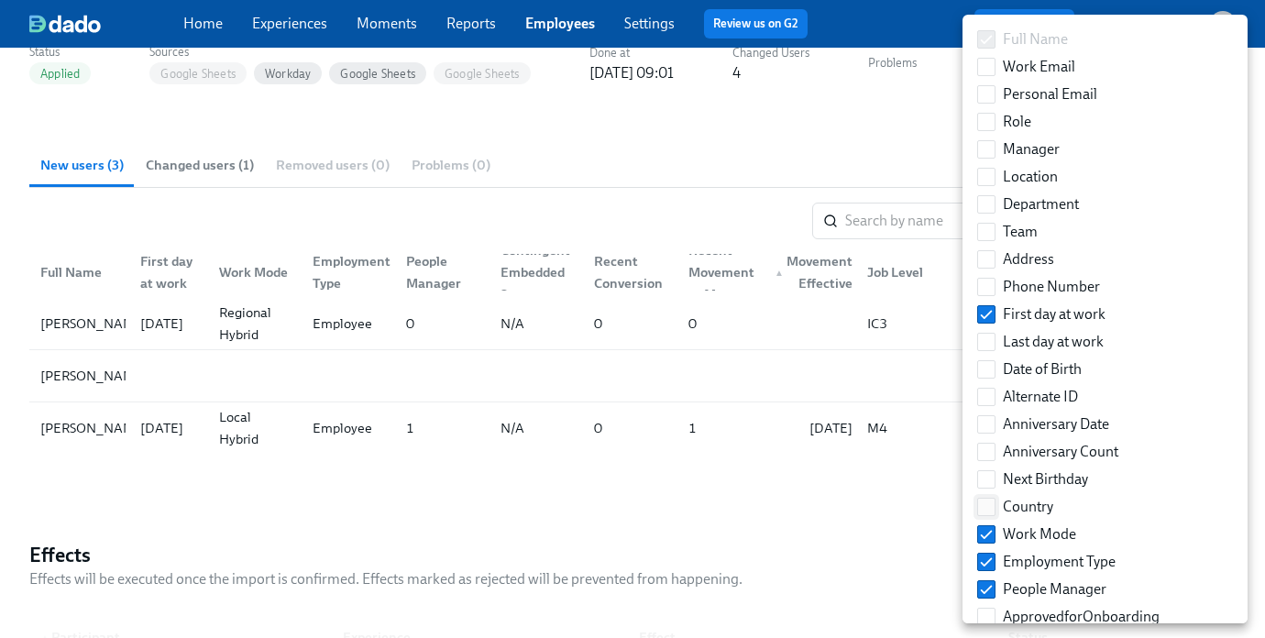
click at [1026, 520] on label "Country" at bounding box center [1015, 506] width 91 height 27
click at [994, 515] on input "Country" at bounding box center [986, 507] width 16 height 16
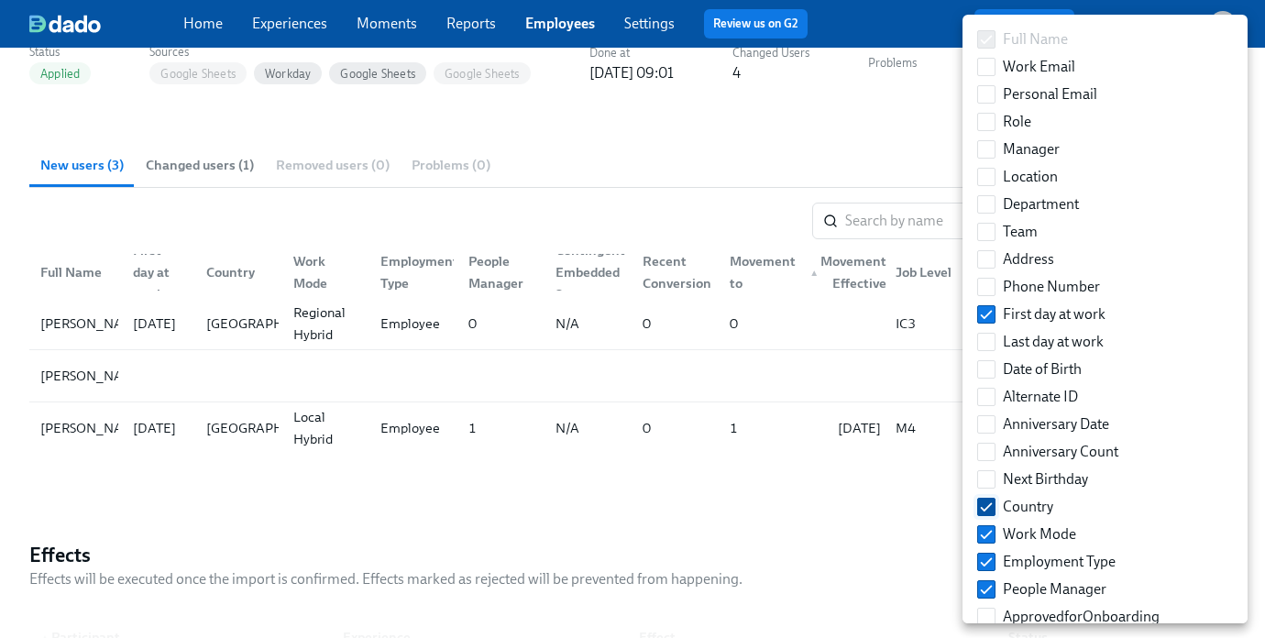
click at [1025, 519] on label "Country" at bounding box center [1015, 506] width 91 height 27
click at [994, 515] on input "Country" at bounding box center [986, 507] width 16 height 16
checkbox input "false"
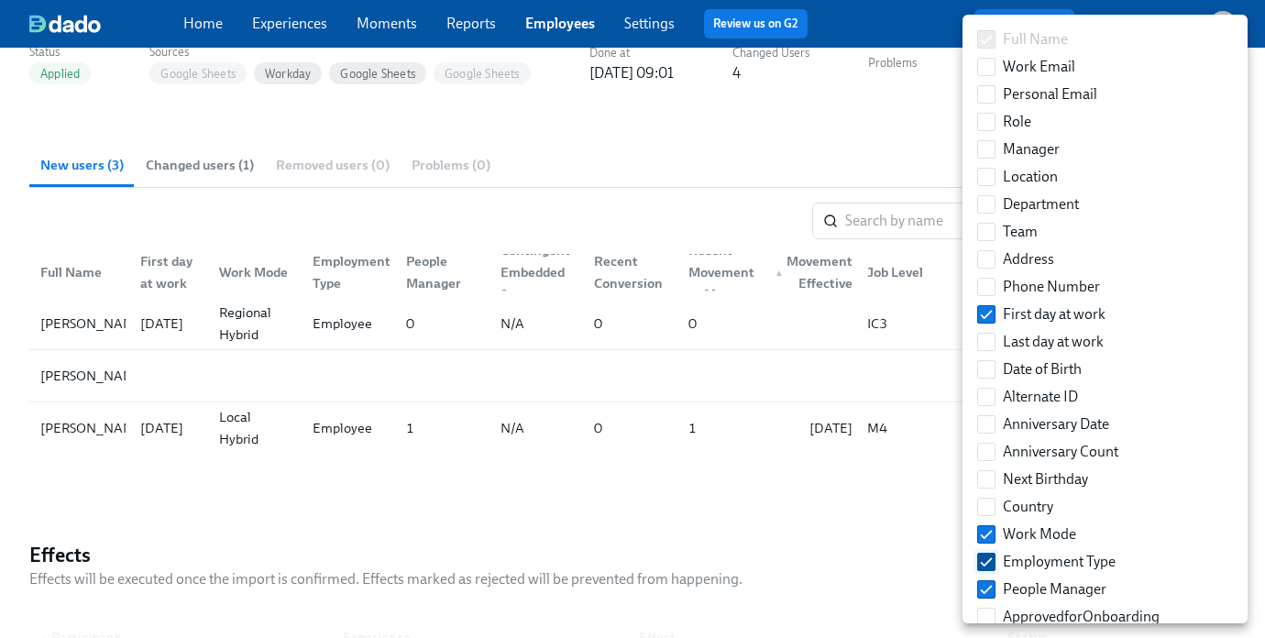
click at [1023, 561] on span "Employment Type" at bounding box center [1059, 562] width 113 height 20
click at [994, 561] on input "Employment Type" at bounding box center [986, 562] width 16 height 16
checkbox input "false"
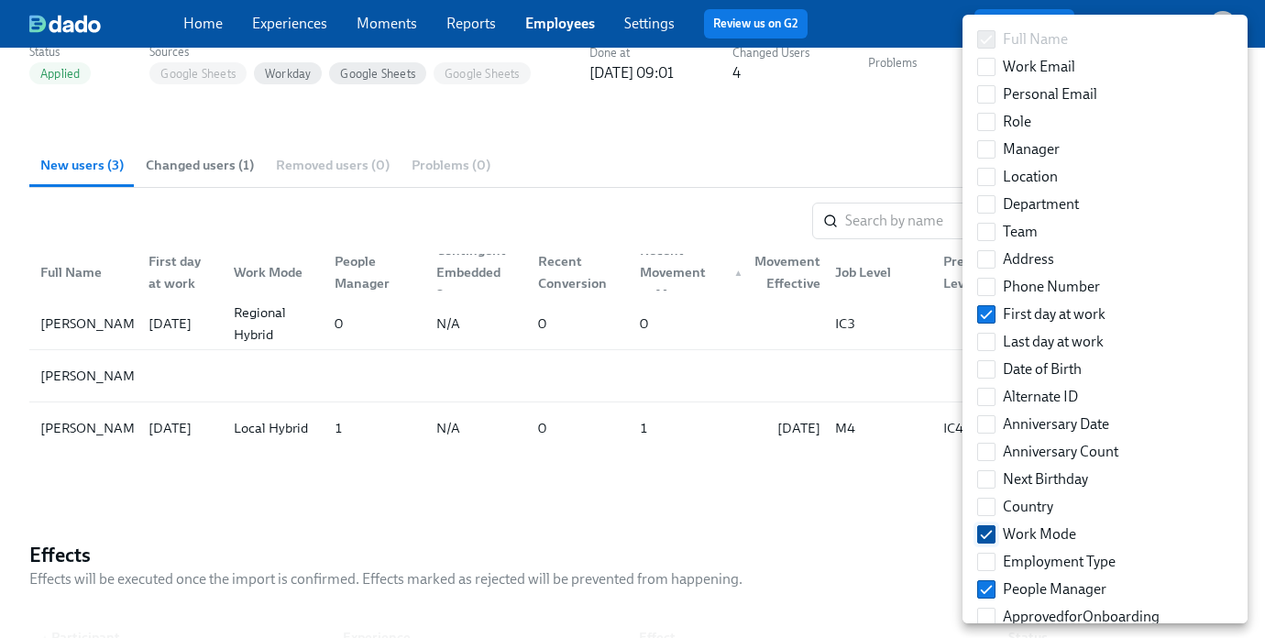
click at [1021, 534] on span "Work Mode" at bounding box center [1039, 534] width 73 height 20
click at [994, 534] on input "Work Mode" at bounding box center [986, 534] width 16 height 16
checkbox input "false"
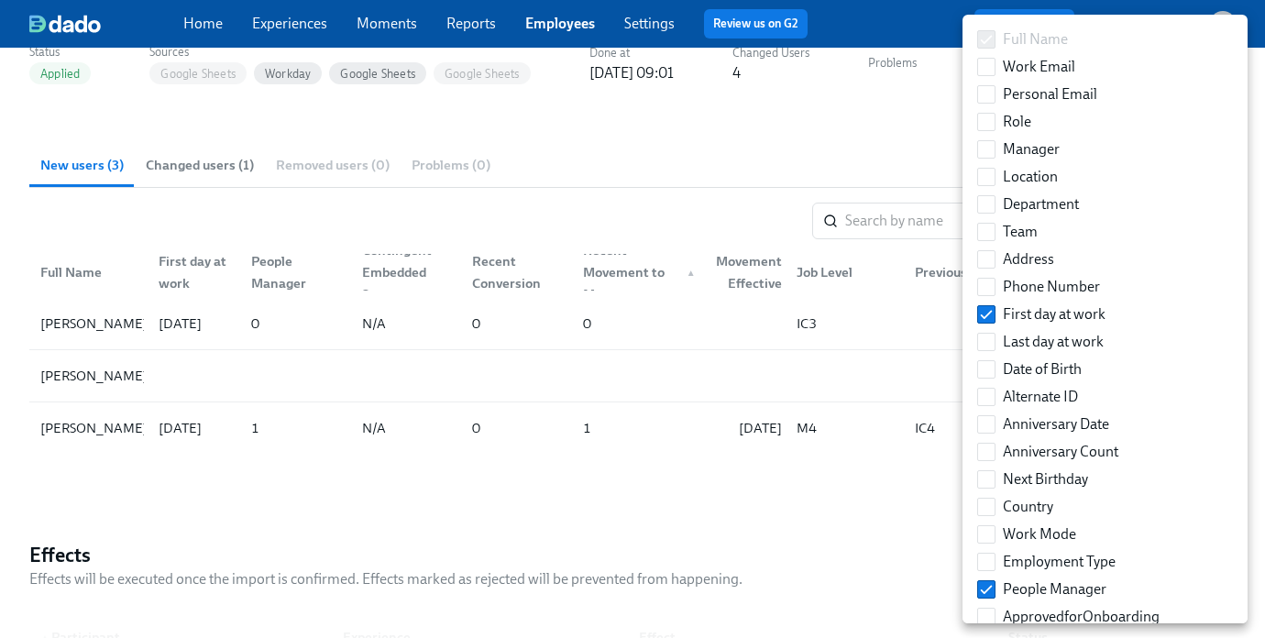
click at [522, 508] on div at bounding box center [632, 319] width 1265 height 638
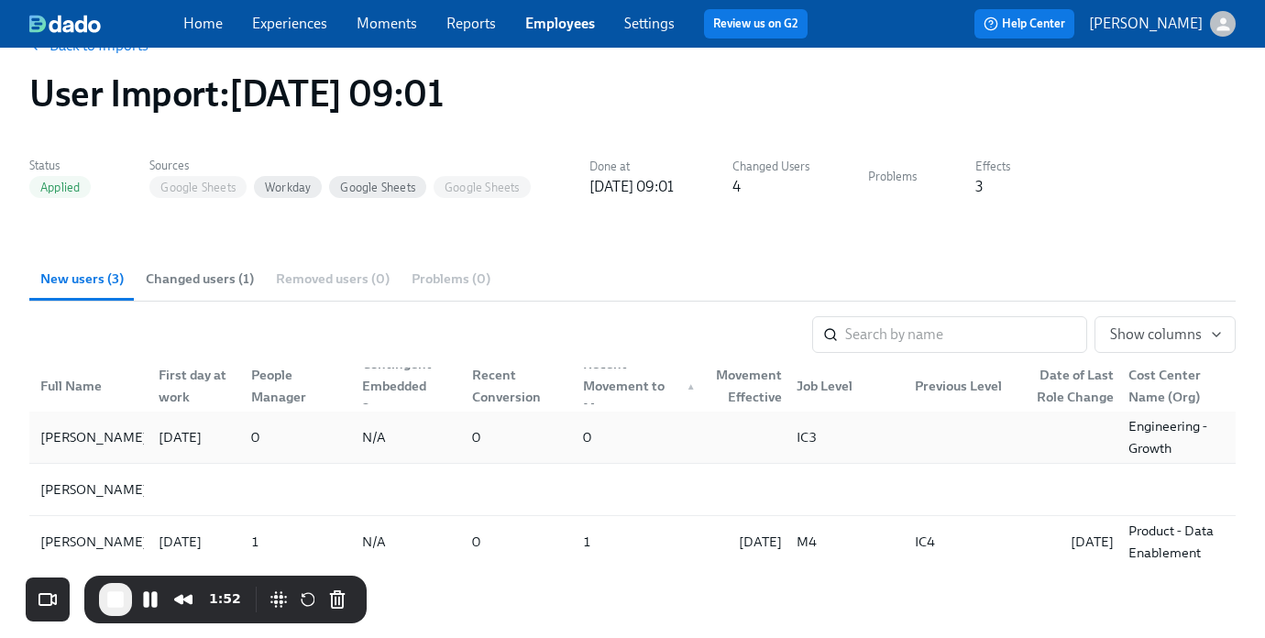
scroll to position [166, 0]
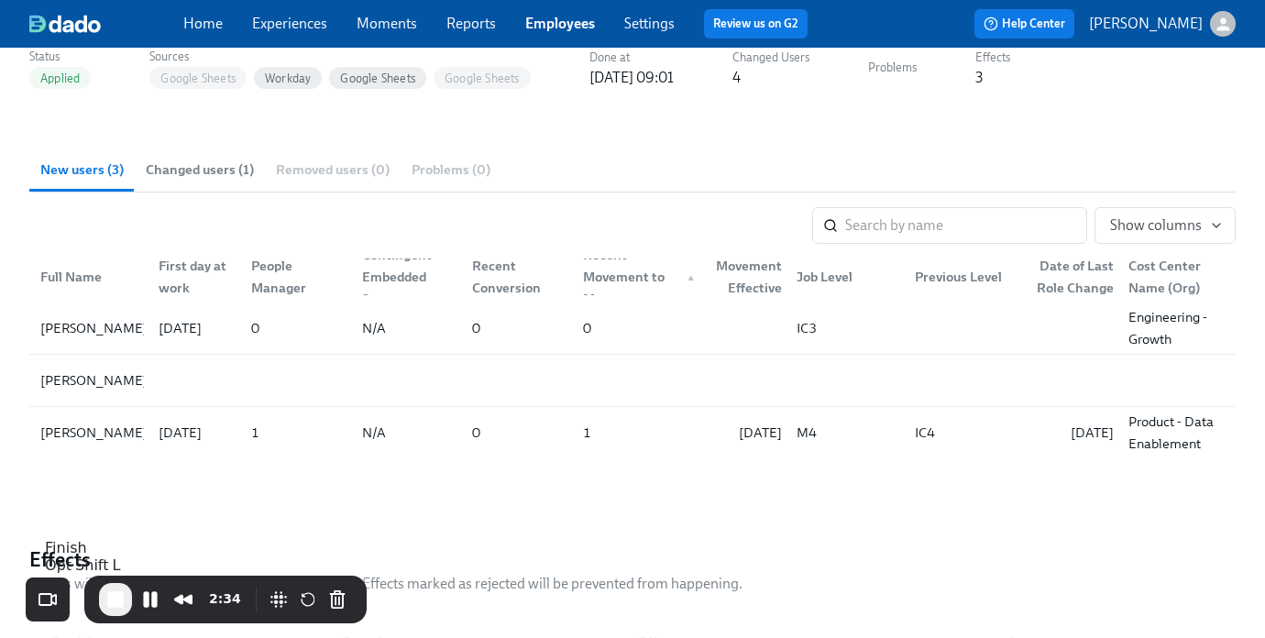
click at [115, 605] on span "End Recording" at bounding box center [115, 599] width 22 height 22
